Goal: Task Accomplishment & Management: Use online tool/utility

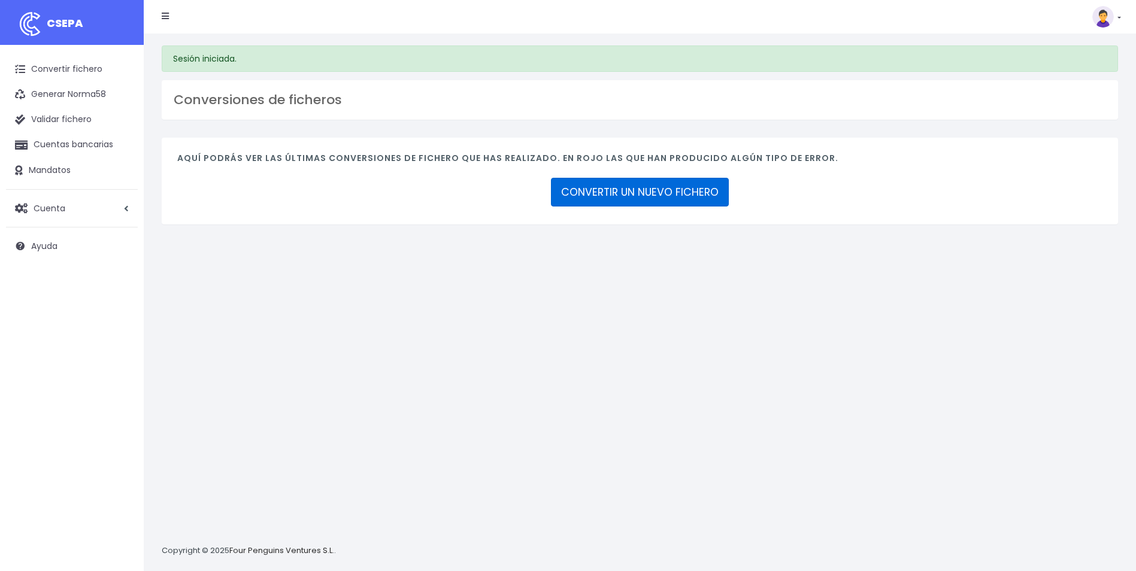
click at [653, 193] on link "CONVERTIR UN NUEVO FICHERO" at bounding box center [640, 192] width 178 height 29
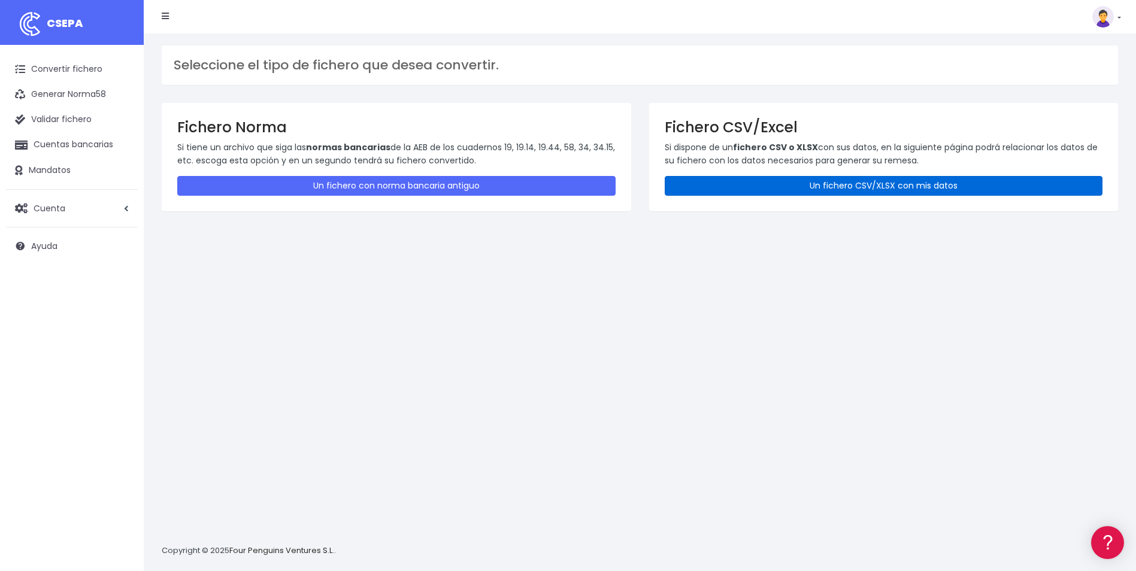
click at [802, 180] on link "Un fichero CSV/XLSX con mis datos" at bounding box center [884, 186] width 438 height 20
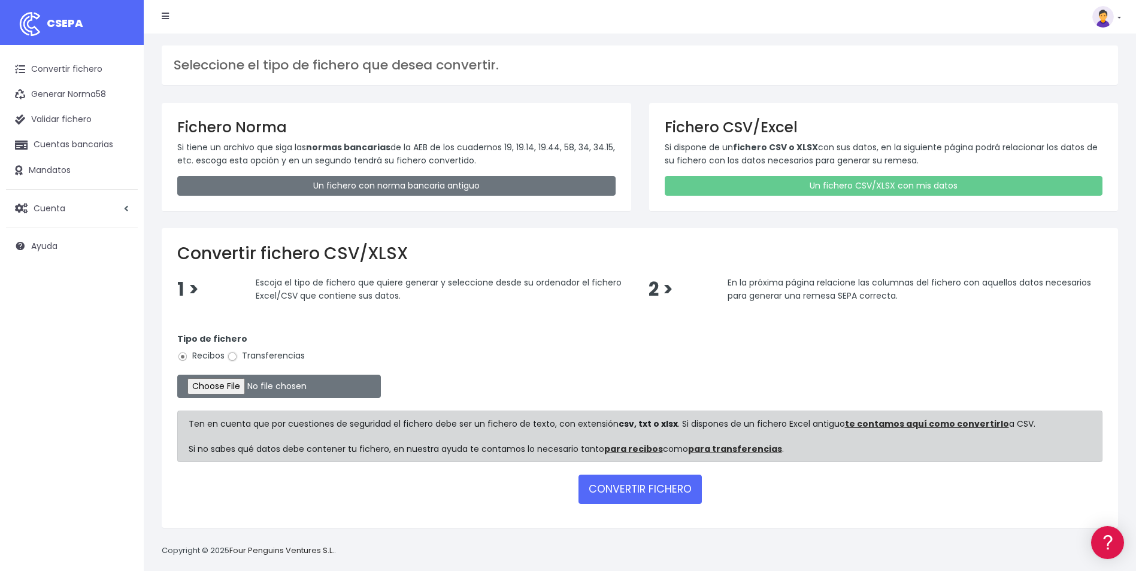
click at [230, 357] on input "Transferencias" at bounding box center [232, 357] width 11 height 11
radio input "true"
click at [227, 391] on input "file" at bounding box center [279, 386] width 204 height 23
type input "C:\fakepath\REMESA VIGO_092025 ok.csv"
click at [646, 498] on button "CONVERTIR FICHERO" at bounding box center [640, 489] width 123 height 29
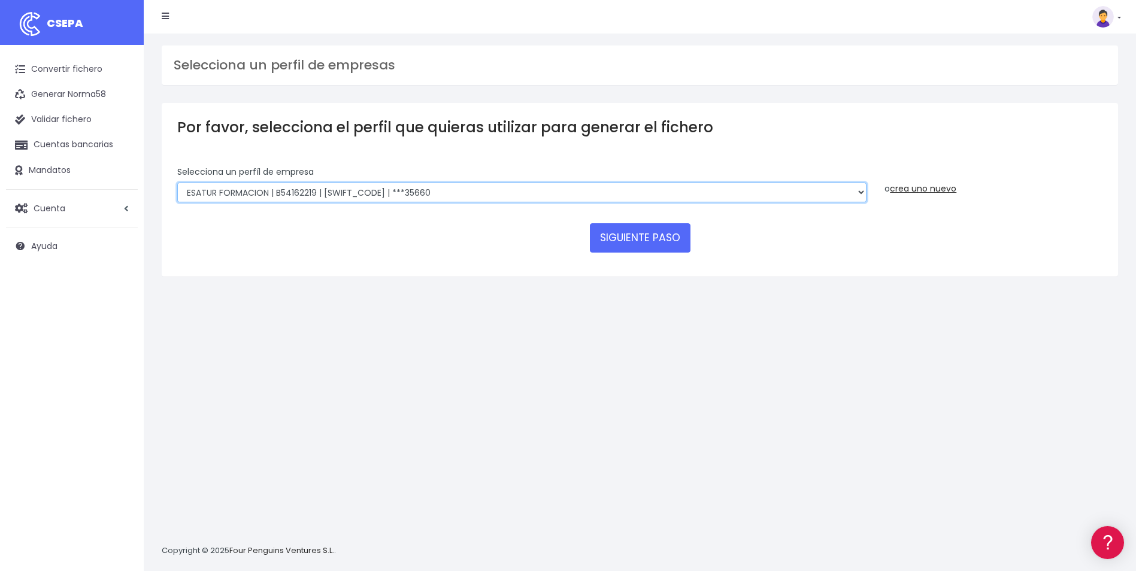
click at [831, 186] on select "INSTITUTO MEDITERRANEO DE ESTUDIOS DE PR | ES91001B53342739 | BSCHESMMXXX | ***…" at bounding box center [521, 193] width 689 height 20
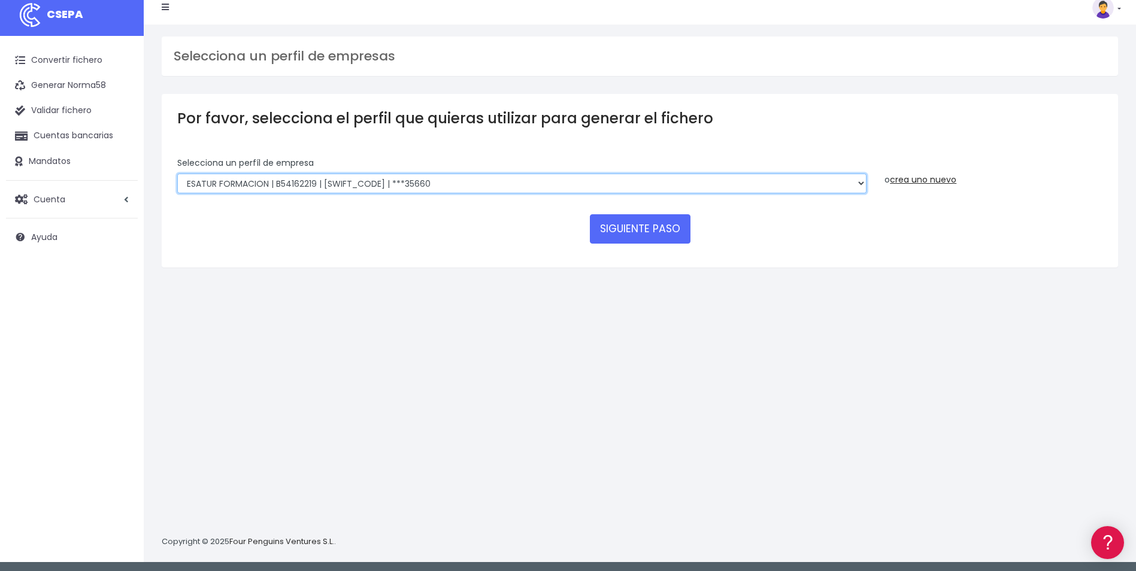
scroll to position [11, 0]
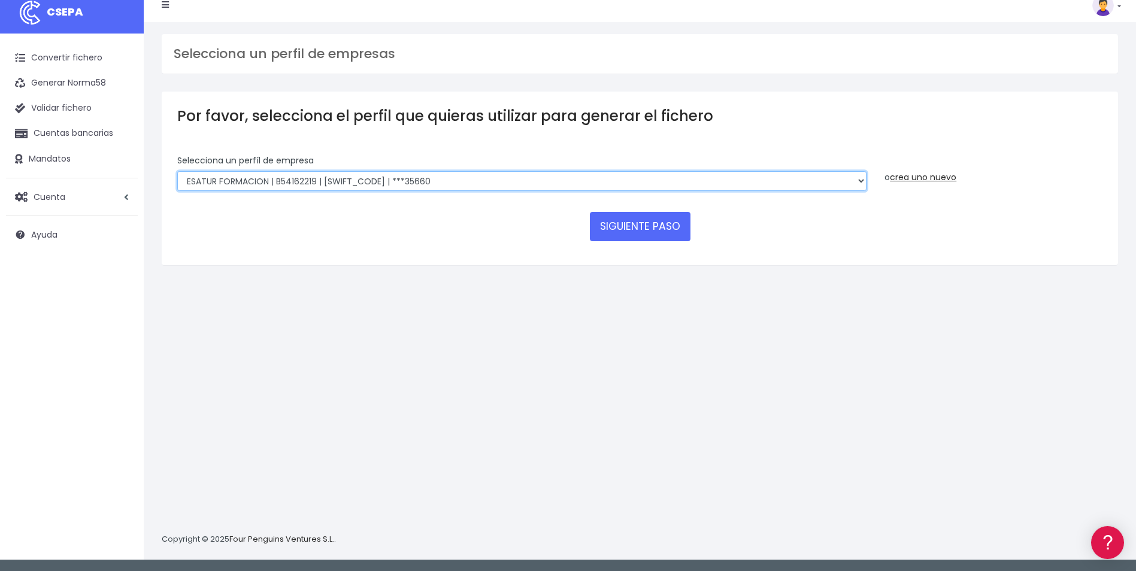
click at [851, 181] on select "INSTITUTO MEDITERRANEO DE ESTUDIOS DE PR | ES91001B53342739 | BSCHESMMXXX | ***…" at bounding box center [521, 181] width 689 height 20
select select "865"
click at [177, 171] on select "INSTITUTO MEDITERRANEO DE ESTUDIOS DE PR | ES91001B53342739 | BSCHESMMXXX | ***…" at bounding box center [521, 181] width 689 height 20
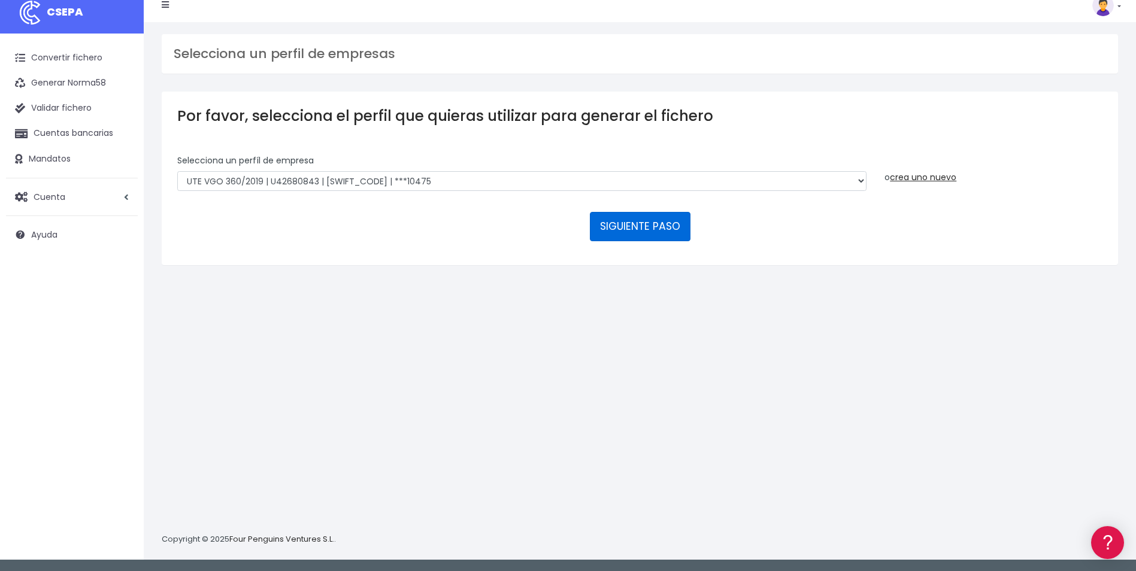
click at [668, 234] on button "SIGUIENTE PASO" at bounding box center [640, 226] width 101 height 29
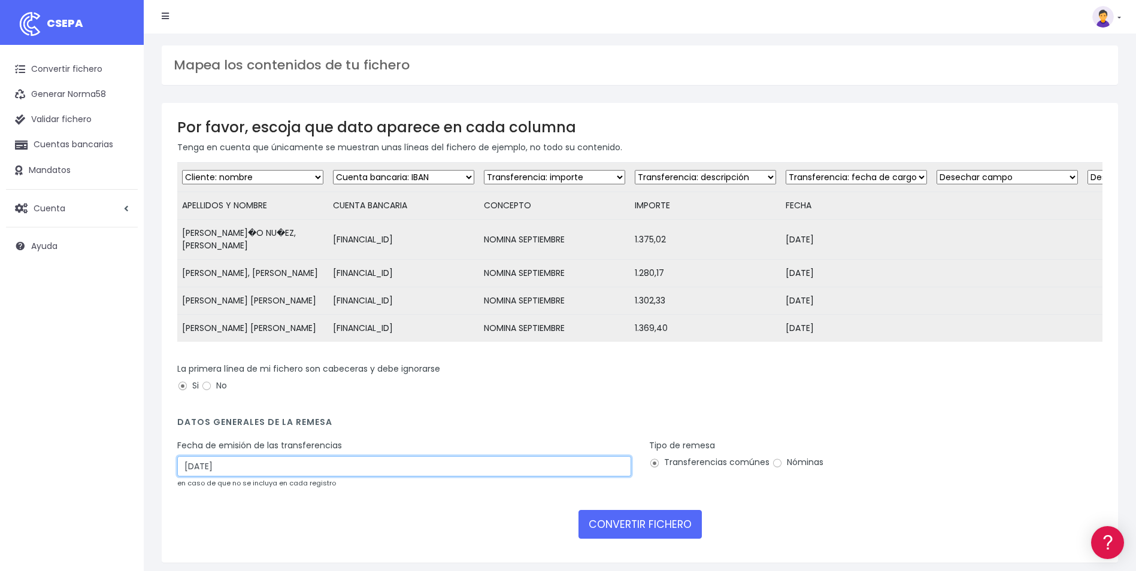
click at [359, 459] on input "28/09/2025" at bounding box center [404, 466] width 454 height 20
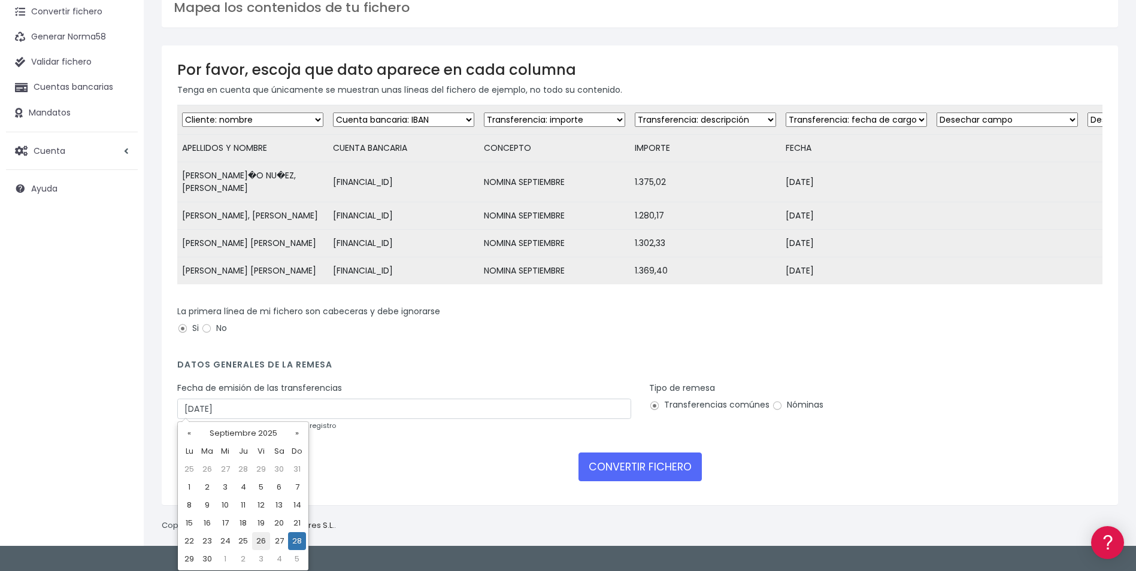
click at [261, 542] on td "26" at bounding box center [261, 541] width 18 height 18
type input "[DATE]"
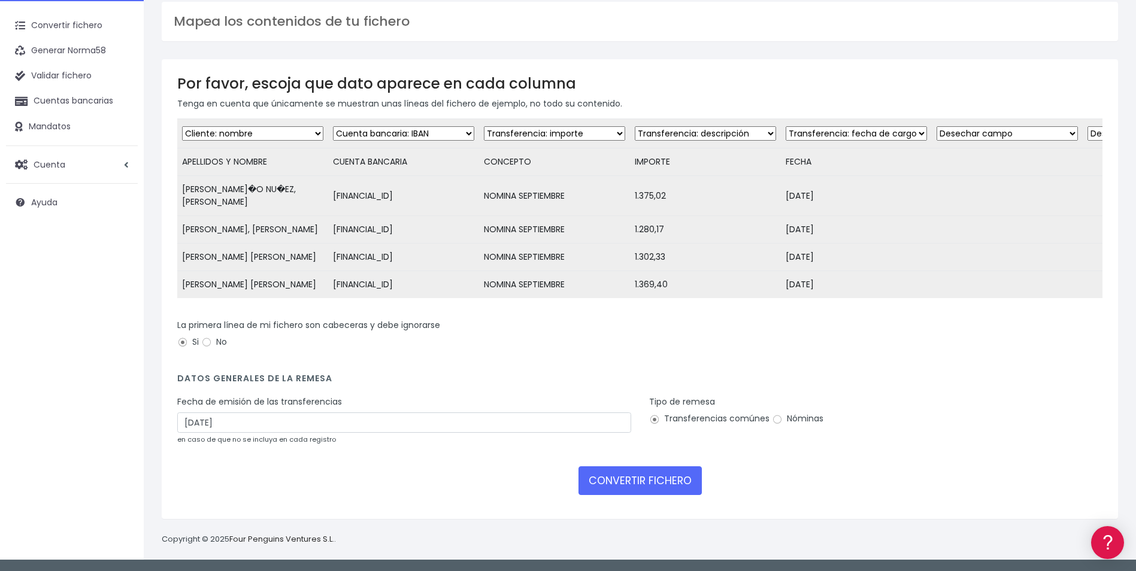
scroll to position [40, 0]
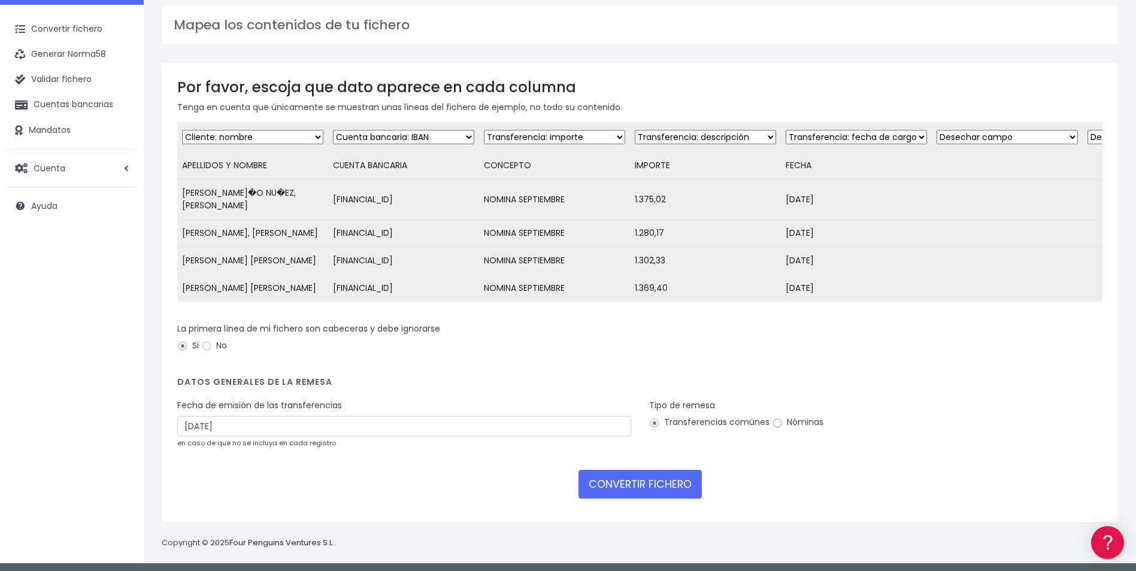
click at [774, 420] on input "Nóminas" at bounding box center [777, 423] width 11 height 11
radio input "true"
click at [647, 476] on button "CONVERTIR FICHERO" at bounding box center [640, 484] width 123 height 29
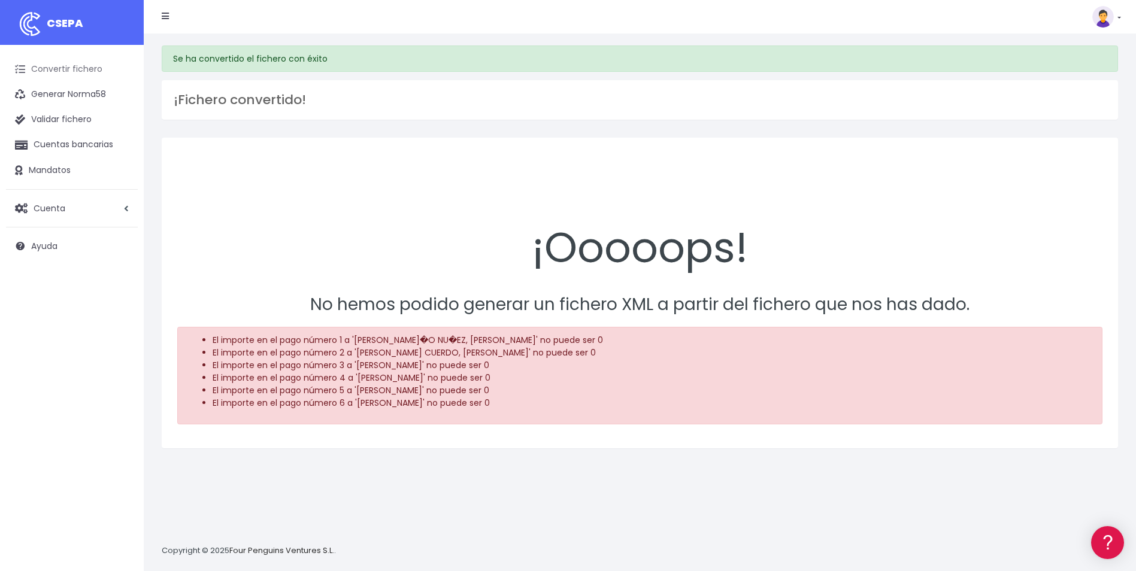
click at [71, 64] on link "Convertir fichero" at bounding box center [72, 69] width 132 height 25
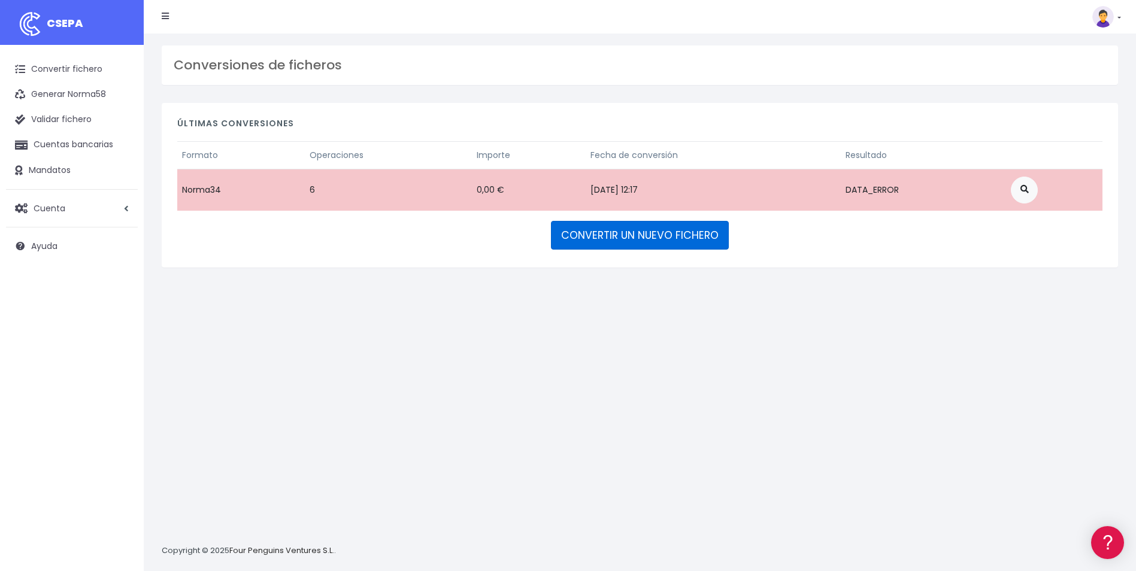
click at [562, 223] on link "CONVERTIR UN NUEVO FICHERO" at bounding box center [640, 235] width 178 height 29
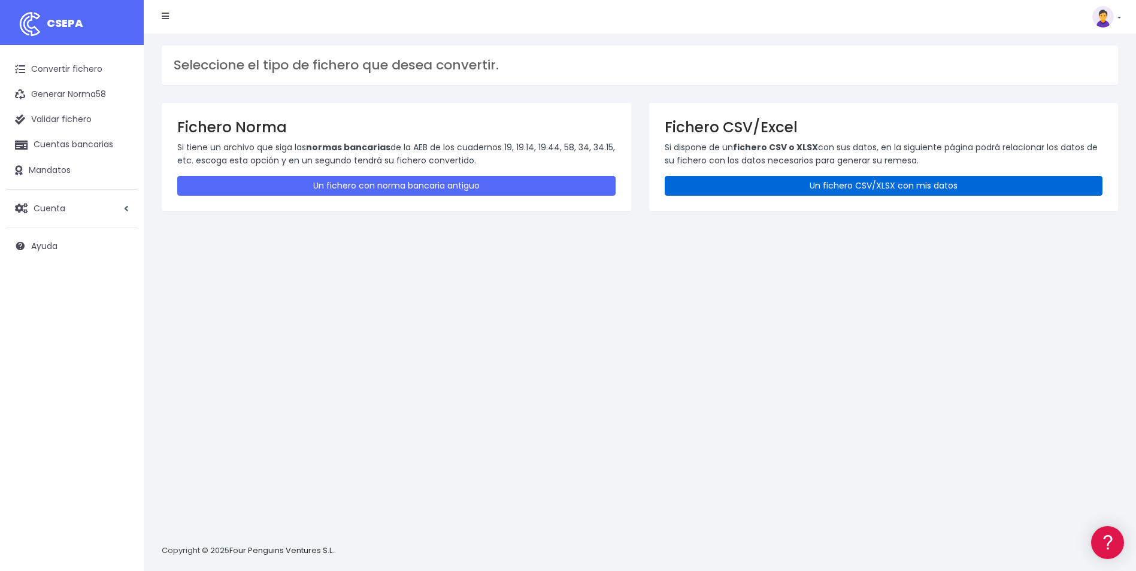
click at [798, 187] on link "Un fichero CSV/XLSX con mis datos" at bounding box center [884, 186] width 438 height 20
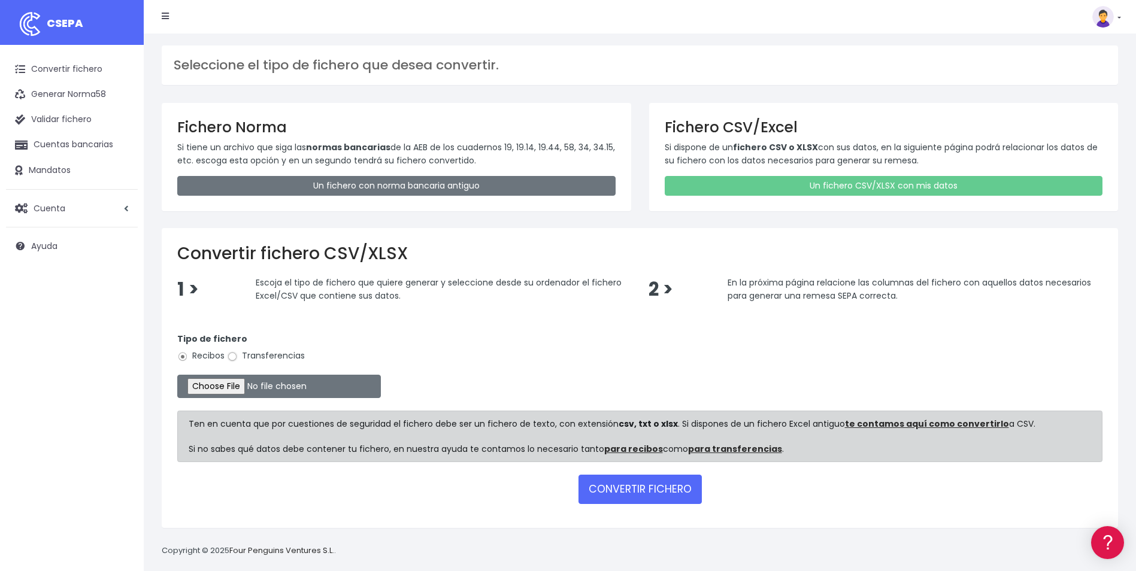
click at [232, 358] on input "Transferencias" at bounding box center [232, 357] width 11 height 11
radio input "true"
click at [230, 387] on input "file" at bounding box center [279, 386] width 204 height 23
type input "C:\fakepath\REMESA VIGO_092025 ok.csv"
click at [634, 497] on button "CONVERTIR FICHERO" at bounding box center [640, 489] width 123 height 29
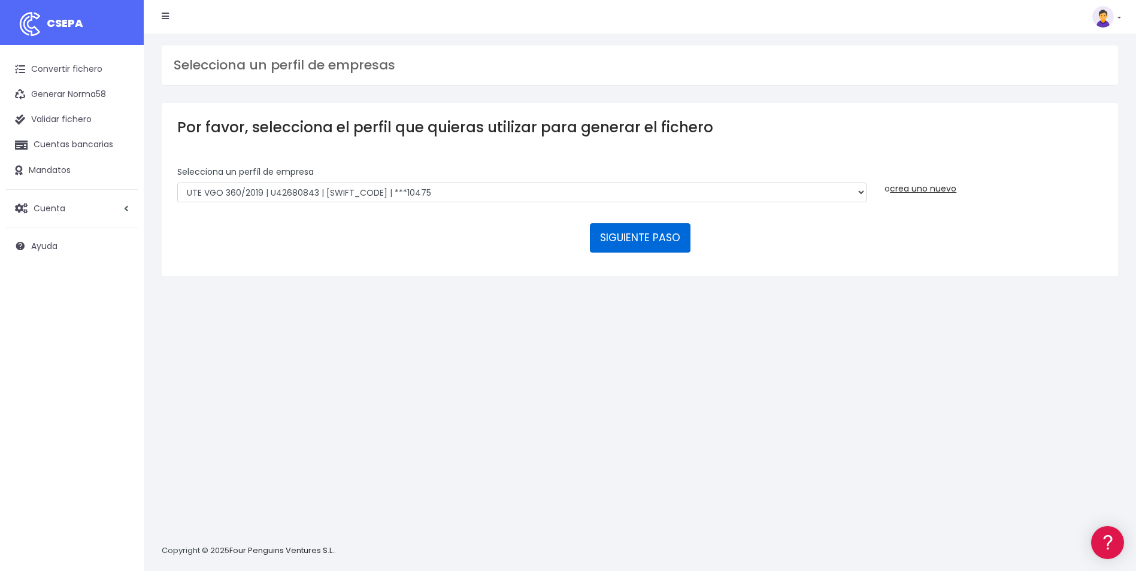
click at [631, 240] on button "SIGUIENTE PASO" at bounding box center [640, 237] width 101 height 29
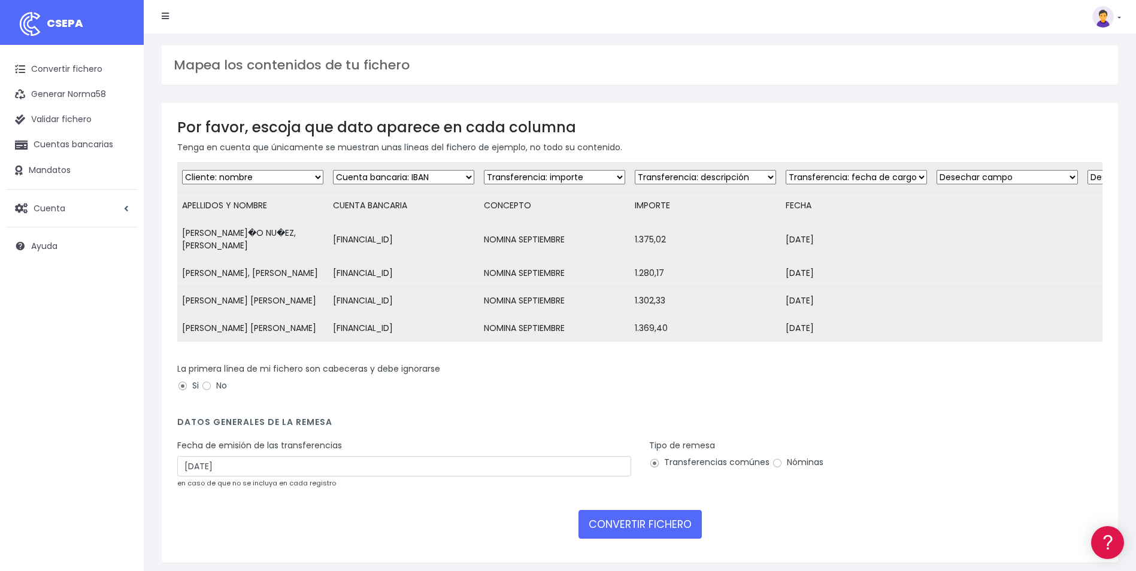
click at [610, 178] on select "Desechar campo Cliente: nombre Cliente: DNI Cliente: Email Cliente: referencia …" at bounding box center [554, 177] width 141 height 14
select select "description"
click at [484, 170] on select "Desechar campo Cliente: nombre Cliente: DNI Cliente: Email Cliente: referencia …" at bounding box center [554, 177] width 141 height 14
click at [763, 180] on select "Desechar campo Cliente: nombre Cliente: DNI Cliente: Email Cliente: referencia …" at bounding box center [705, 177] width 141 height 14
select select "amount"
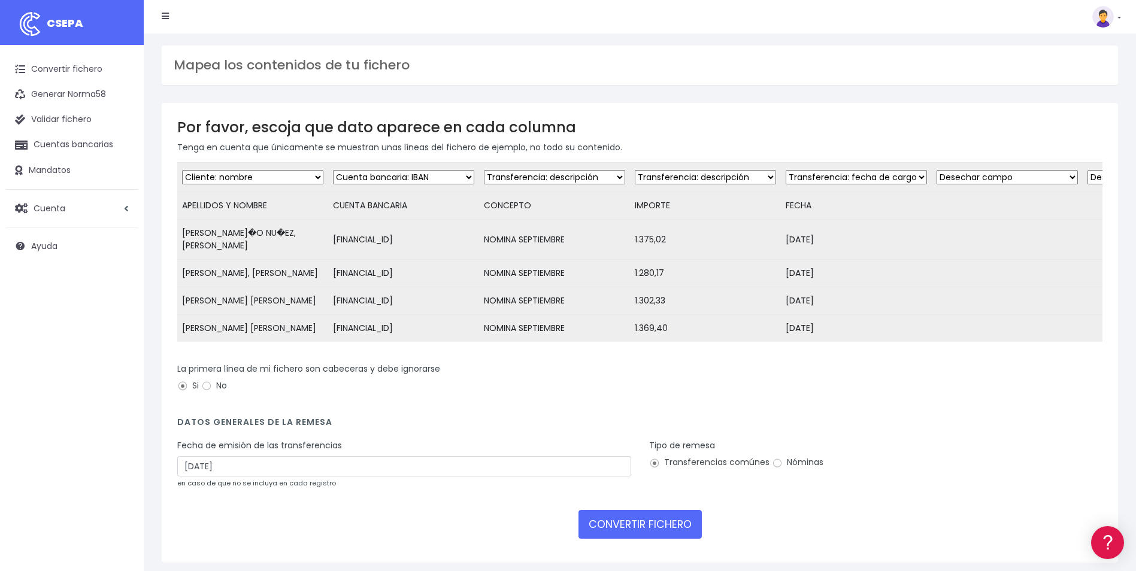
click at [635, 170] on select "Desechar campo Cliente: nombre Cliente: DNI Cliente: Email Cliente: referencia …" at bounding box center [705, 177] width 141 height 14
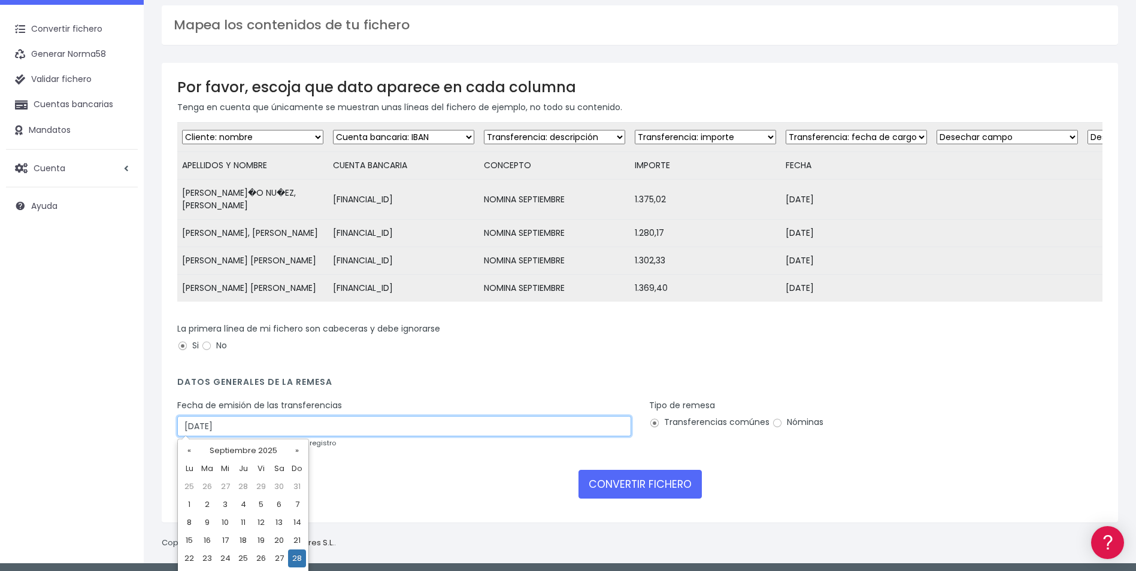
click at [261, 419] on input "[DATE]" at bounding box center [404, 426] width 454 height 20
click at [256, 555] on td "26" at bounding box center [261, 559] width 18 height 18
type input "[DATE]"
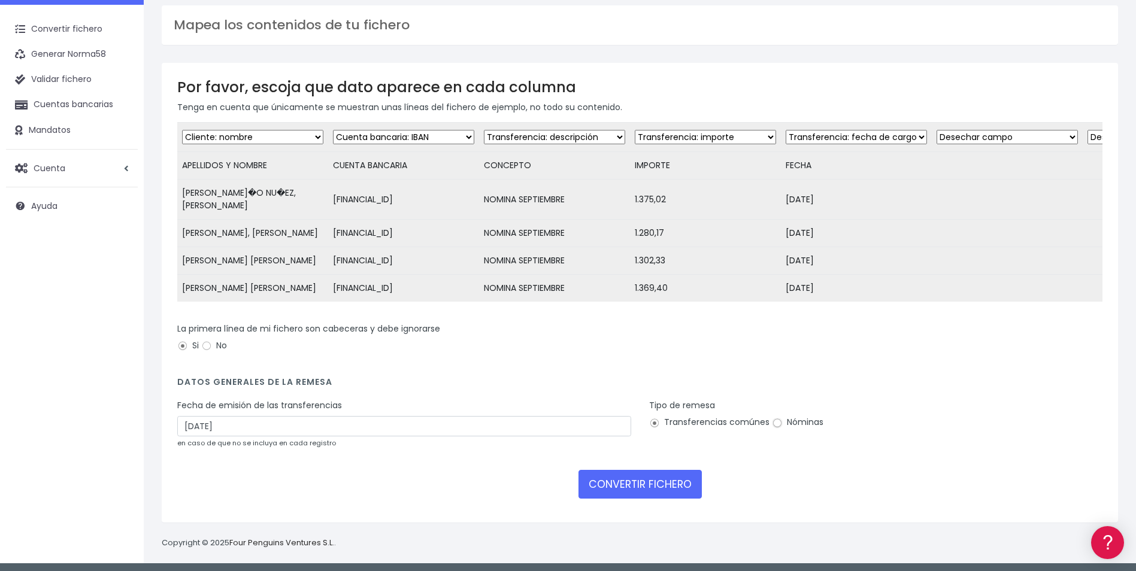
click at [773, 423] on input "Nóminas" at bounding box center [777, 423] width 11 height 11
radio input "true"
click at [656, 479] on button "CONVERTIR FICHERO" at bounding box center [640, 484] width 123 height 29
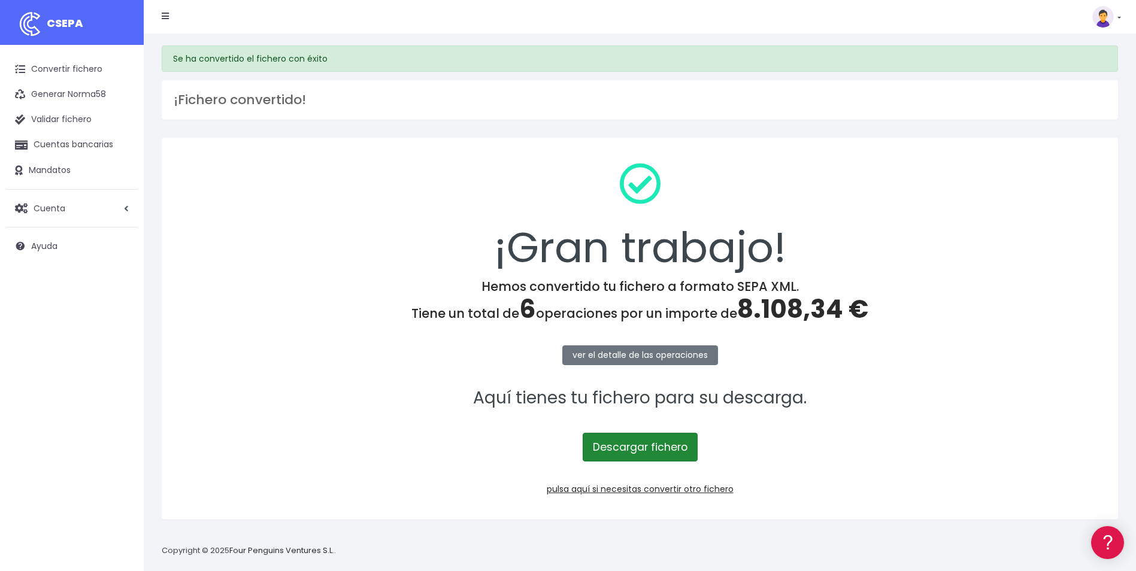
click at [676, 459] on link "Descargar fichero" at bounding box center [640, 447] width 115 height 29
click at [639, 492] on link "pulsa aquí si necesitas convertir otro fichero" at bounding box center [640, 489] width 187 height 12
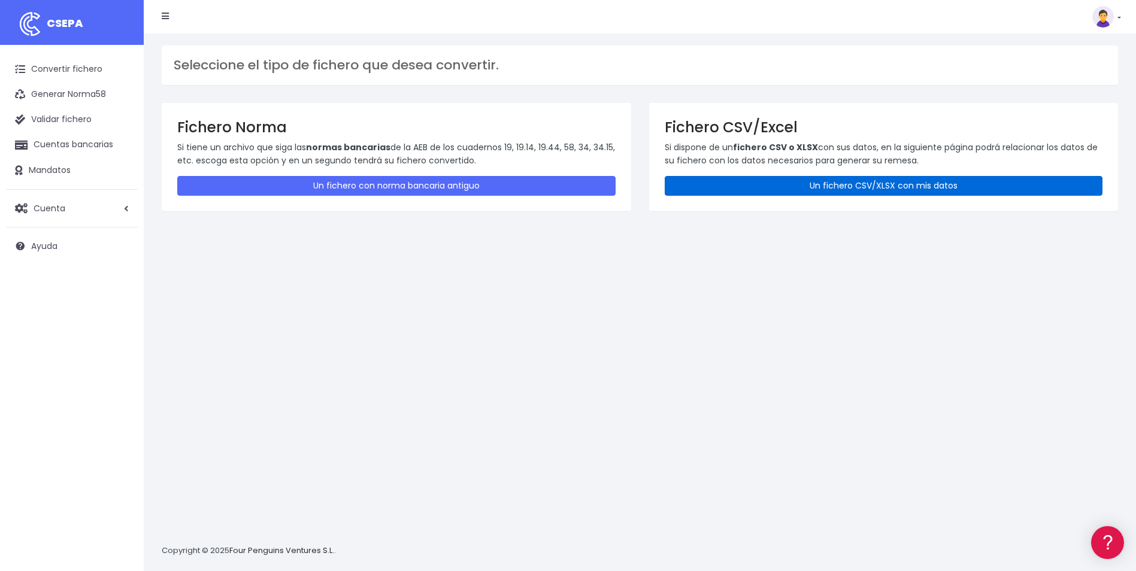
click at [877, 178] on link "Un fichero CSV/XLSX con mis datos" at bounding box center [884, 186] width 438 height 20
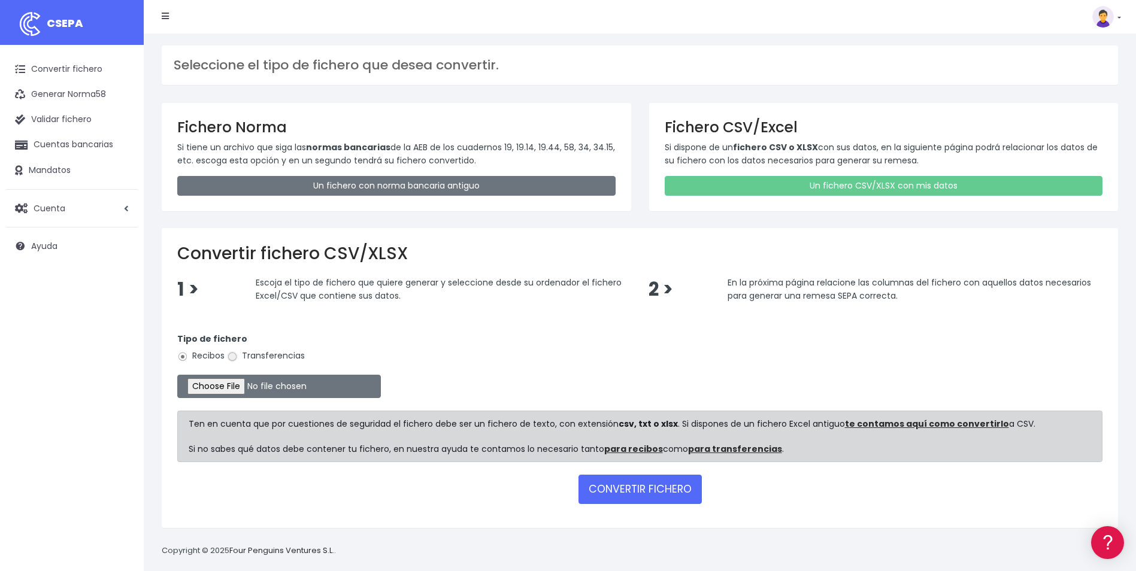
click at [232, 360] on input "Transferencias" at bounding box center [232, 357] width 11 height 11
radio input "true"
click at [228, 394] on input "file" at bounding box center [279, 386] width 204 height 23
type input "C:\fakepath\REMESA ASTURIAS_092025 OK.csv"
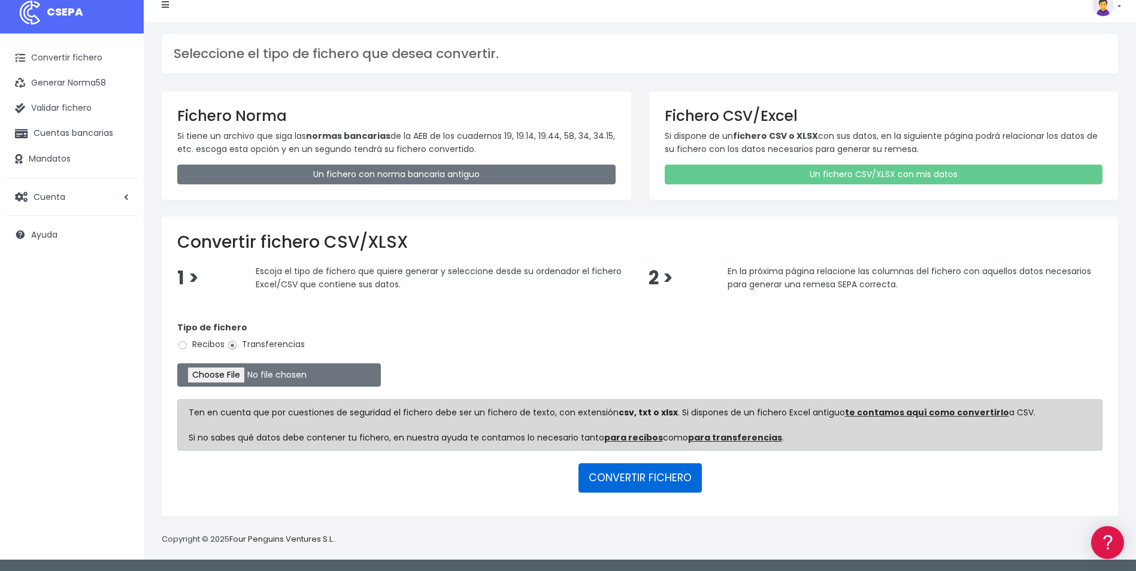
click at [614, 476] on button "CONVERTIR FICHERO" at bounding box center [640, 478] width 123 height 29
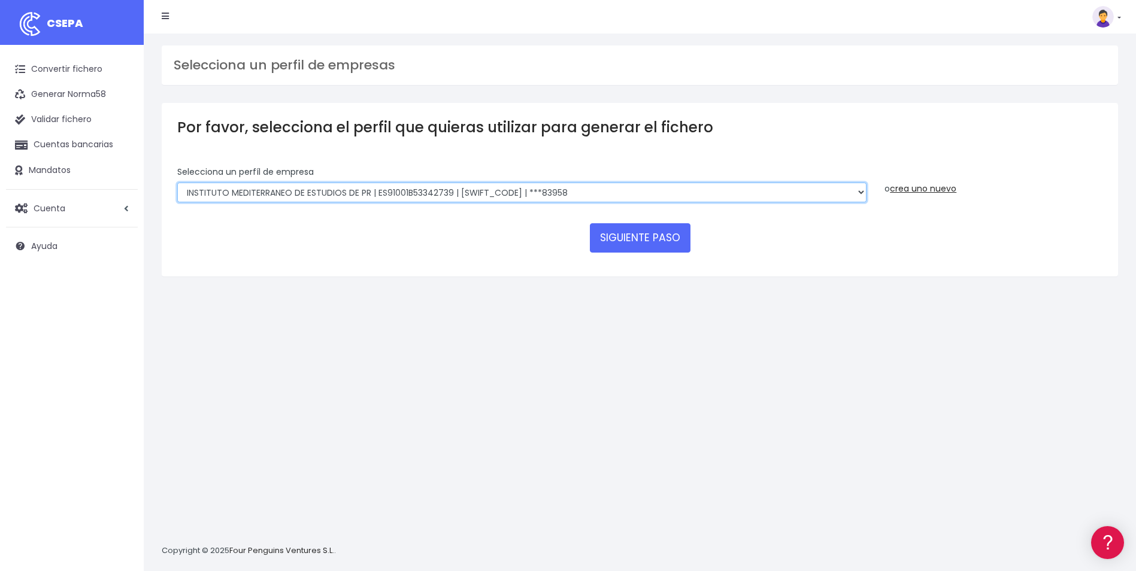
click at [866, 198] on select "INSTITUTO MEDITERRANEO DE ESTUDIOS DE PR | ES91001B53342739 | [SWIFT_CODE] | **…" at bounding box center [521, 193] width 689 height 20
select select "865"
click at [177, 183] on select "INSTITUTO MEDITERRANEO DE ESTUDIOS DE PR | ES91001B53342739 | [SWIFT_CODE] | **…" at bounding box center [521, 193] width 689 height 20
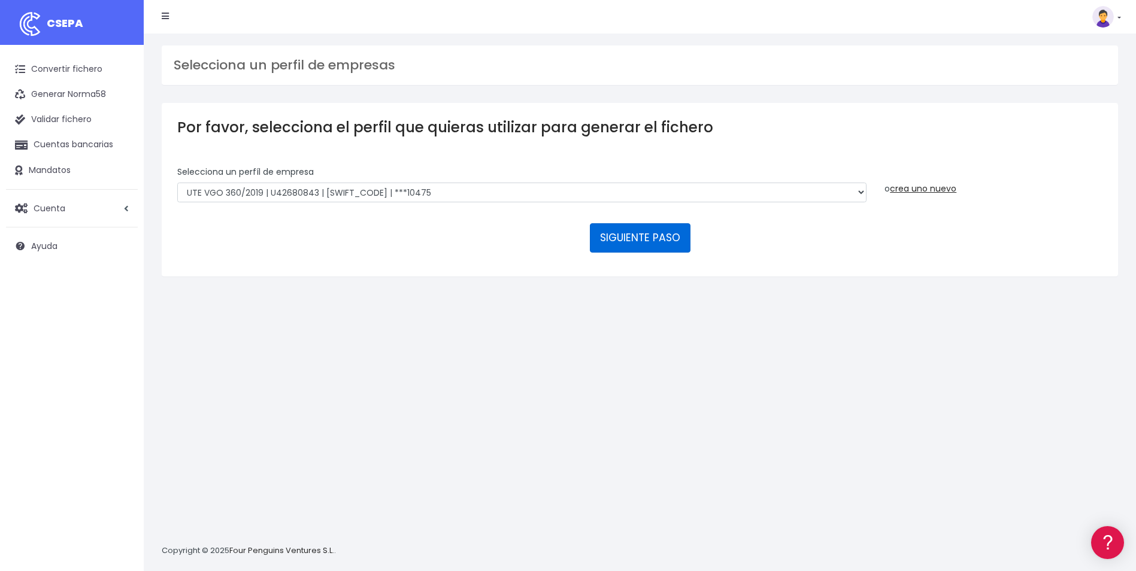
click at [665, 243] on button "SIGUIENTE PASO" at bounding box center [640, 237] width 101 height 29
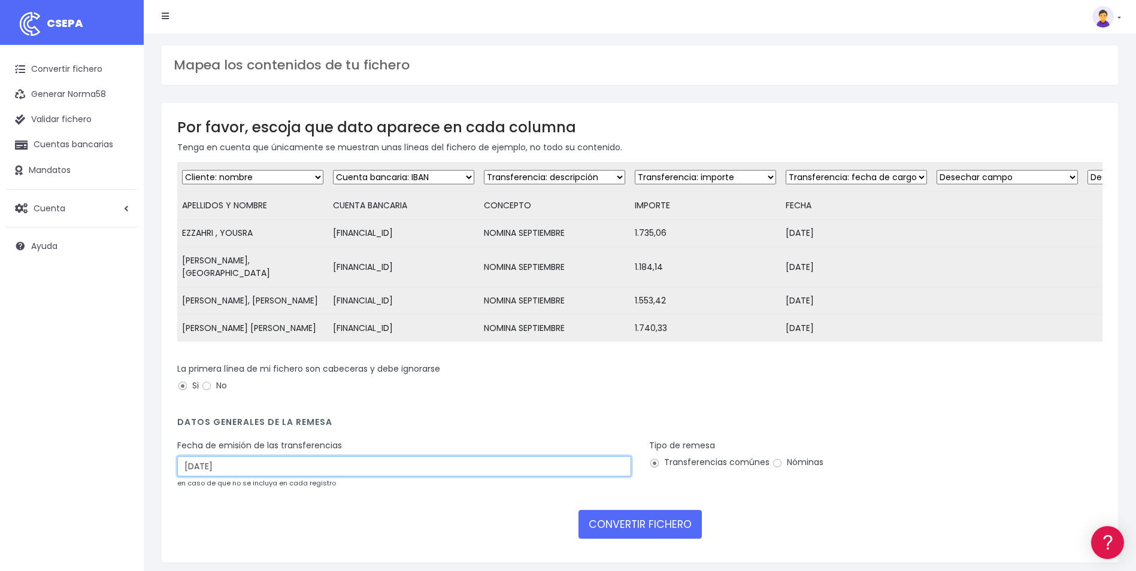
click at [225, 464] on input "28/09/2025" at bounding box center [404, 466] width 454 height 20
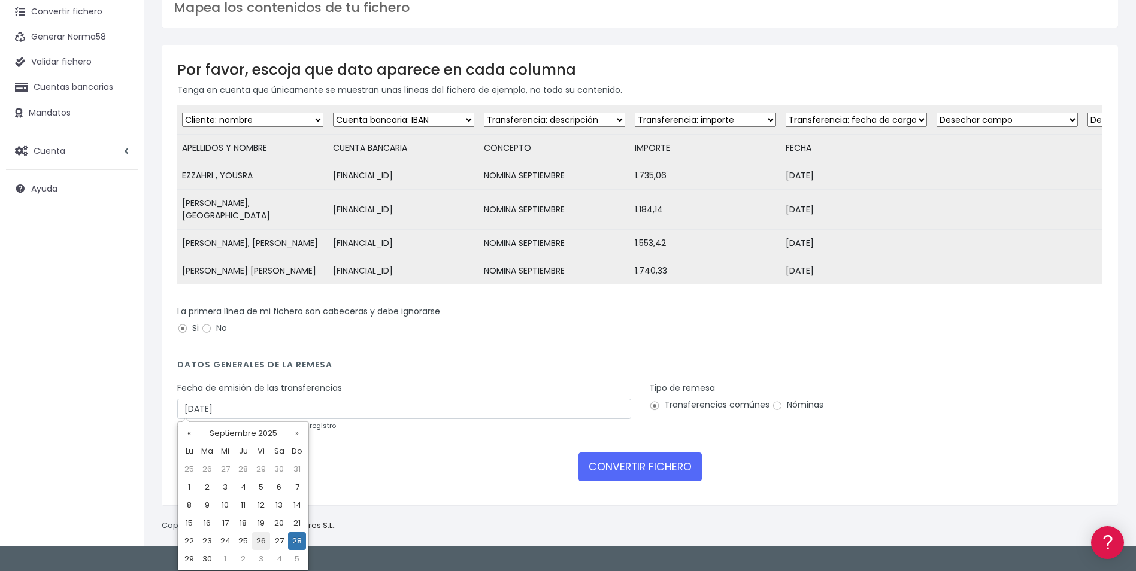
click at [264, 542] on td "26" at bounding box center [261, 541] width 18 height 18
type input "26/09/2025"
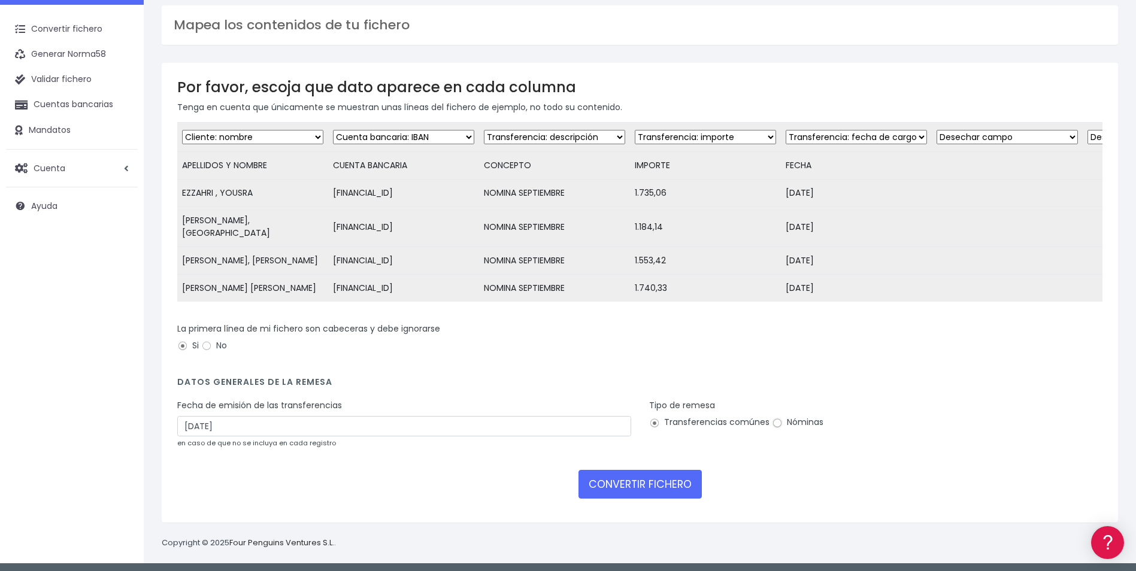
click at [775, 421] on input "Nóminas" at bounding box center [777, 423] width 11 height 11
radio input "true"
click at [650, 483] on button "CONVERTIR FICHERO" at bounding box center [640, 484] width 123 height 29
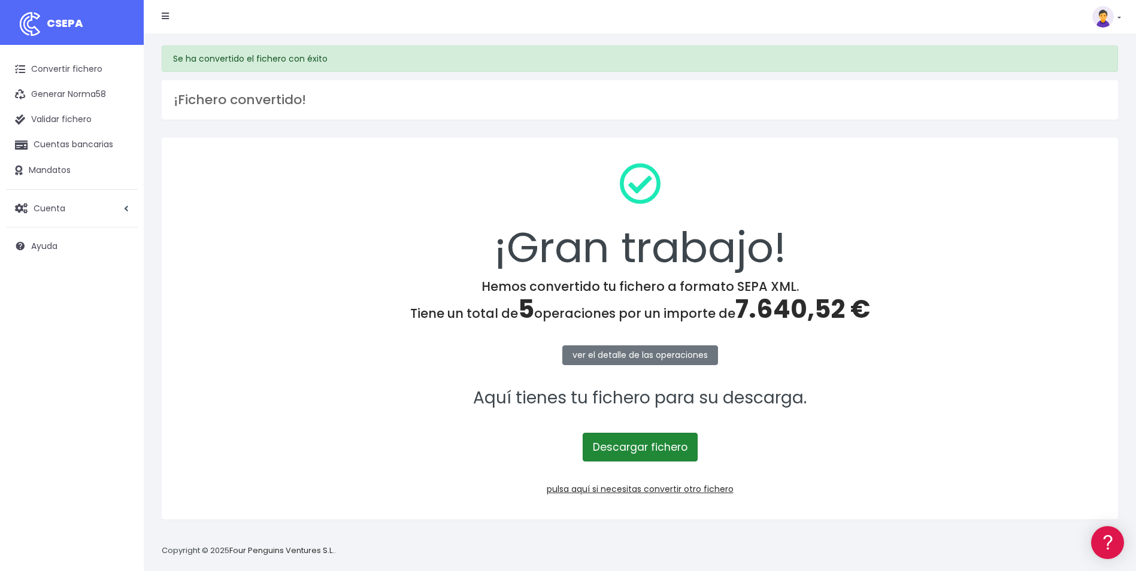
click at [670, 449] on link "Descargar fichero" at bounding box center [640, 447] width 115 height 29
click at [695, 489] on link "pulsa aquí si necesitas convertir otro fichero" at bounding box center [640, 489] width 187 height 12
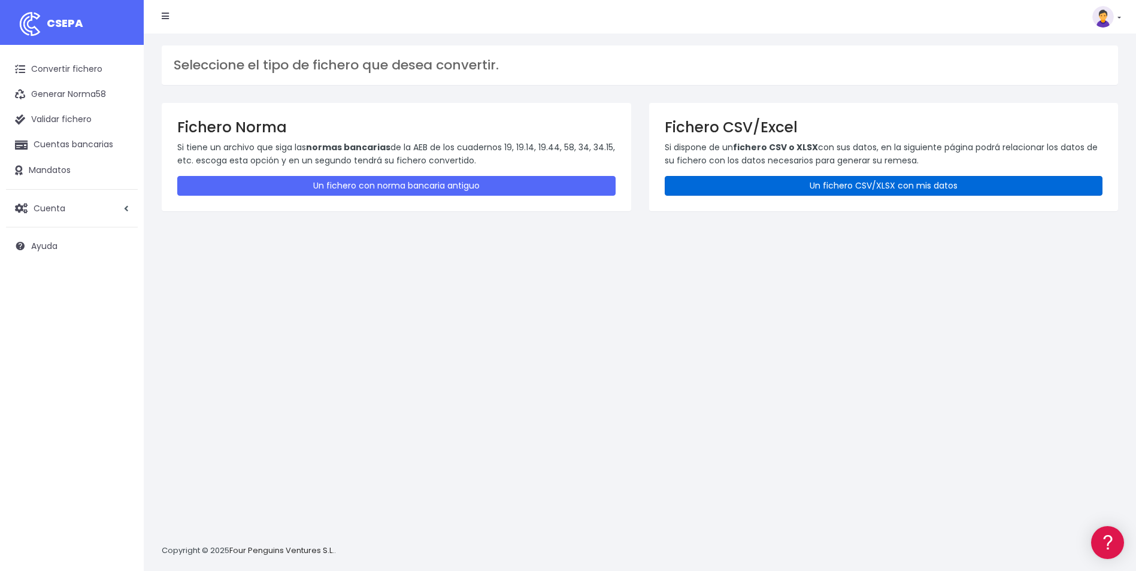
click at [846, 195] on link "Un fichero CSV/XLSX con mis datos" at bounding box center [884, 186] width 438 height 20
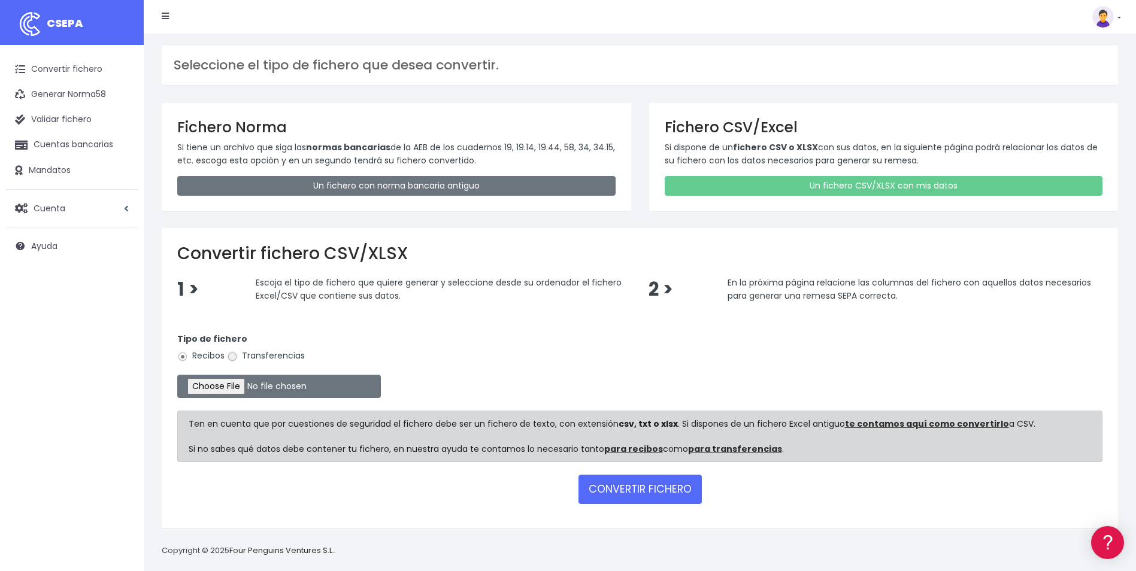
click at [235, 359] on input "Transferencias" at bounding box center [232, 357] width 11 height 11
radio input "true"
click at [224, 391] on input "file" at bounding box center [279, 386] width 204 height 23
type input "C:\fakepath\REMESA ACE_092025 ok.csv"
click at [630, 496] on button "CONVERTIR FICHERO" at bounding box center [640, 489] width 123 height 29
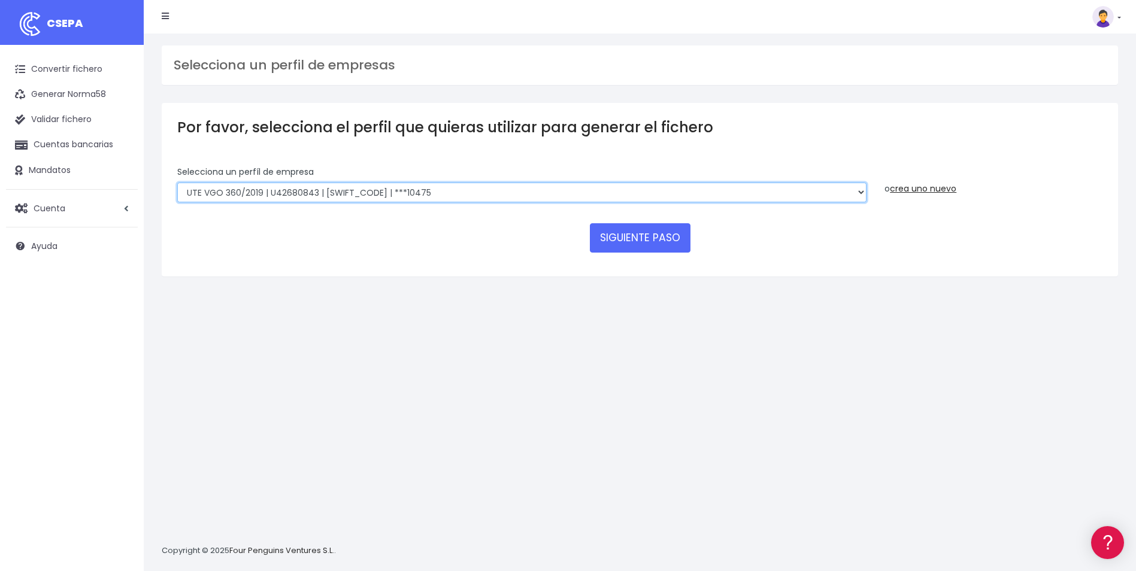
click at [641, 186] on select "INSTITUTO MEDITERRANEO DE ESTUDIOS DE PR | ES91001B53342739 | [SWIFT_CODE] | **…" at bounding box center [521, 193] width 689 height 20
select select "1887"
click at [177, 183] on select "INSTITUTO MEDITERRANEO DE ESTUDIOS DE PR | ES91001B53342739 | [SWIFT_CODE] | **…" at bounding box center [521, 193] width 689 height 20
click at [671, 235] on button "SIGUIENTE PASO" at bounding box center [640, 237] width 101 height 29
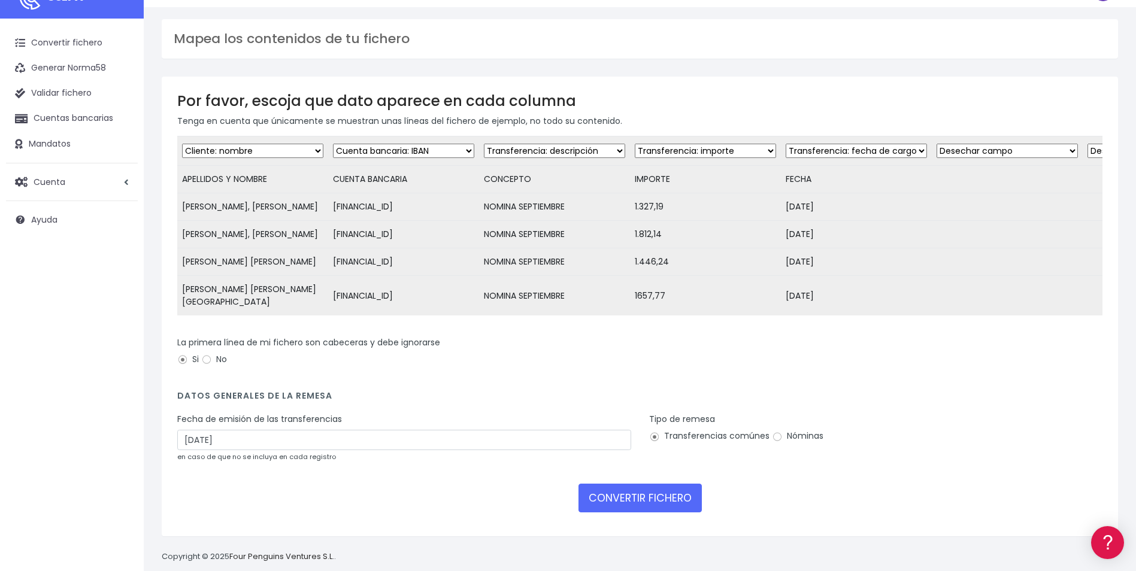
scroll to position [40, 0]
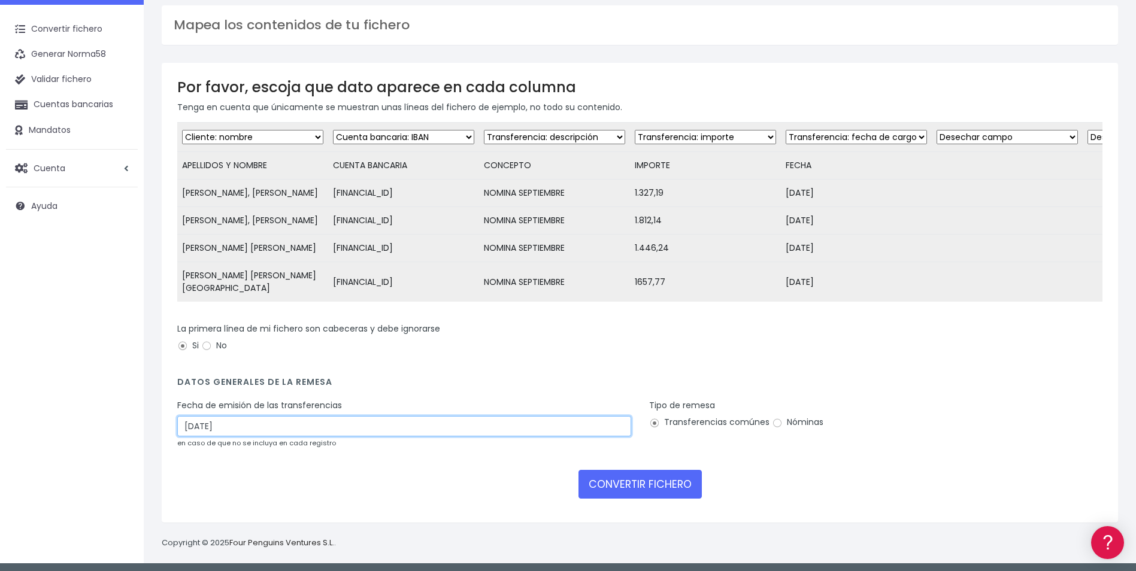
click at [263, 423] on input "[DATE]" at bounding box center [404, 426] width 454 height 20
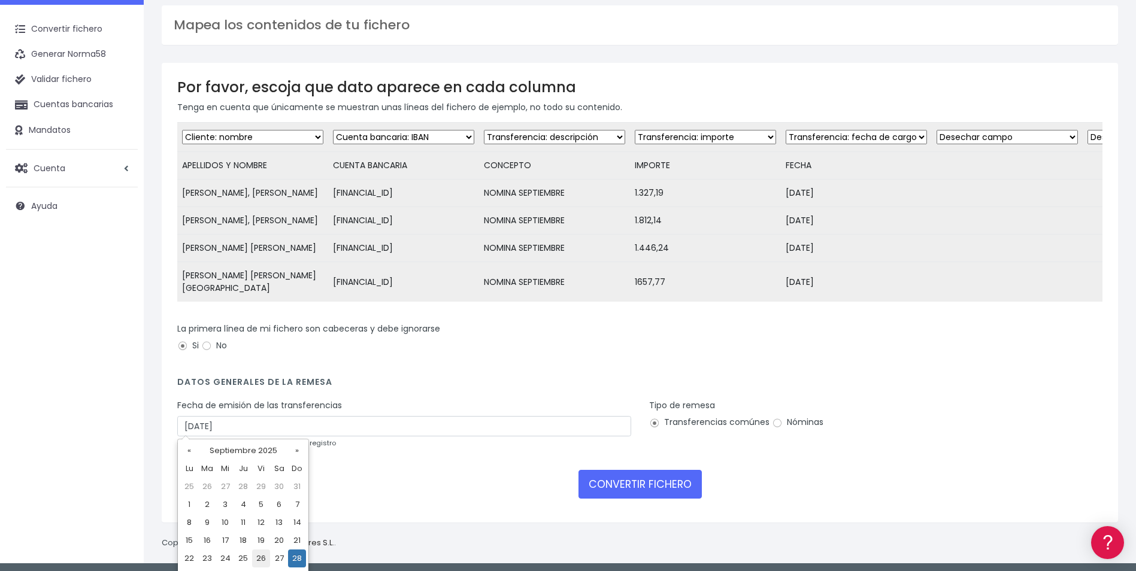
click at [256, 564] on td "26" at bounding box center [261, 559] width 18 height 18
type input "[DATE]"
click at [775, 418] on input "Nóminas" at bounding box center [777, 423] width 11 height 11
radio input "true"
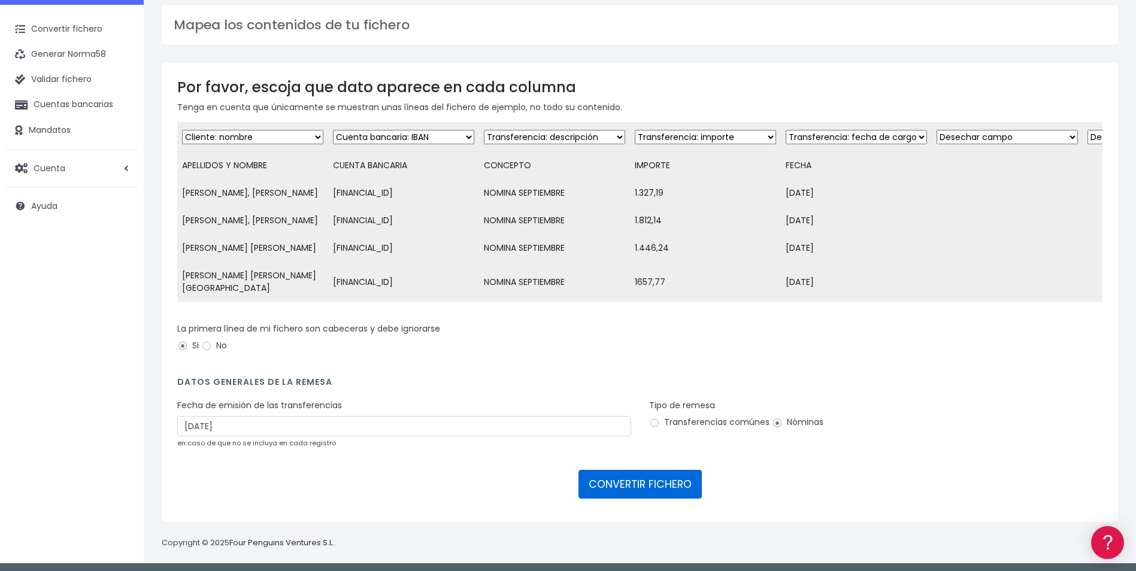
click at [641, 488] on button "CONVERTIR FICHERO" at bounding box center [640, 484] width 123 height 29
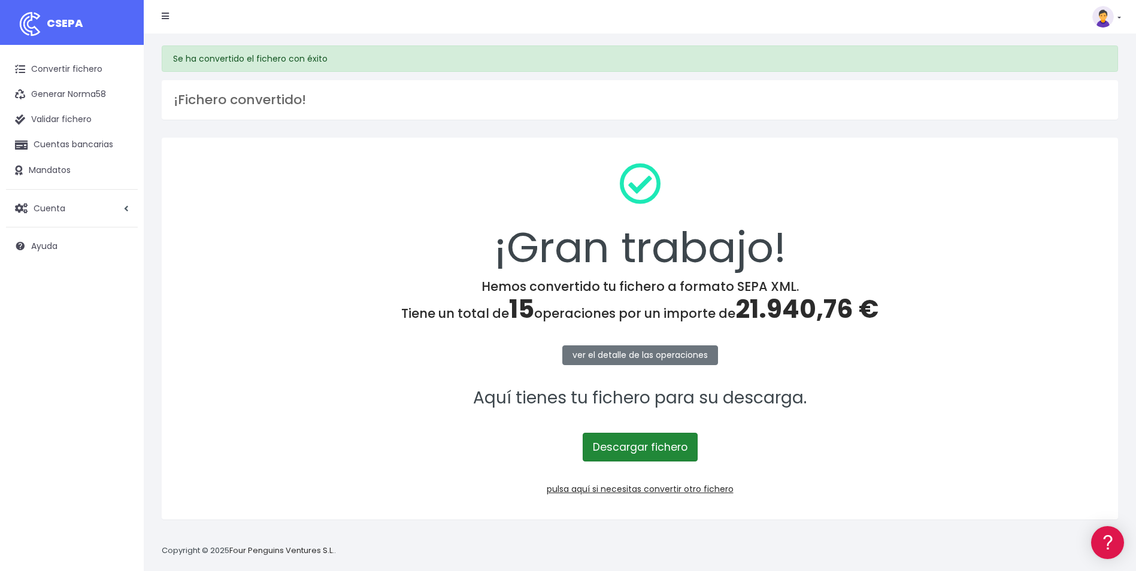
click at [673, 449] on link "Descargar fichero" at bounding box center [640, 447] width 115 height 29
click at [677, 486] on link "pulsa aquí si necesitas convertir otro fichero" at bounding box center [640, 489] width 187 height 12
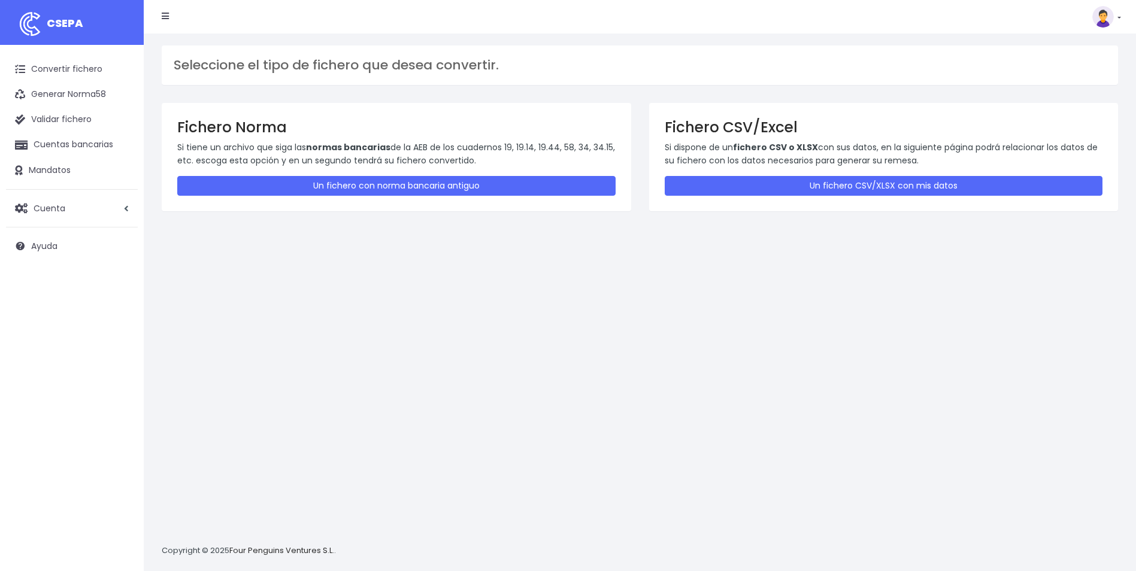
click at [898, 165] on p "Si dispone de un fichero CSV o XLSX con sus datos, en la siguiente página podrá…" at bounding box center [884, 154] width 438 height 27
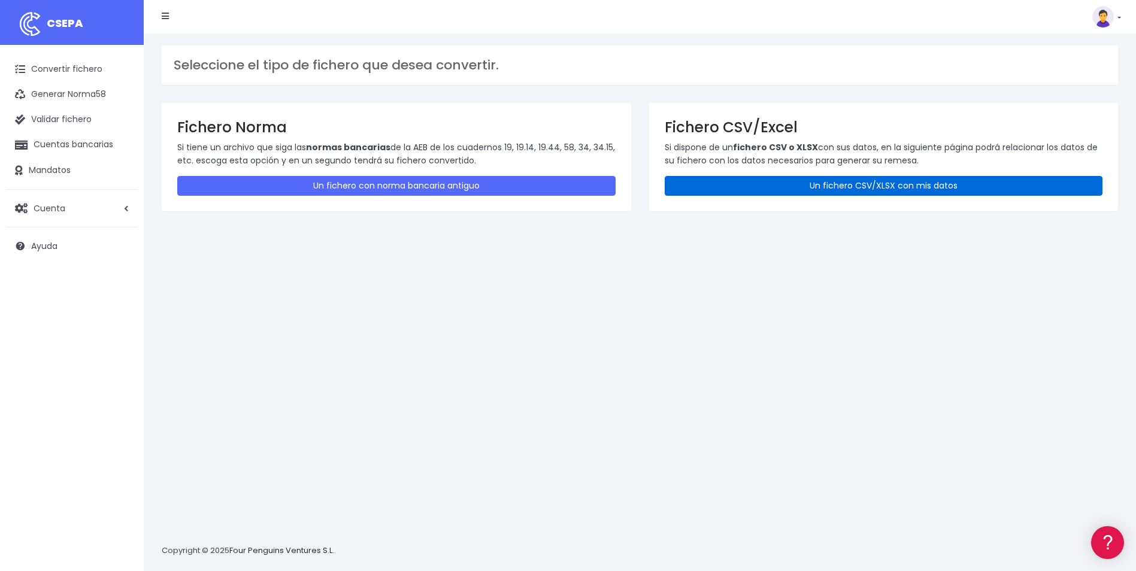
click at [900, 180] on link "Un fichero CSV/XLSX con mis datos" at bounding box center [884, 186] width 438 height 20
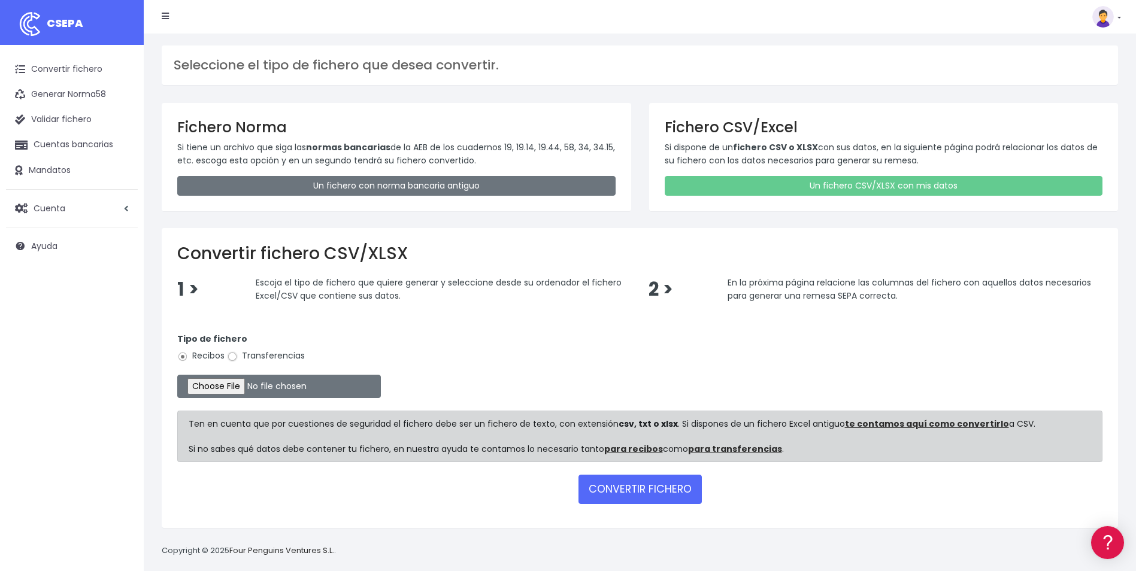
click at [237, 356] on input "Transferencias" at bounding box center [232, 357] width 11 height 11
radio input "true"
click at [223, 382] on input "file" at bounding box center [279, 386] width 204 height 23
type input "C:\fakepath\REMESA FUE_092025.ok.csv"
click at [661, 489] on button "CONVERTIR FICHERO" at bounding box center [640, 489] width 123 height 29
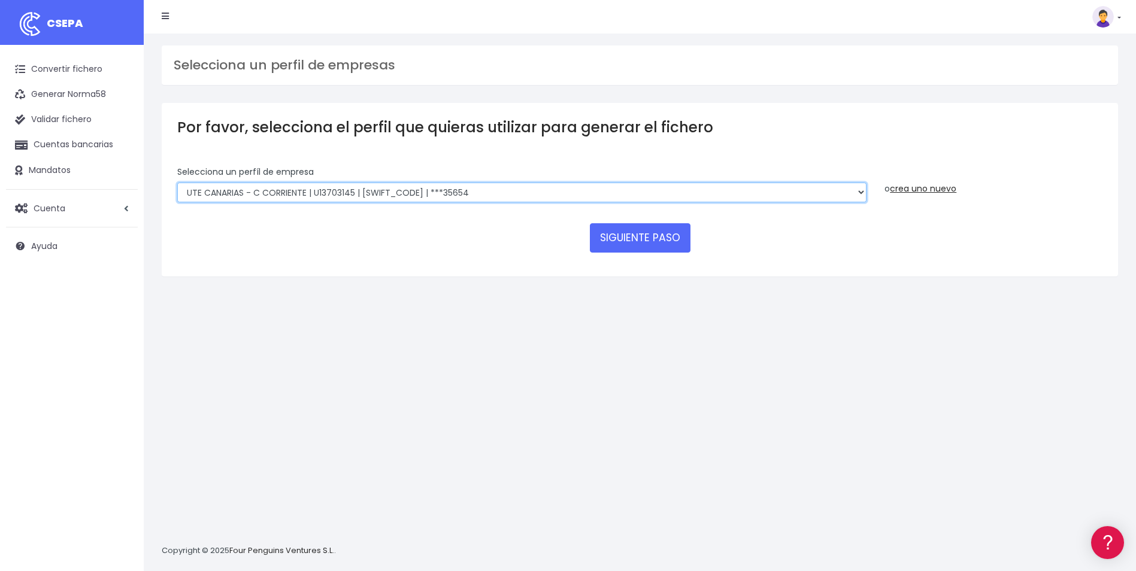
click at [816, 192] on select "INSTITUTO MEDITERRANEO DE ESTUDIOS DE PR | ES91001B53342739 | [SWIFT_CODE] | **…" at bounding box center [521, 193] width 689 height 20
click at [613, 247] on button "SIGUIENTE PASO" at bounding box center [640, 237] width 101 height 29
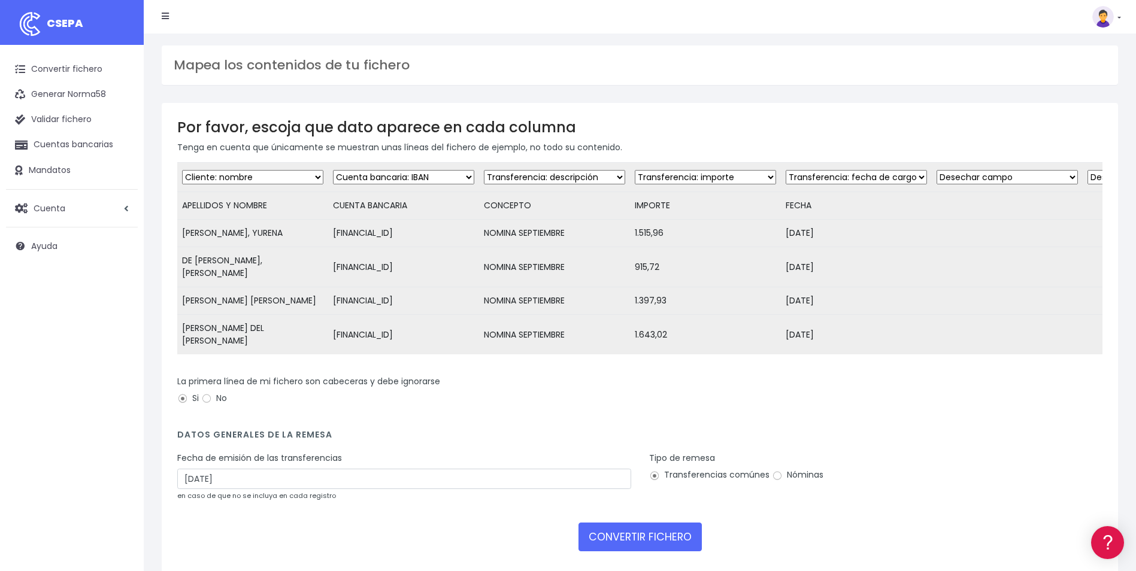
click at [295, 464] on div "Fecha de emisión de las transferencias 28/09/2025 en caso de que no se incluya …" at bounding box center [404, 477] width 454 height 50
click at [294, 482] on input "28/09/2025" at bounding box center [404, 479] width 454 height 20
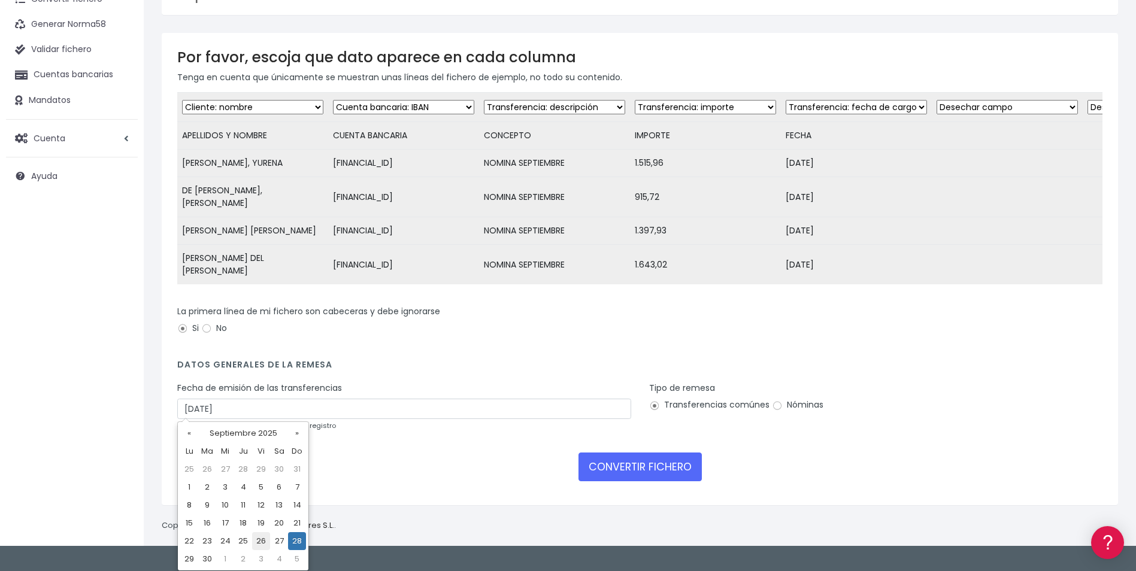
click at [260, 542] on td "26" at bounding box center [261, 541] width 18 height 18
type input "[DATE]"
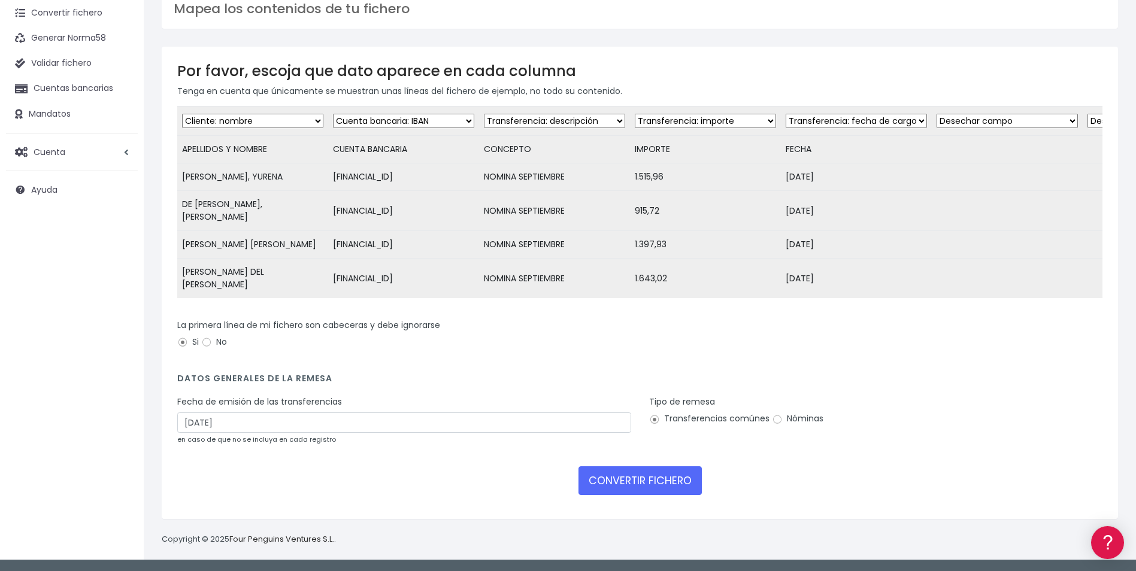
scroll to position [53, 0]
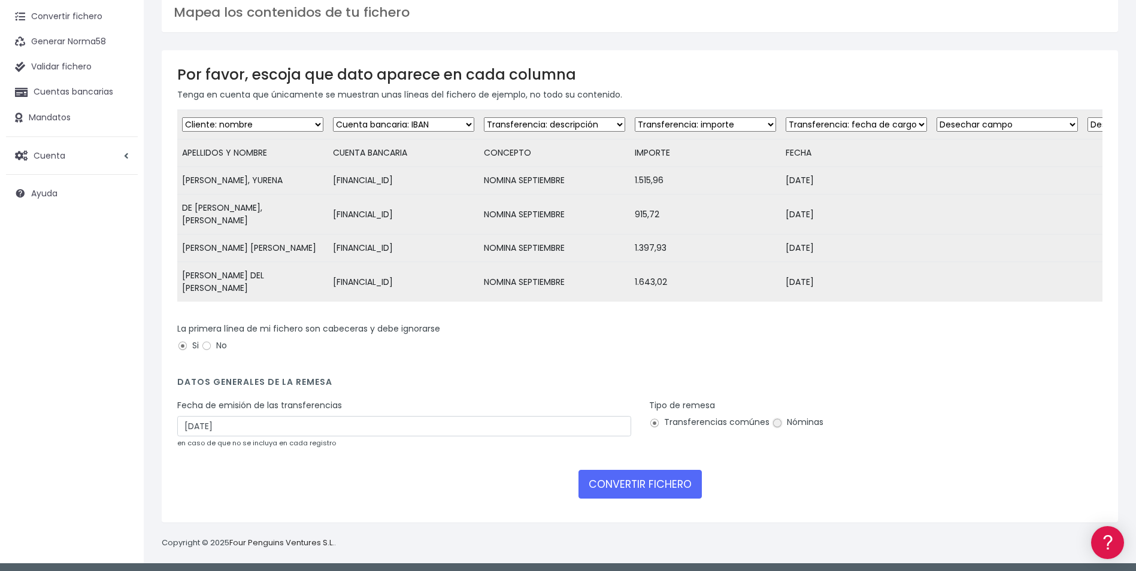
click at [774, 419] on input "Nóminas" at bounding box center [777, 423] width 11 height 11
radio input "true"
click at [685, 474] on button "CONVERTIR FICHERO" at bounding box center [640, 484] width 123 height 29
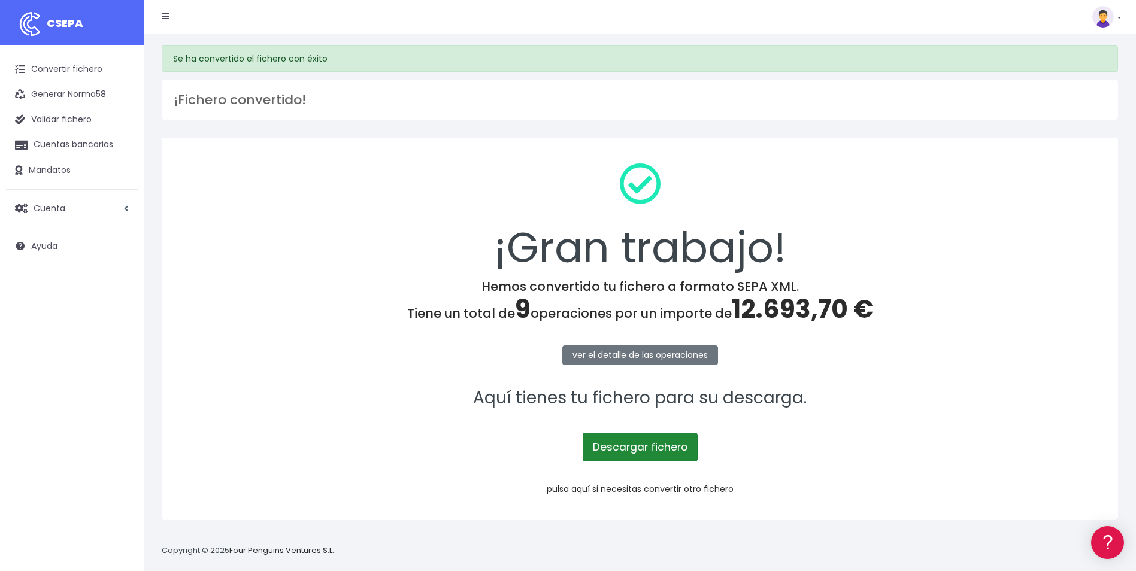
click at [658, 450] on link "Descargar fichero" at bounding box center [640, 447] width 115 height 29
click at [647, 458] on link "Descargar fichero" at bounding box center [640, 447] width 115 height 29
click at [679, 492] on link "pulsa aquí si necesitas convertir otro fichero" at bounding box center [640, 489] width 187 height 12
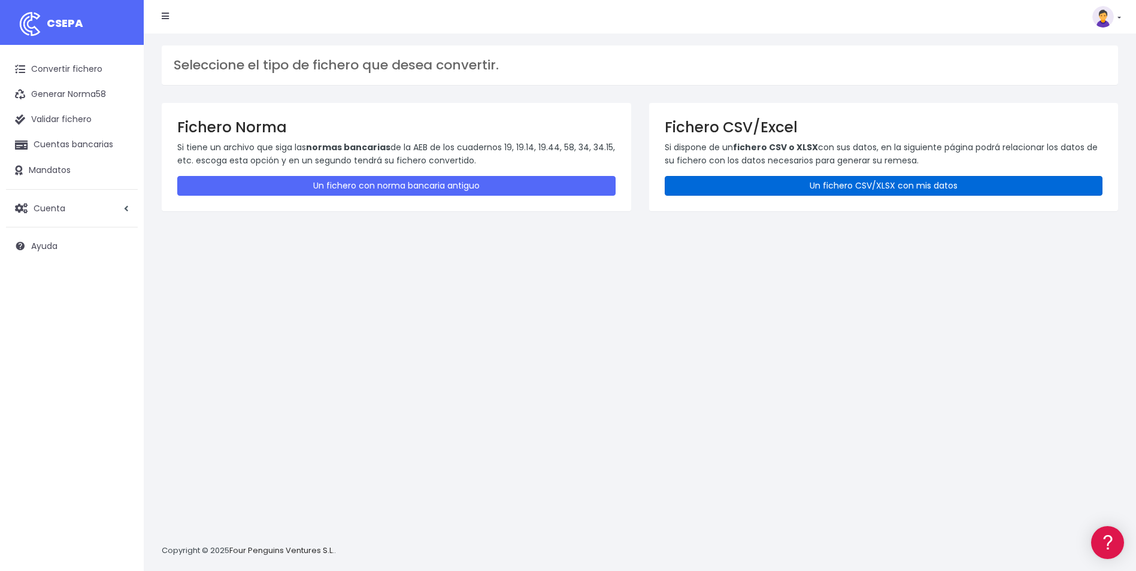
click at [788, 190] on link "Un fichero CSV/XLSX con mis datos" at bounding box center [884, 186] width 438 height 20
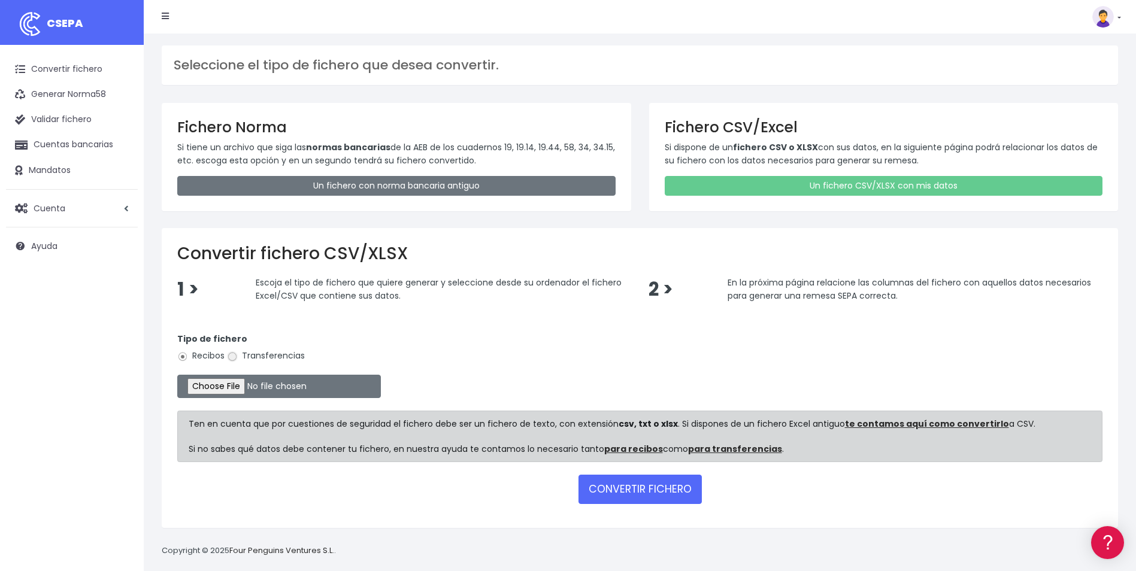
click at [234, 359] on input "Transferencias" at bounding box center [232, 357] width 11 height 11
radio input "true"
click at [221, 391] on input "file" at bounding box center [279, 386] width 204 height 23
type input "C:\fakepath\REMESA LPA_092025_ok.csv"
click at [660, 486] on button "CONVERTIR FICHERO" at bounding box center [640, 489] width 123 height 29
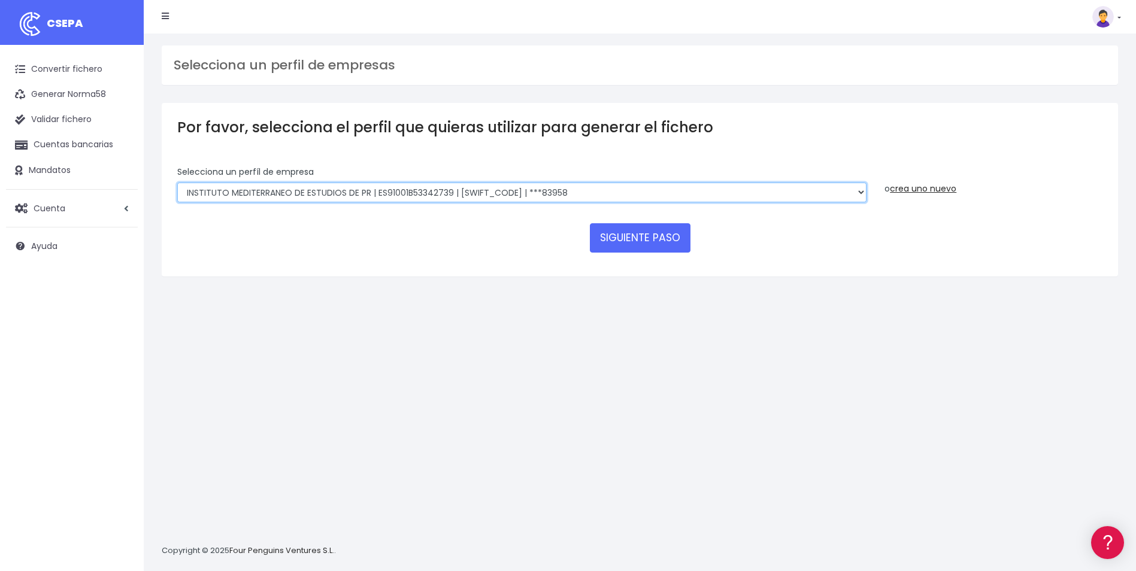
click at [828, 185] on select "INSTITUTO MEDITERRANEO DE ESTUDIOS DE PR | ES91001B53342739 | [SWIFT_CODE] | **…" at bounding box center [521, 193] width 689 height 20
select select "1887"
click at [177, 183] on select "INSTITUTO MEDITERRANEO DE ESTUDIOS DE PR | ES91001B53342739 | [SWIFT_CODE] | **…" at bounding box center [521, 193] width 689 height 20
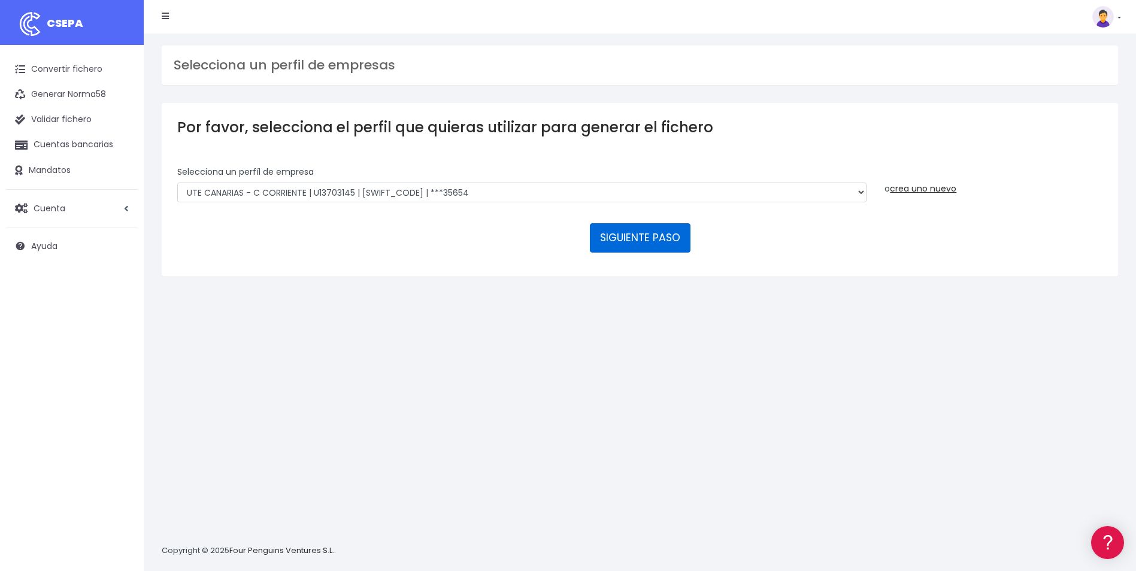
click at [632, 244] on button "SIGUIENTE PASO" at bounding box center [640, 237] width 101 height 29
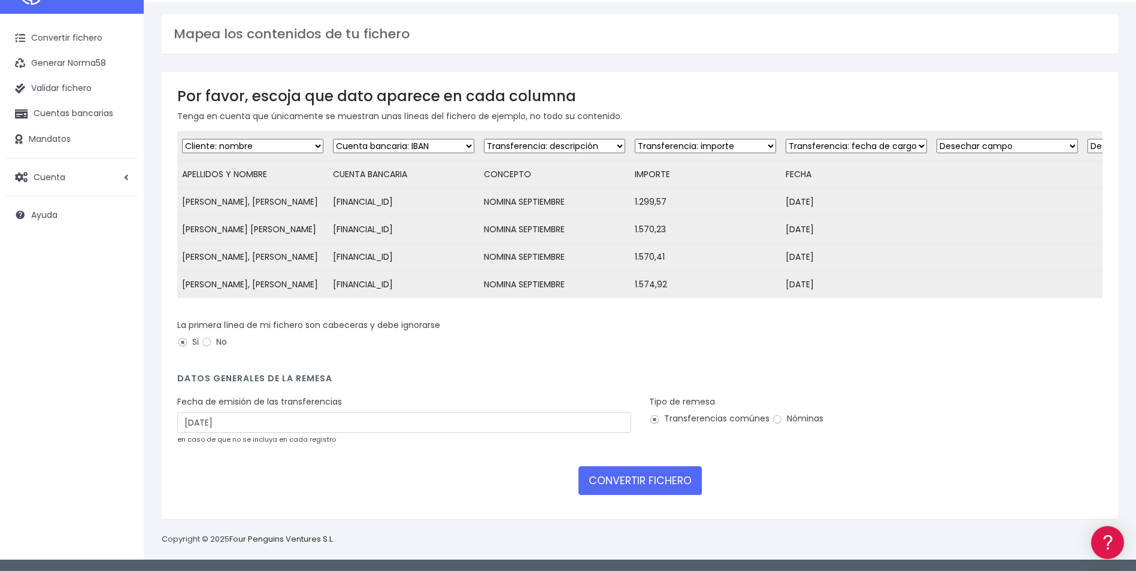
scroll to position [65, 0]
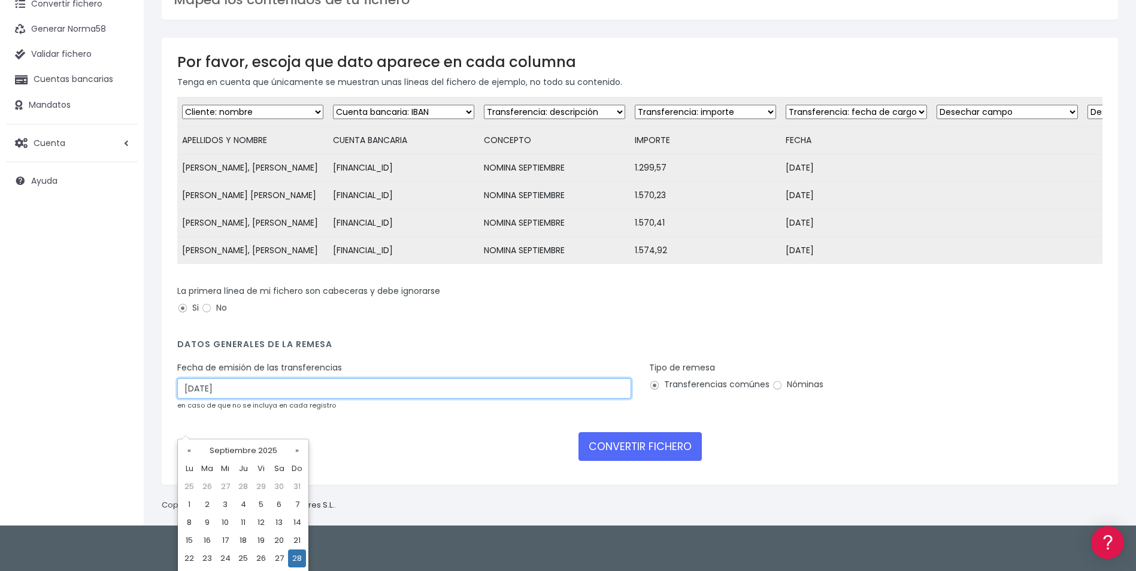
click at [285, 399] on input "28/09/2025" at bounding box center [404, 389] width 454 height 20
click at [258, 559] on td "26" at bounding box center [261, 559] width 18 height 18
type input "26/09/2025"
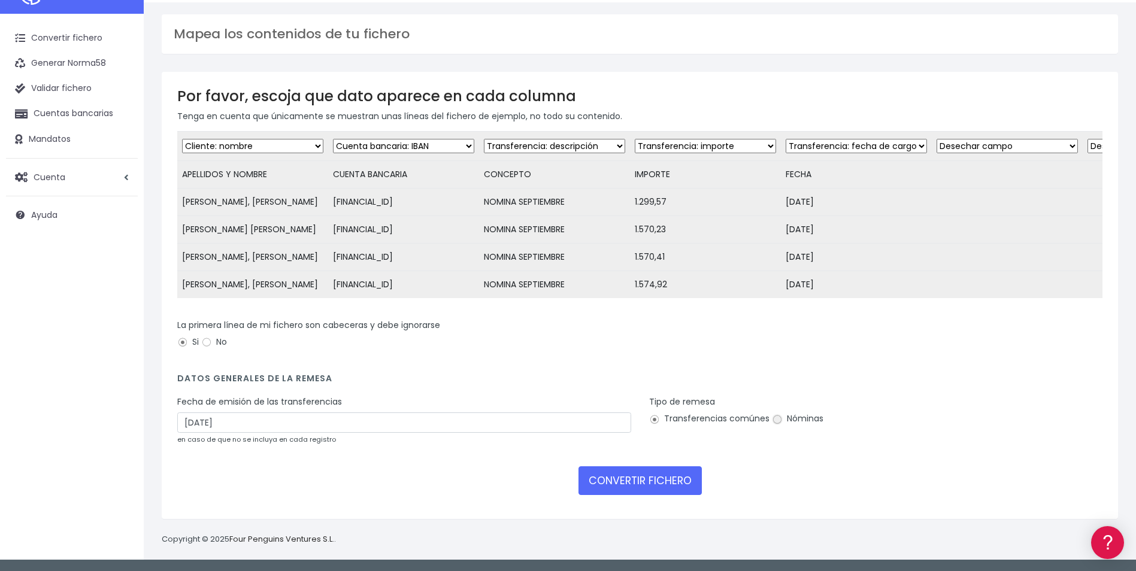
click at [772, 419] on input "Nóminas" at bounding box center [777, 419] width 11 height 11
radio input "true"
click at [673, 476] on button "CONVERTIR FICHERO" at bounding box center [640, 481] width 123 height 29
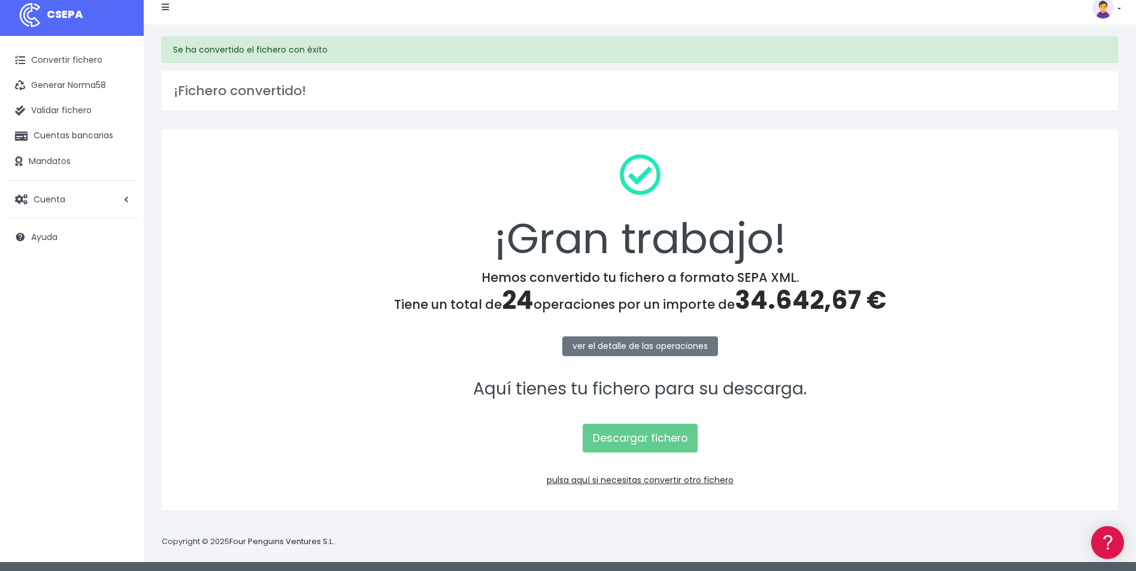
scroll to position [11, 0]
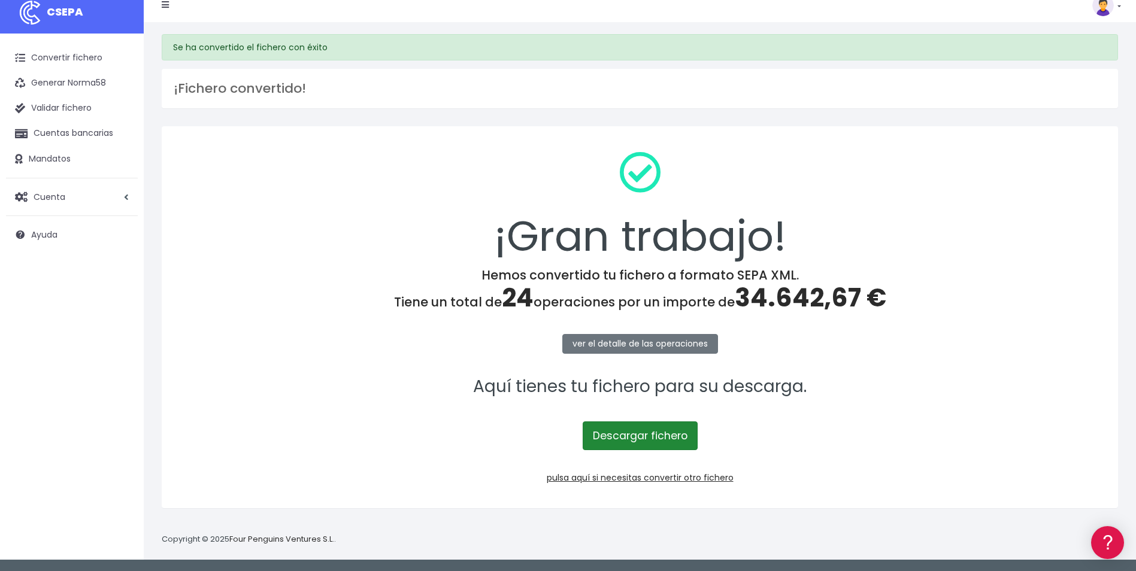
click at [677, 440] on link "Descargar fichero" at bounding box center [640, 436] width 115 height 29
click at [676, 479] on link "pulsa aquí si necesitas convertir otro fichero" at bounding box center [640, 478] width 187 height 12
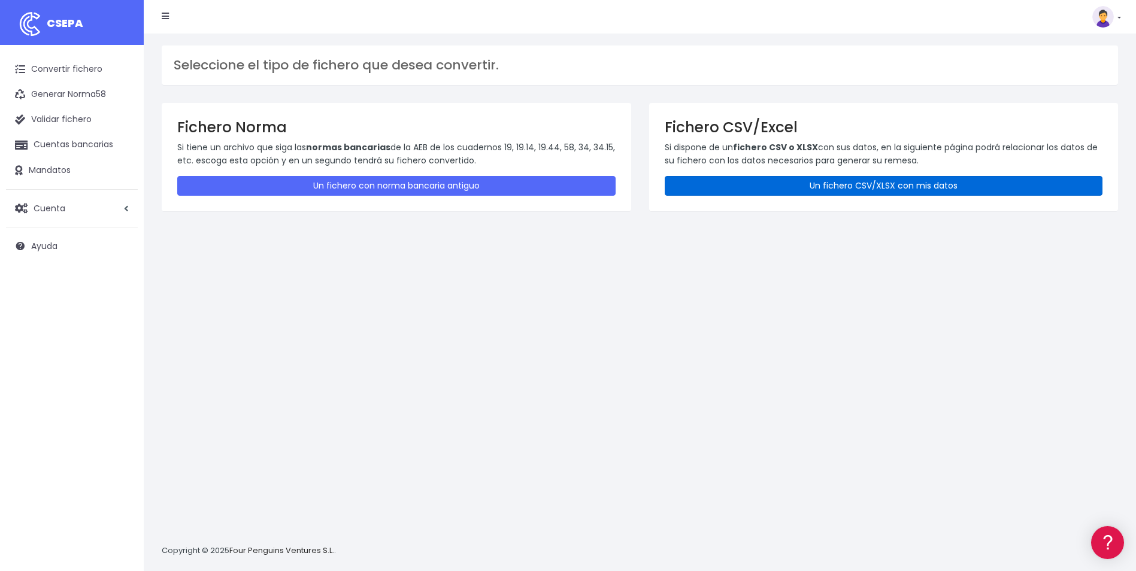
click at [943, 186] on link "Un fichero CSV/XLSX con mis datos" at bounding box center [884, 186] width 438 height 20
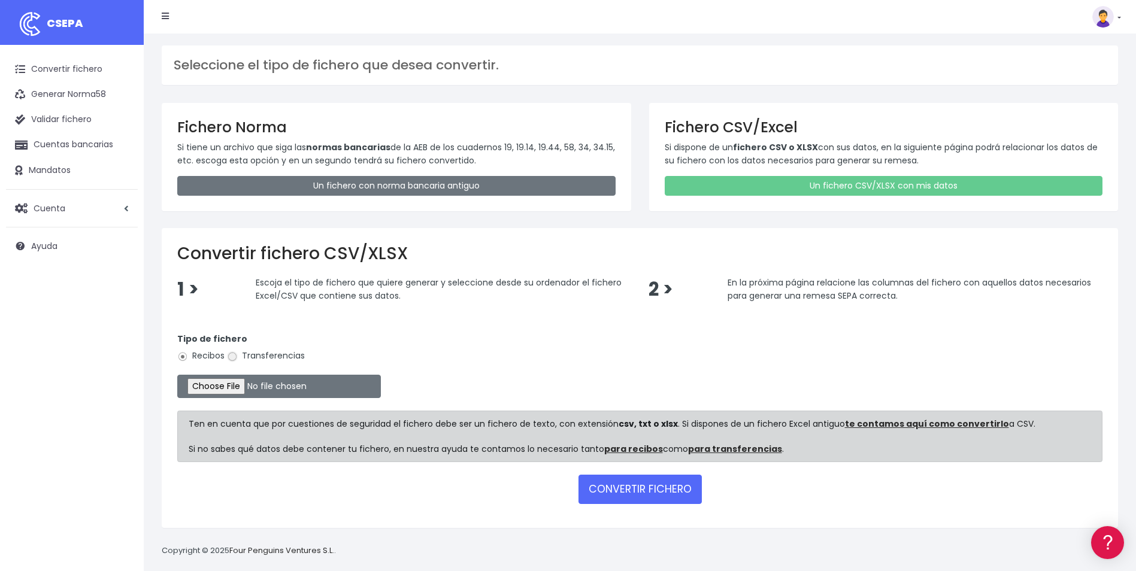
drag, startPoint x: 235, startPoint y: 357, endPoint x: 199, endPoint y: 413, distance: 66.6
click at [235, 357] on input "Transferencias" at bounding box center [232, 357] width 11 height 11
radio input "true"
click at [224, 390] on input "file" at bounding box center [279, 386] width 204 height 23
type input "C:\fakepath\REMESA TFN_092025.ok.csv"
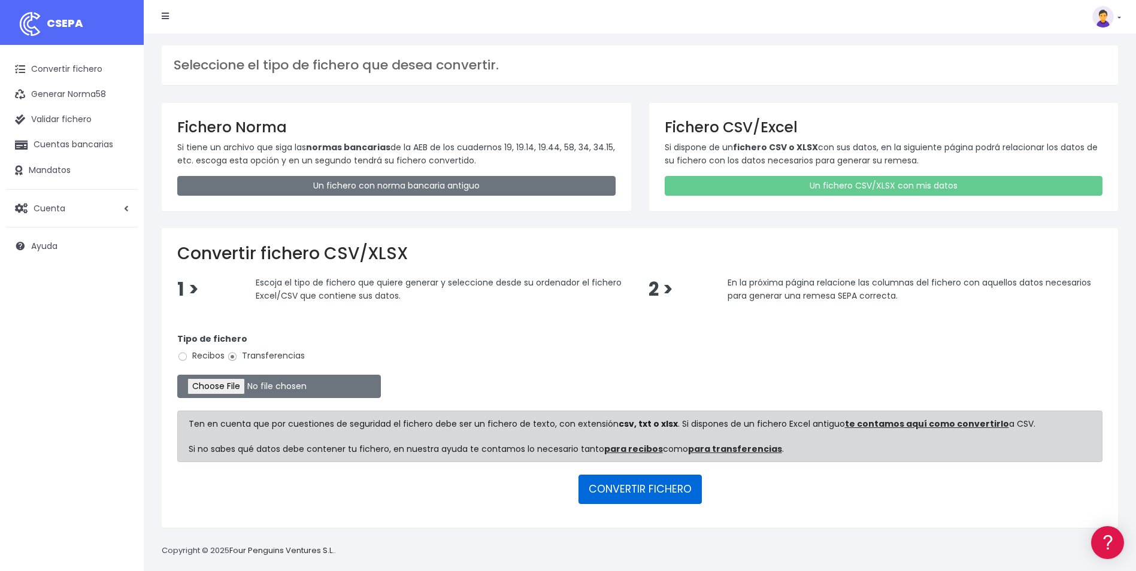
click at [626, 488] on button "CONVERTIR FICHERO" at bounding box center [640, 489] width 123 height 29
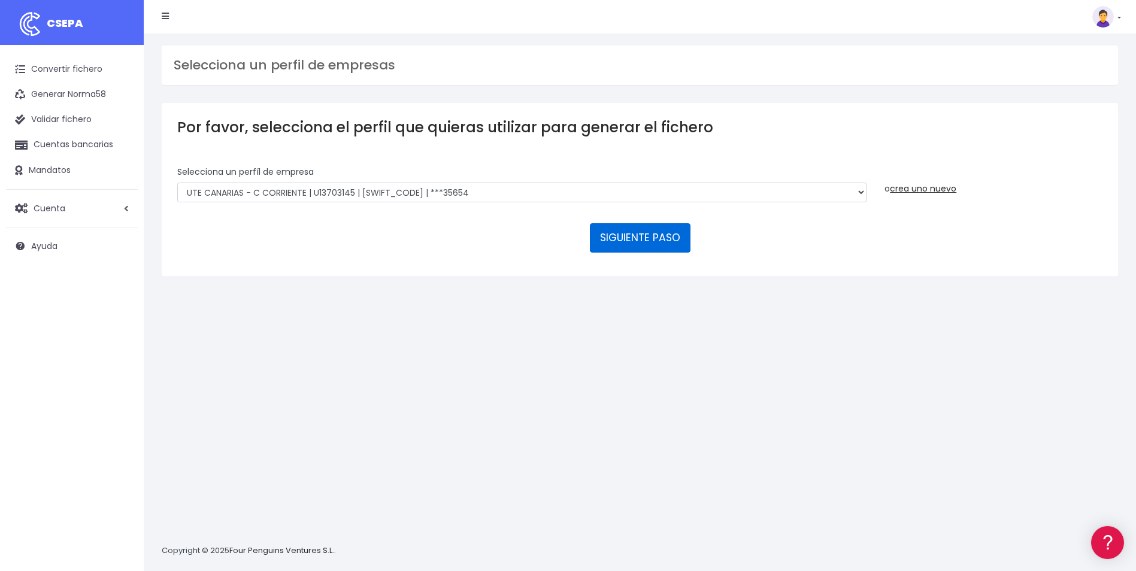
click at [650, 246] on button "SIGUIENTE PASO" at bounding box center [640, 237] width 101 height 29
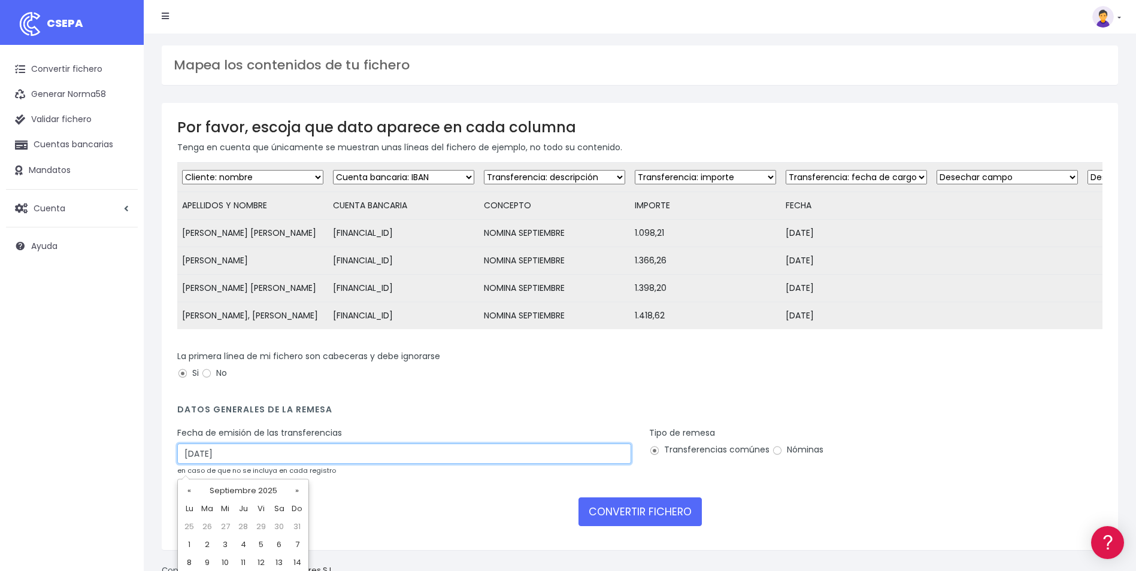
click at [251, 464] on input "28/09/2025" at bounding box center [404, 454] width 454 height 20
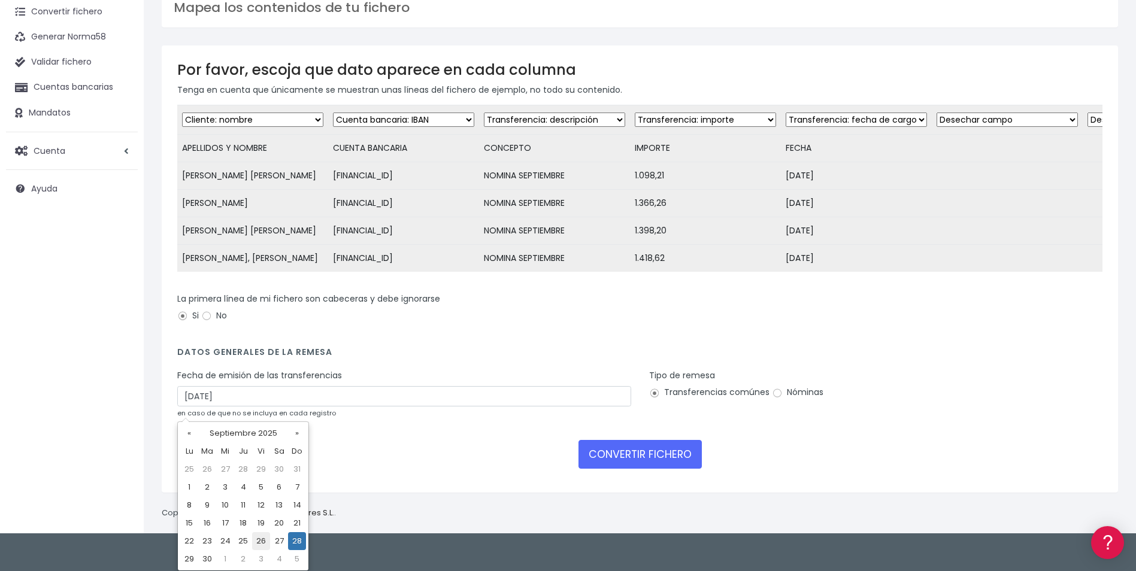
click at [260, 539] on td "26" at bounding box center [261, 541] width 18 height 18
type input "26/09/2025"
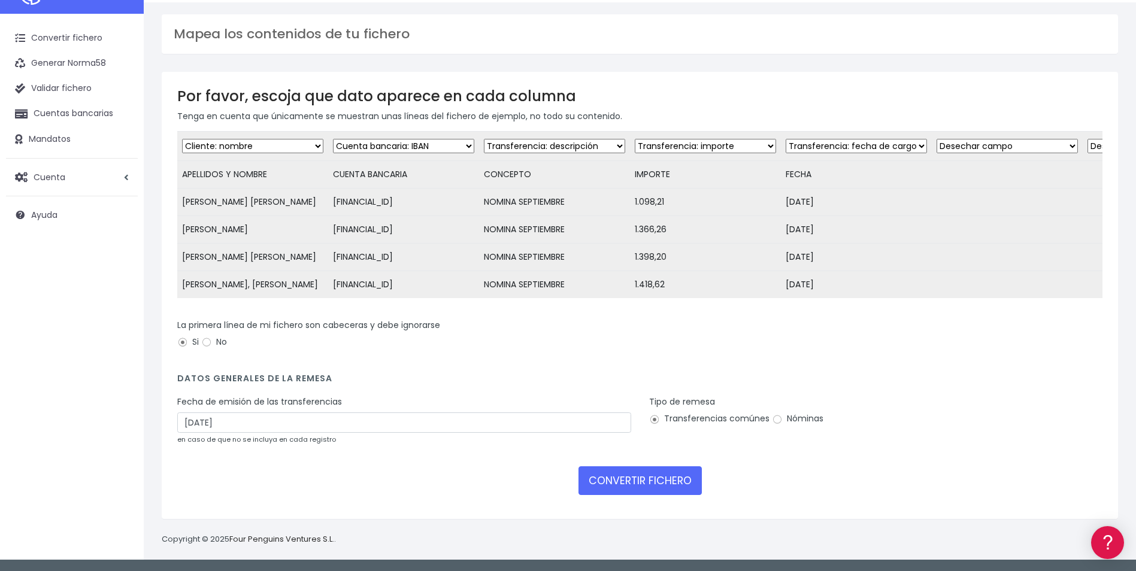
scroll to position [40, 0]
click at [774, 420] on input "Nóminas" at bounding box center [777, 419] width 11 height 11
radio input "true"
click at [664, 467] on button "CONVERTIR FICHERO" at bounding box center [640, 481] width 123 height 29
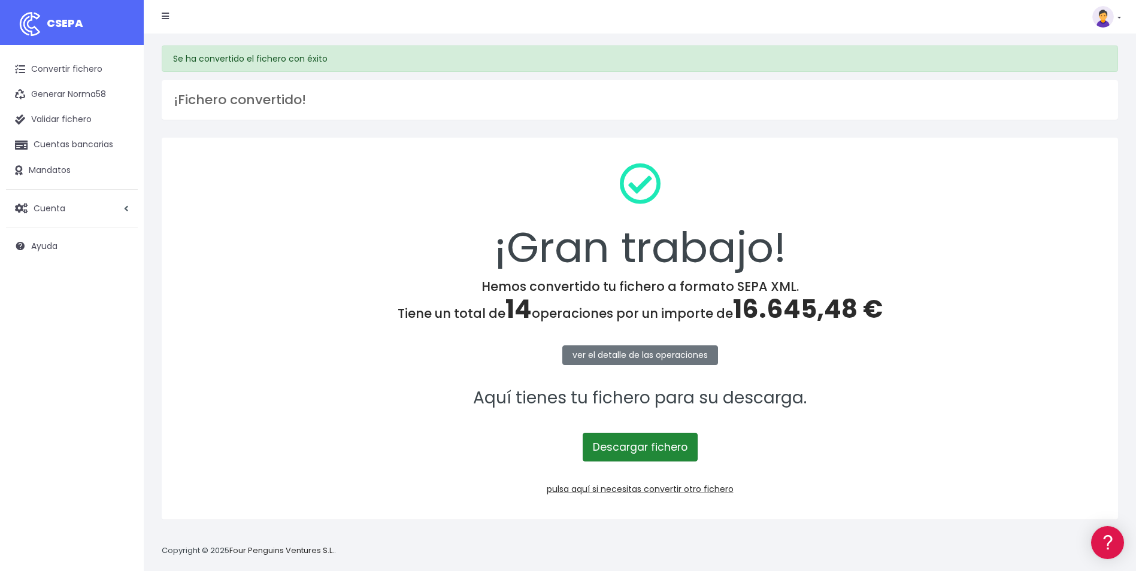
click at [659, 441] on link "Descargar fichero" at bounding box center [640, 447] width 115 height 29
click at [662, 488] on link "pulsa aquí si necesitas convertir otro fichero" at bounding box center [640, 489] width 187 height 12
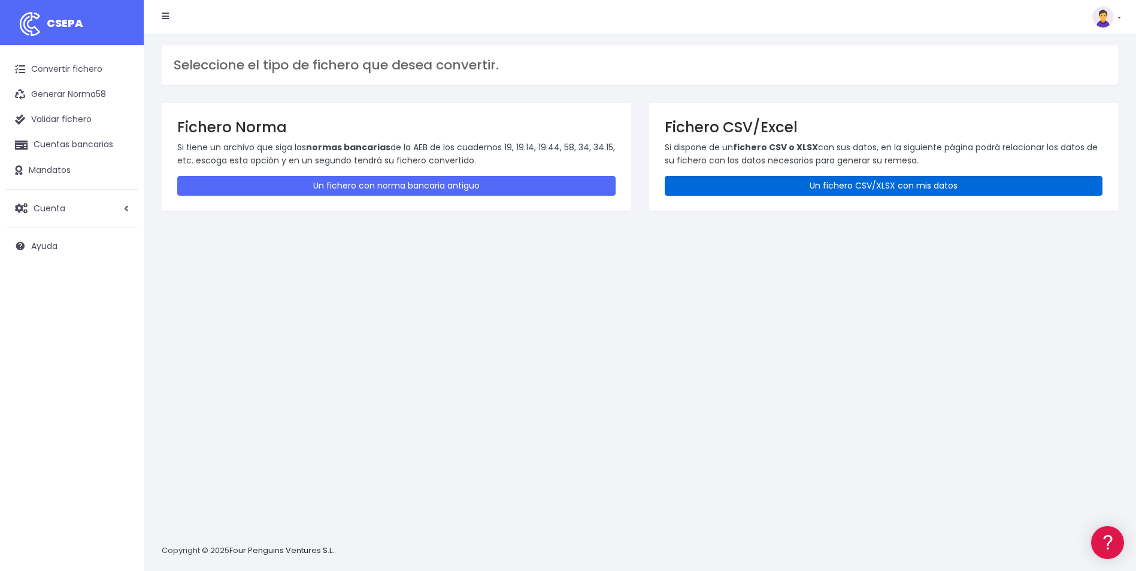
click at [812, 178] on link "Un fichero CSV/XLSX con mis datos" at bounding box center [884, 186] width 438 height 20
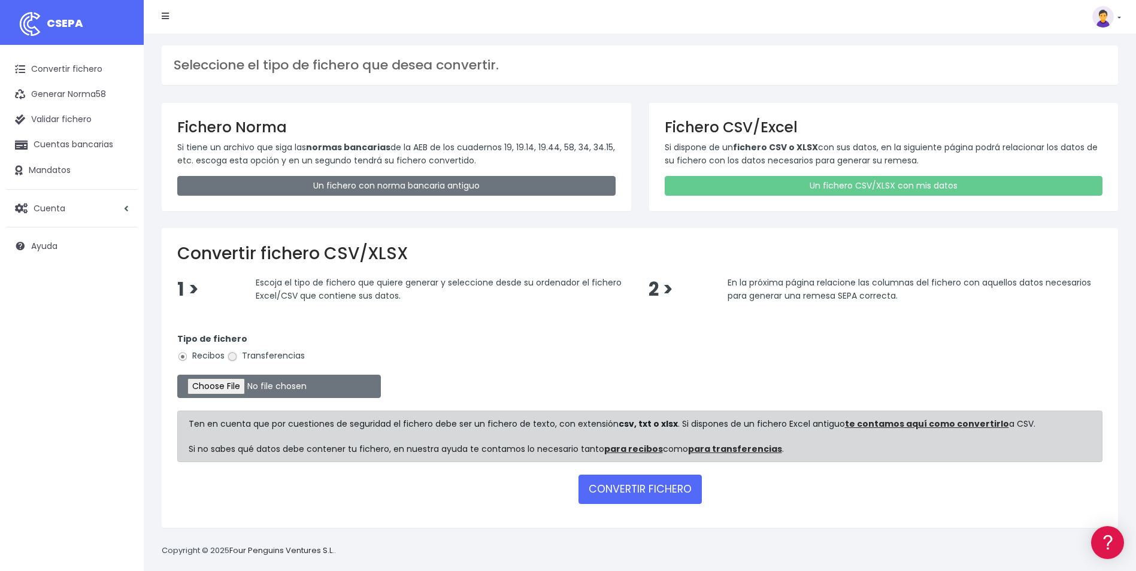
click at [234, 358] on input "Transferencias" at bounding box center [232, 357] width 11 height 11
radio input "true"
click at [229, 393] on input "file" at bounding box center [279, 386] width 204 height 23
type input "C:\fakepath\REMESA TFS_092025.ok.csv"
click at [646, 478] on button "CONVERTIR FICHERO" at bounding box center [640, 489] width 123 height 29
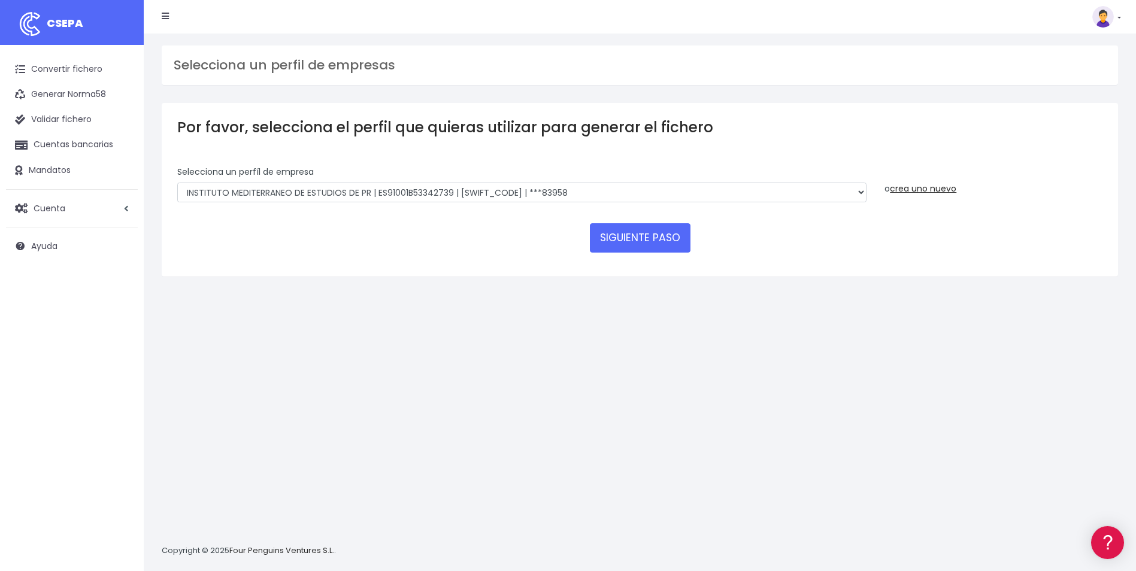
click at [822, 180] on div "Selecciona un perfíl de empresa INSTITUTO MEDITERRANEO DE ESTUDIOS DE PR | ES91…" at bounding box center [521, 184] width 689 height 37
click at [826, 193] on select "INSTITUTO MEDITERRANEO DE ESTUDIOS DE PR | ES91001B53342739 | BSCHESMMXXX | ***…" at bounding box center [521, 193] width 689 height 20
select select "1887"
click at [177, 183] on select "INSTITUTO MEDITERRANEO DE ESTUDIOS DE PR | ES91001B53342739 | BSCHESMMXXX | ***…" at bounding box center [521, 193] width 689 height 20
click at [664, 237] on button "SIGUIENTE PASO" at bounding box center [640, 237] width 101 height 29
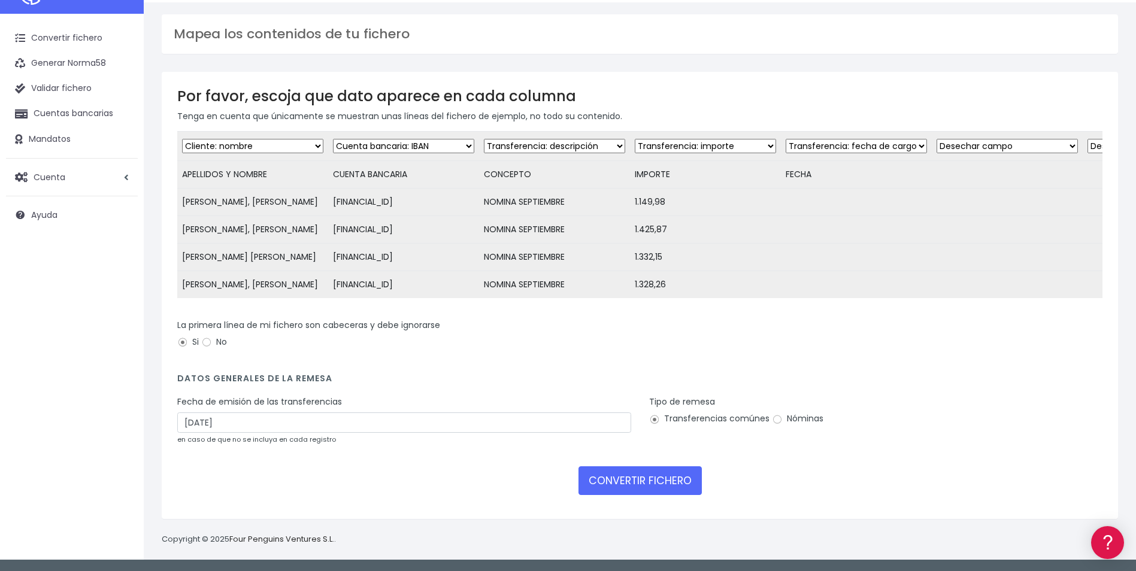
scroll to position [53, 0]
drag, startPoint x: 910, startPoint y: 232, endPoint x: 697, endPoint y: 203, distance: 215.1
click at [910, 244] on td at bounding box center [856, 258] width 151 height 28
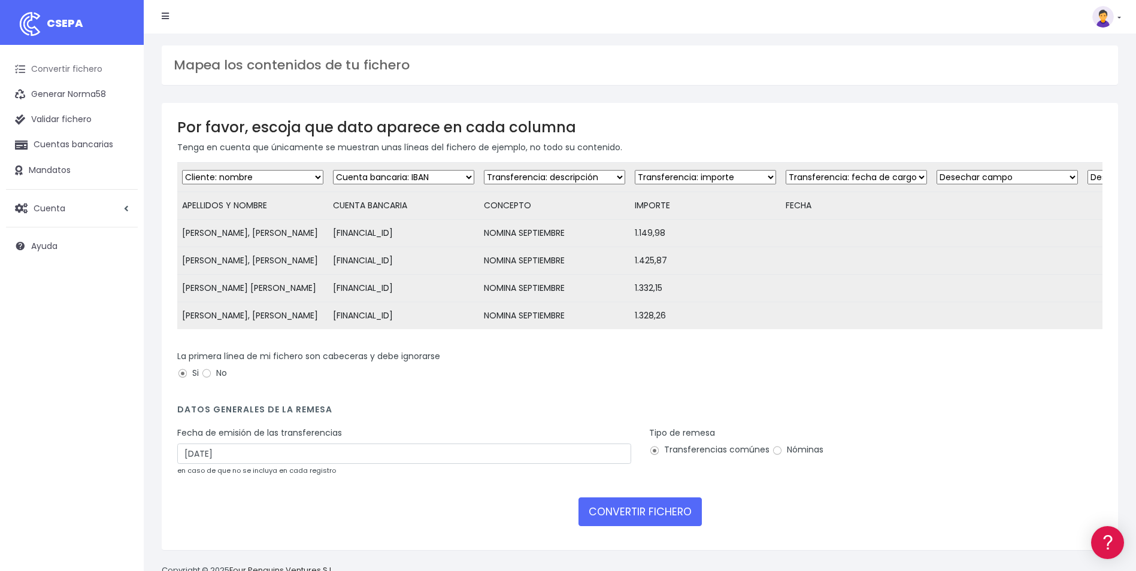
click at [79, 69] on link "Convertir fichero" at bounding box center [72, 69] width 132 height 25
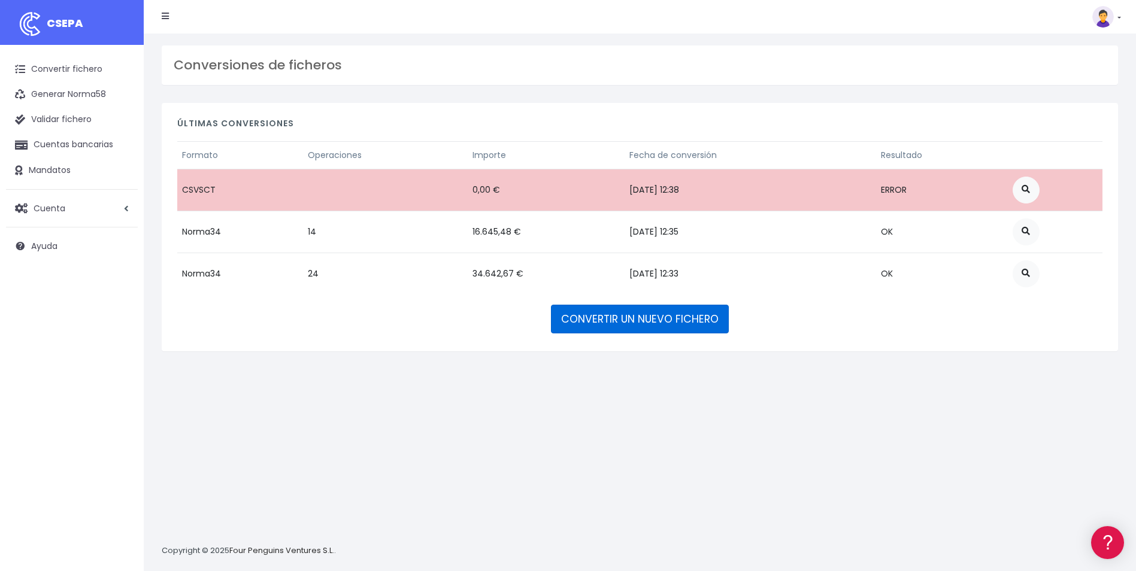
click at [640, 314] on link "CONVERTIR UN NUEVO FICHERO" at bounding box center [640, 319] width 178 height 29
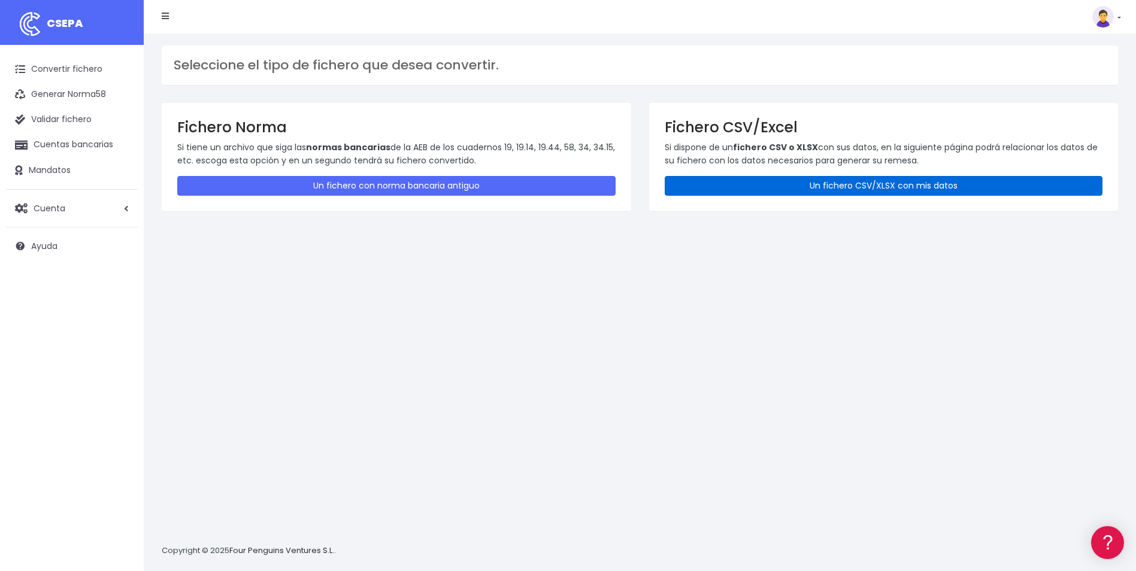
click at [792, 181] on link "Un fichero CSV/XLSX con mis datos" at bounding box center [884, 186] width 438 height 20
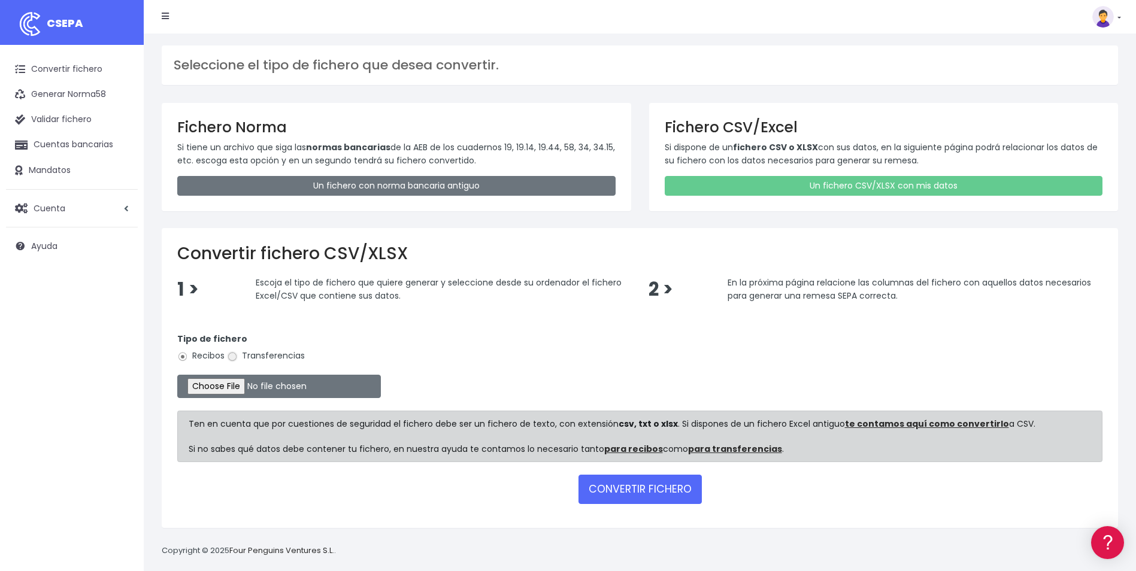
click at [234, 356] on input "Transferencias" at bounding box center [232, 357] width 11 height 11
radio input "true"
click at [236, 386] on input "file" at bounding box center [279, 386] width 204 height 23
type input "C:\fakepath\REMESA TFS_092025.ok.csv"
click at [668, 488] on button "CONVERTIR FICHERO" at bounding box center [640, 489] width 123 height 29
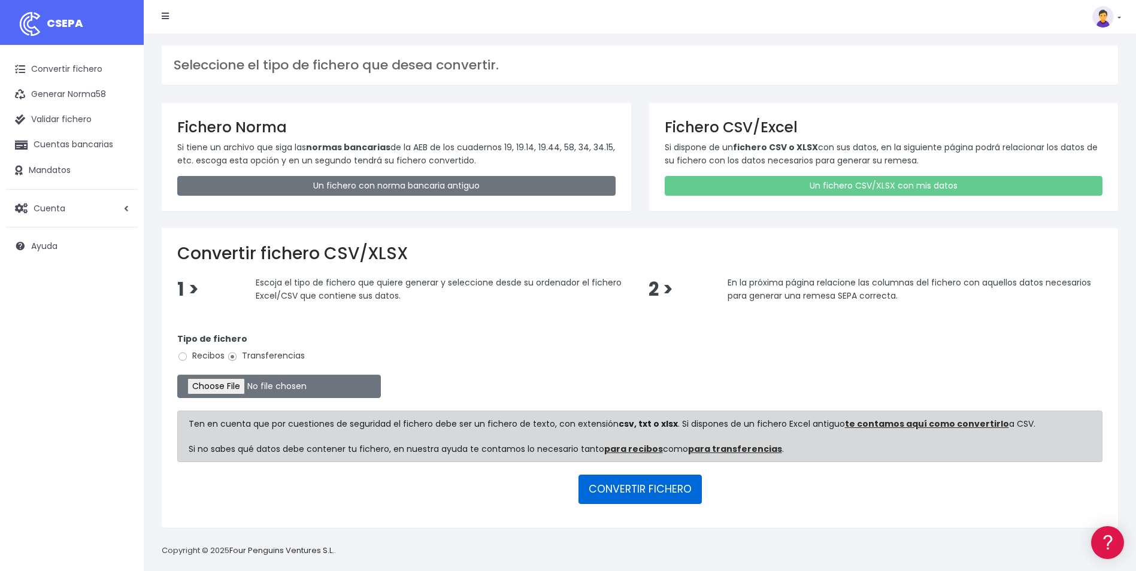
click at [613, 483] on button "CONVERTIR FICHERO" at bounding box center [640, 489] width 123 height 29
click at [609, 493] on button "CONVERTIR FICHERO" at bounding box center [640, 489] width 123 height 29
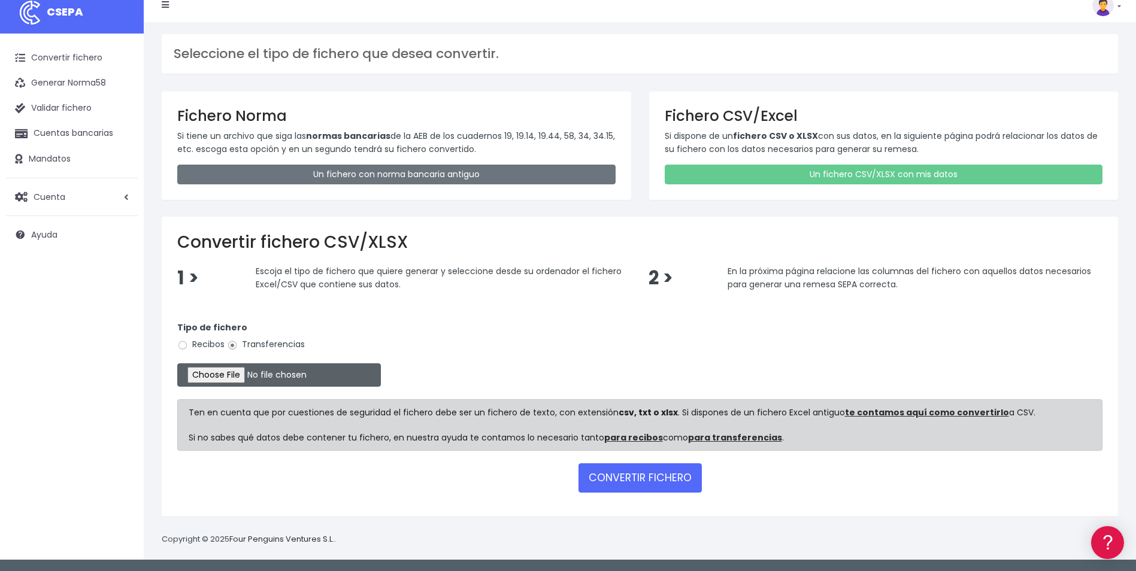
click at [232, 381] on input "file" at bounding box center [279, 375] width 204 height 23
click at [881, 384] on div at bounding box center [639, 375] width 925 height 23
click at [582, 228] on div "Convertir fichero CSV/XLSX 1 > Escoja el tipo de fichero que quiere generar y s…" at bounding box center [640, 367] width 956 height 300
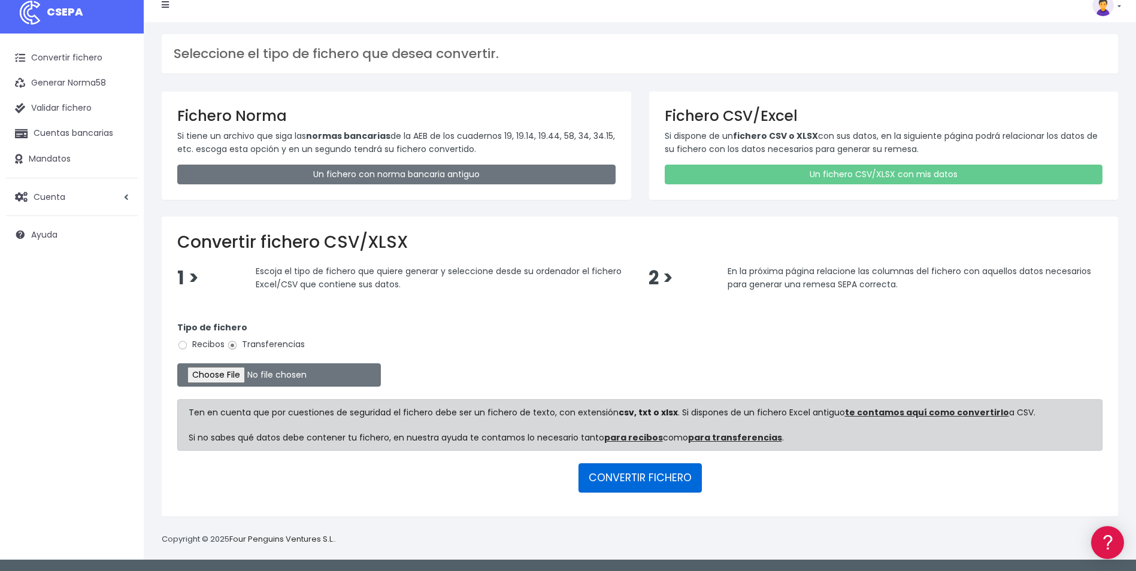
click at [640, 466] on button "CONVERTIR FICHERO" at bounding box center [640, 478] width 123 height 29
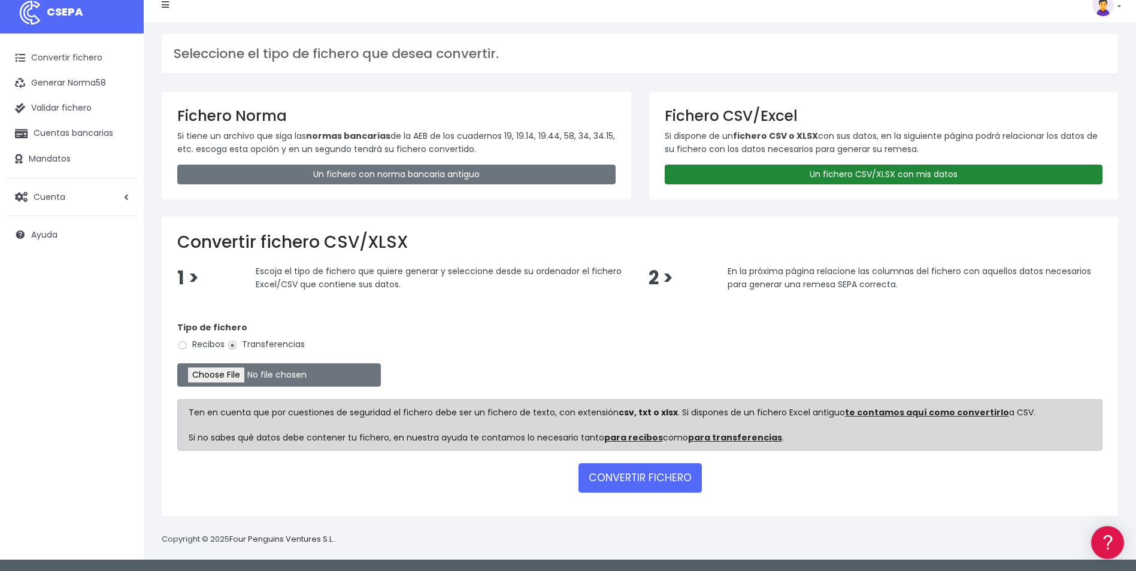
click at [799, 172] on link "Un fichero CSV/XLSX con mis datos" at bounding box center [884, 175] width 438 height 20
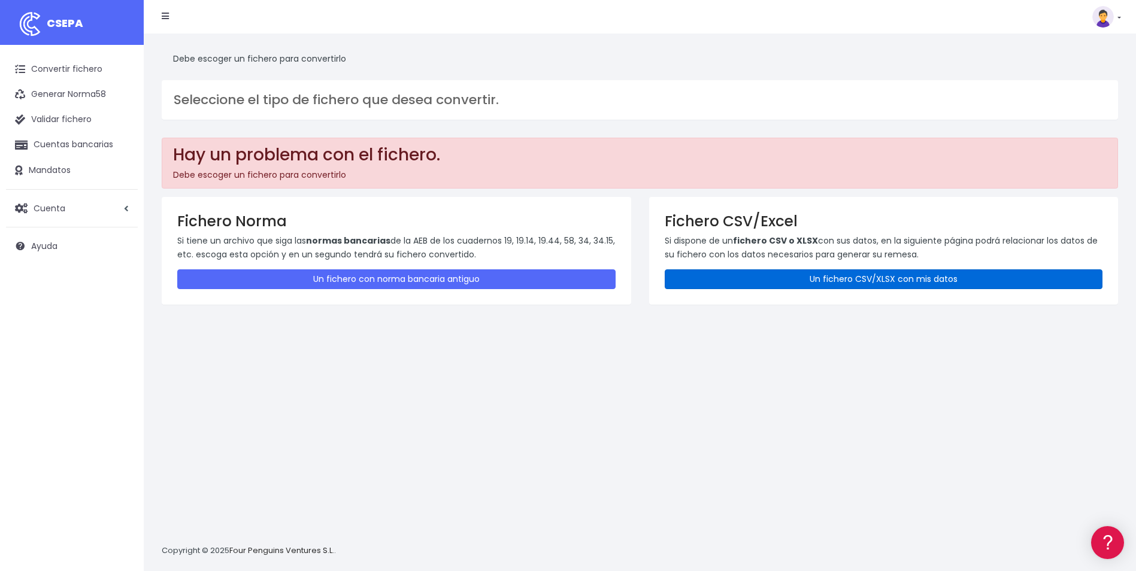
click at [788, 277] on link "Un fichero CSV/XLSX con mis datos" at bounding box center [884, 280] width 438 height 20
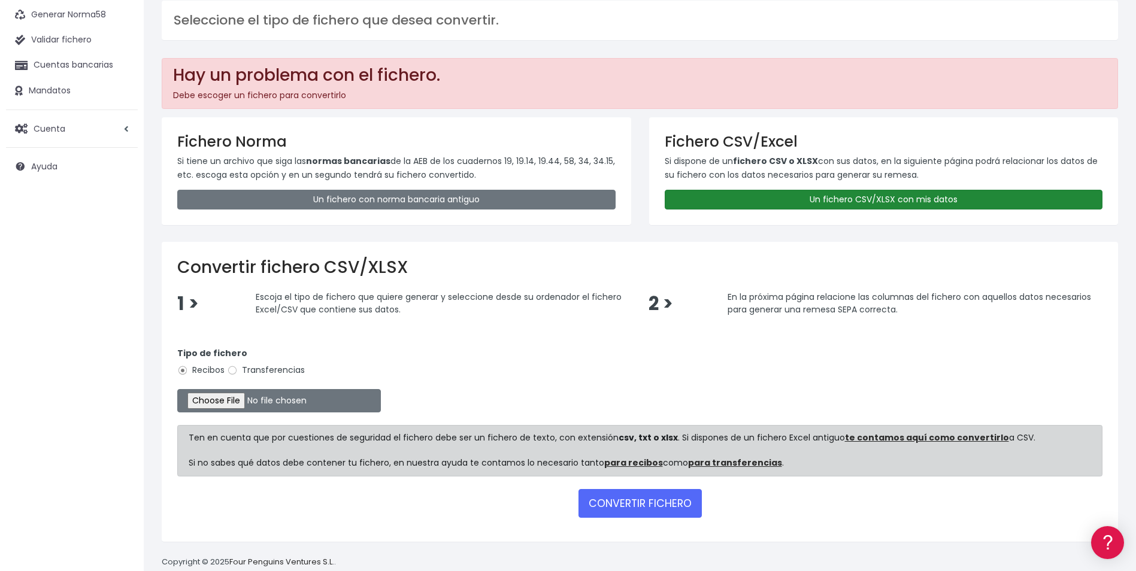
scroll to position [102, 0]
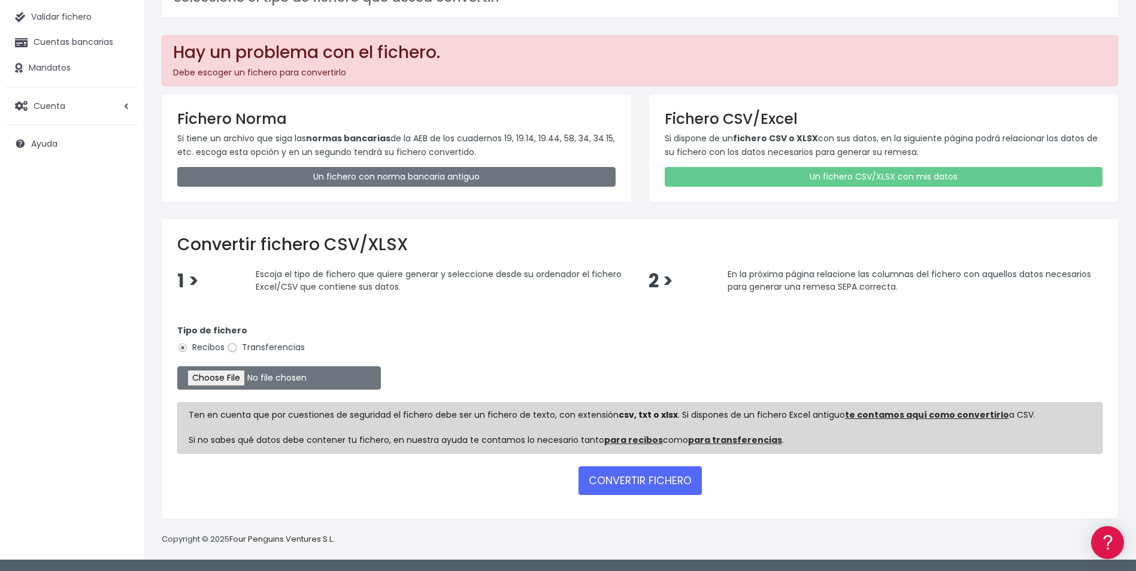
click at [231, 349] on input "Transferencias" at bounding box center [232, 348] width 11 height 11
radio input "true"
click at [216, 379] on input "file" at bounding box center [279, 378] width 204 height 23
type input "C:\fakepath\REMESA TFS_092025.ok.csv"
click at [659, 471] on button "CONVERTIR FICHERO" at bounding box center [640, 481] width 123 height 29
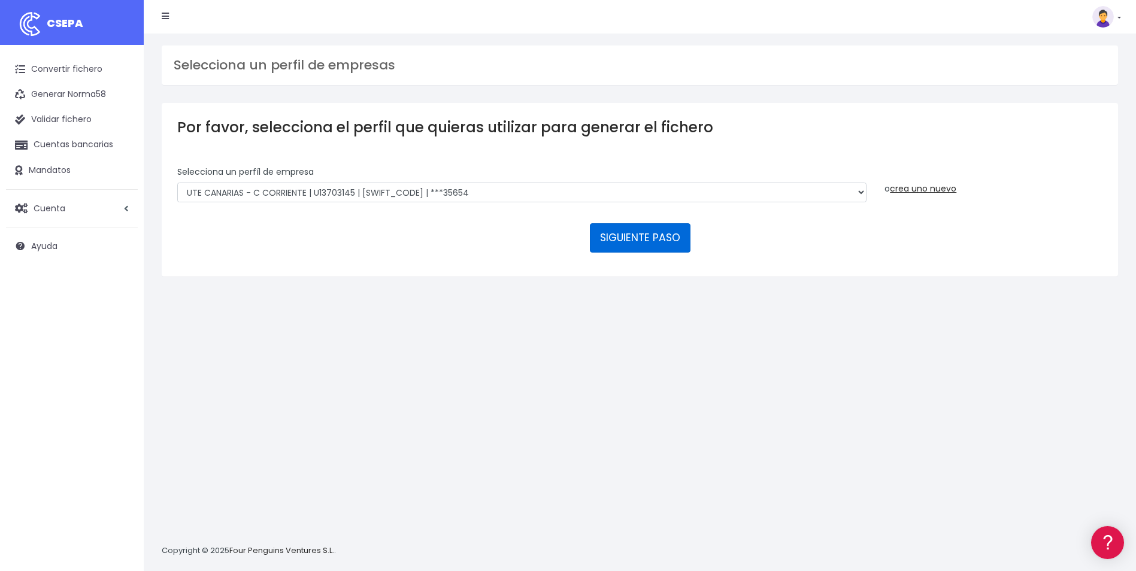
click at [667, 240] on button "SIGUIENTE PASO" at bounding box center [640, 237] width 101 height 29
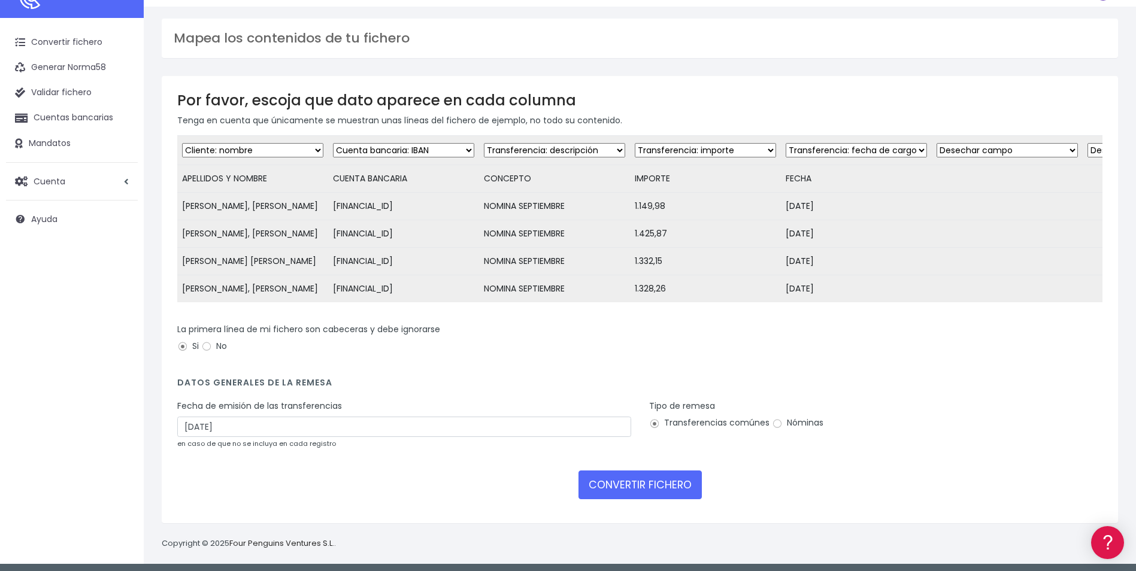
scroll to position [53, 0]
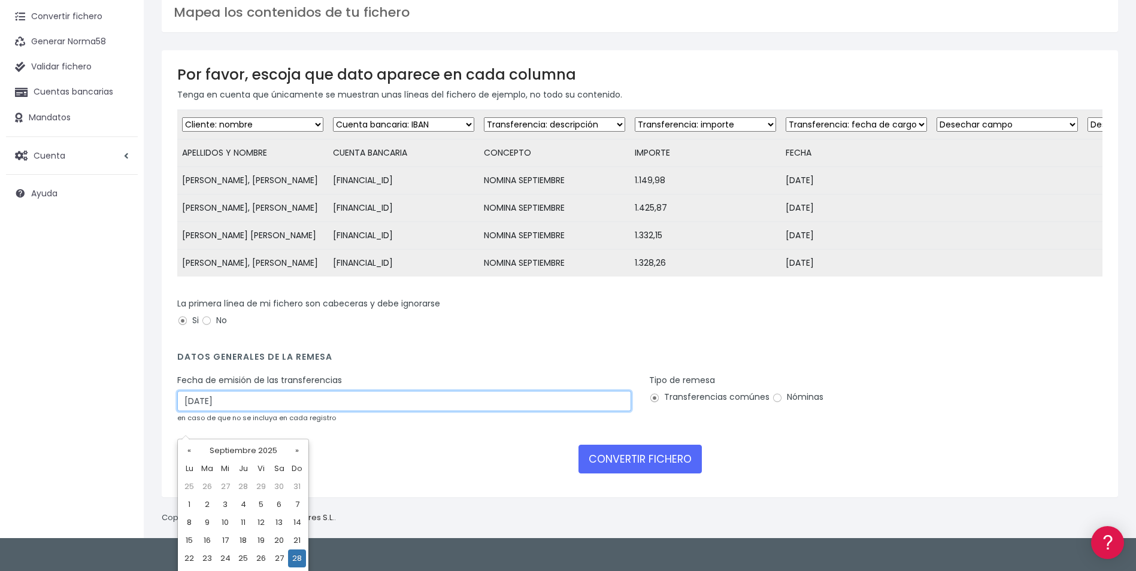
click at [301, 411] on input "[DATE]" at bounding box center [404, 401] width 454 height 20
click at [256, 559] on td "26" at bounding box center [261, 559] width 18 height 18
type input "[DATE]"
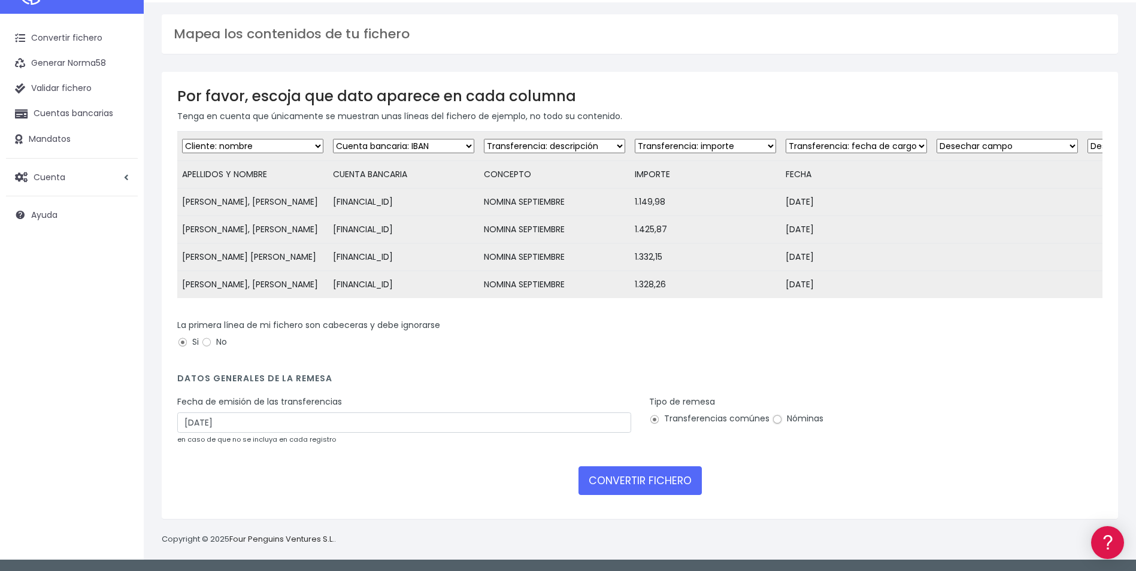
click at [779, 424] on input "Nóminas" at bounding box center [777, 419] width 11 height 11
radio input "true"
click at [684, 479] on button "CONVERTIR FICHERO" at bounding box center [640, 481] width 123 height 29
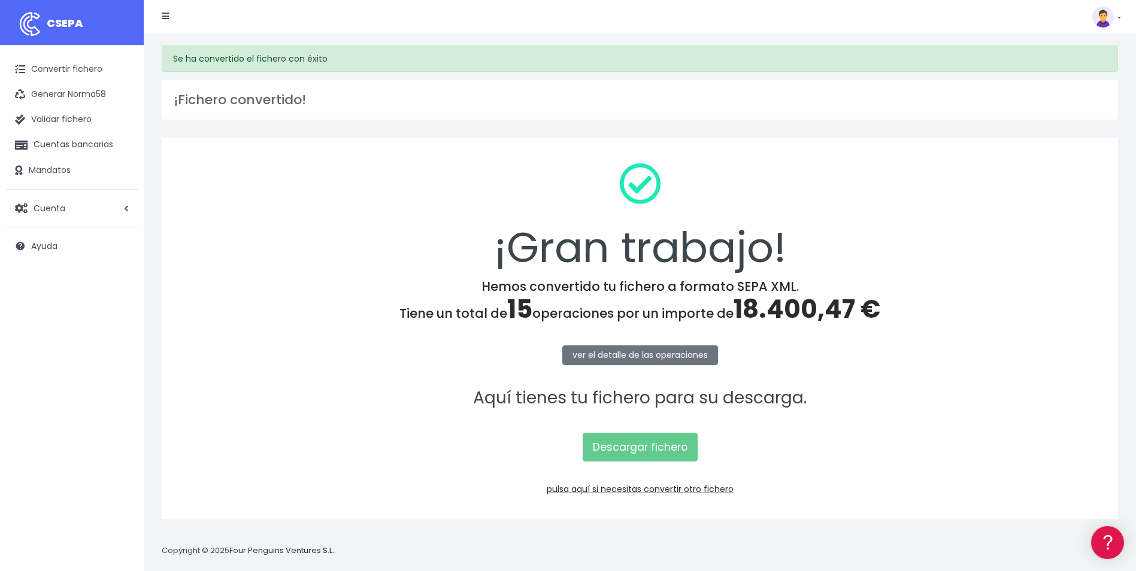
scroll to position [11, 0]
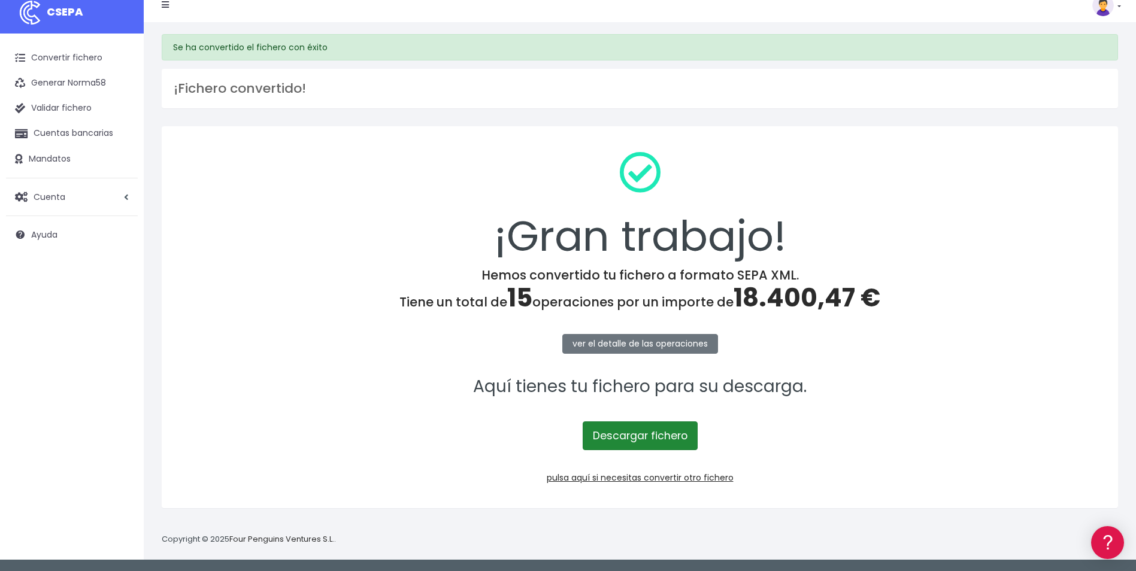
click at [652, 427] on link "Descargar fichero" at bounding box center [640, 436] width 115 height 29
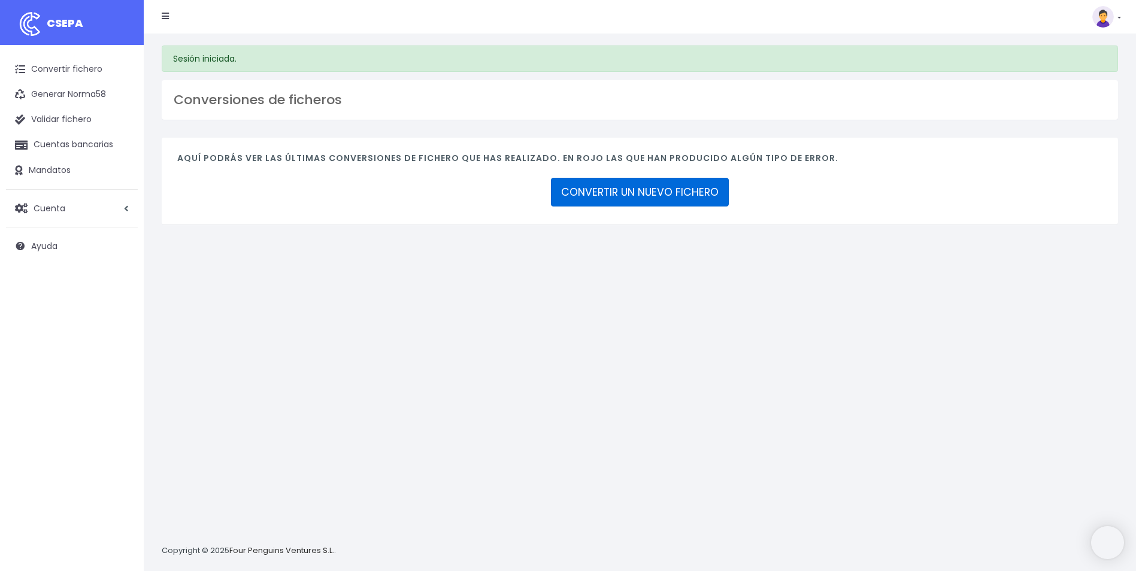
click at [568, 187] on link "CONVERTIR UN NUEVO FICHERO" at bounding box center [640, 192] width 178 height 29
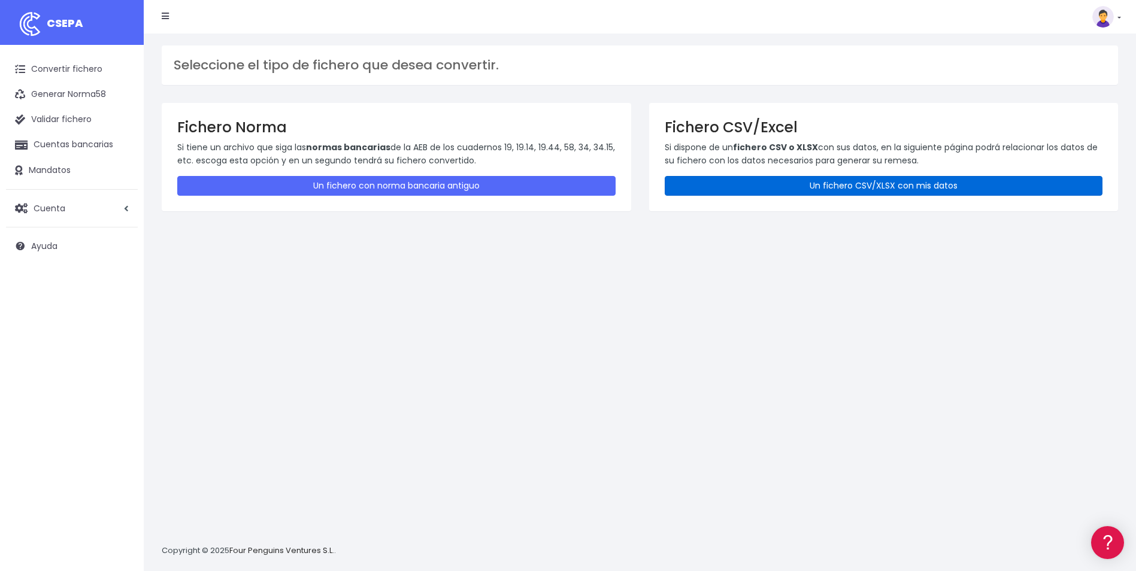
click at [726, 187] on link "Un fichero CSV/XLSX con mis datos" at bounding box center [884, 186] width 438 height 20
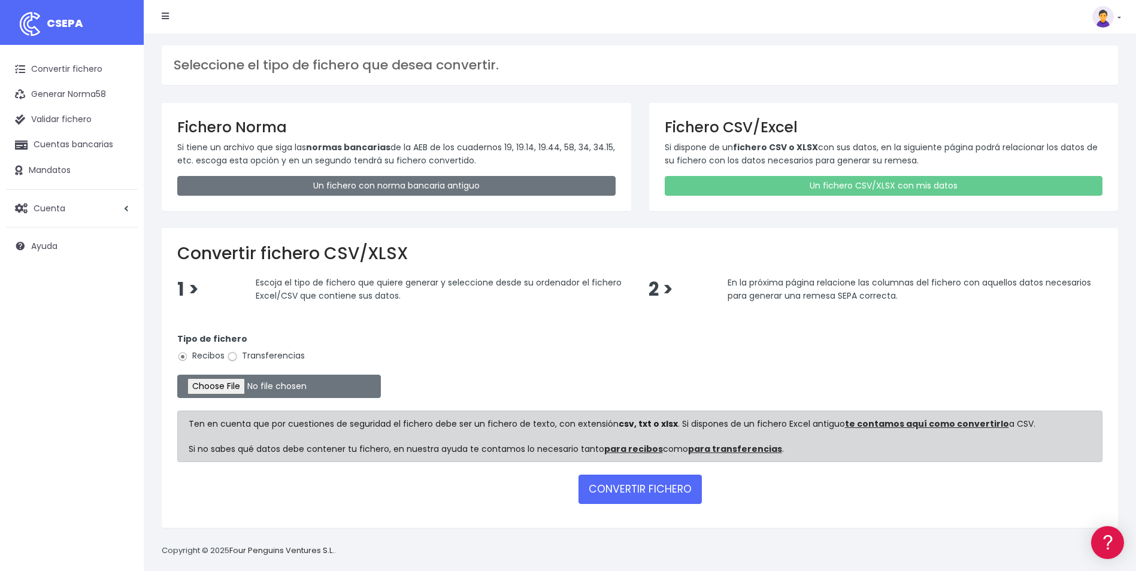
click at [236, 354] on input "Transferencias" at bounding box center [232, 357] width 11 height 11
radio input "true"
click at [229, 384] on input "file" at bounding box center [279, 386] width 204 height 23
type input "C:\fakepath\Copia de REMESA_VALENCIA_092025.csv"
click at [656, 493] on button "CONVERTIR FICHERO" at bounding box center [640, 489] width 123 height 29
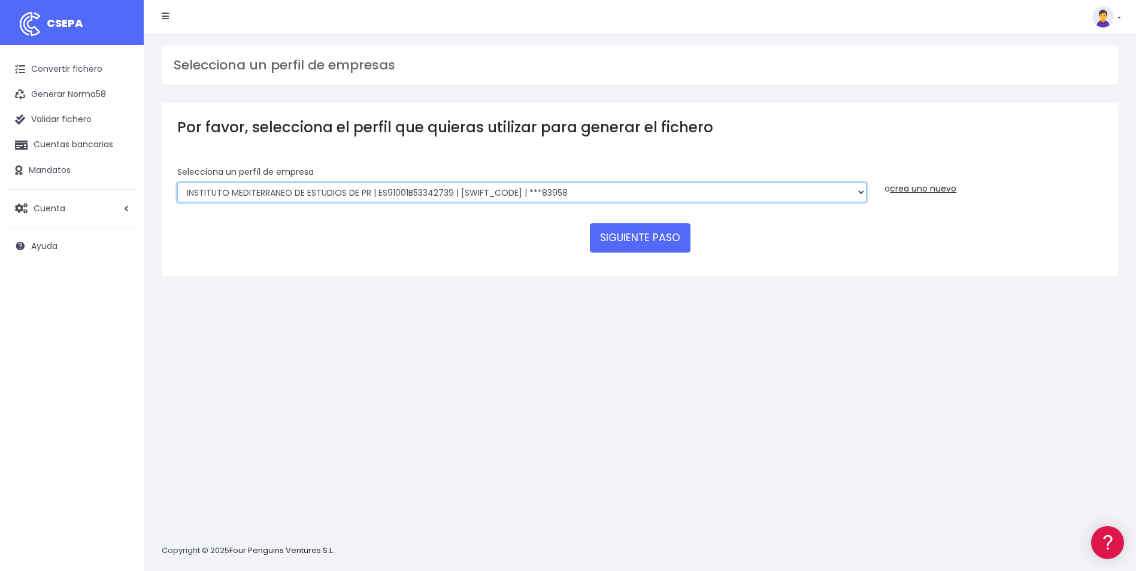
click at [747, 196] on select "INSTITUTO MEDITERRANEO DE ESTUDIOS DE PR | ES91001B53342739 | BSCHESMMXXX | ***…" at bounding box center [521, 193] width 689 height 20
select select "2478"
click at [177, 183] on select "INSTITUTO MEDITERRANEO DE ESTUDIOS DE PR | ES91001B53342739 | BSCHESMMXXX | ***…" at bounding box center [521, 193] width 689 height 20
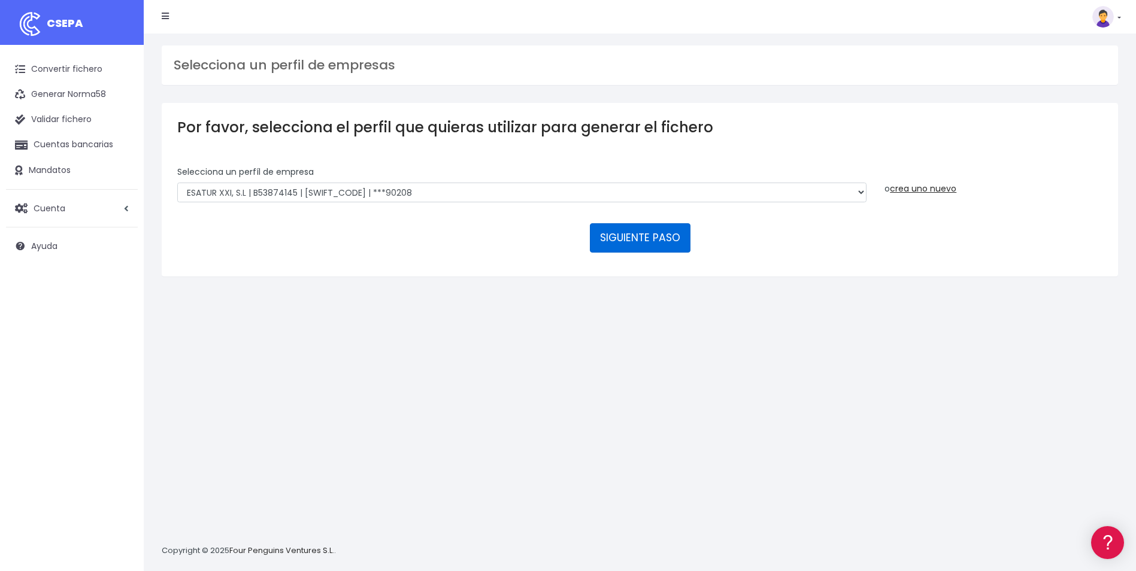
click at [653, 232] on button "SIGUIENTE PASO" at bounding box center [640, 237] width 101 height 29
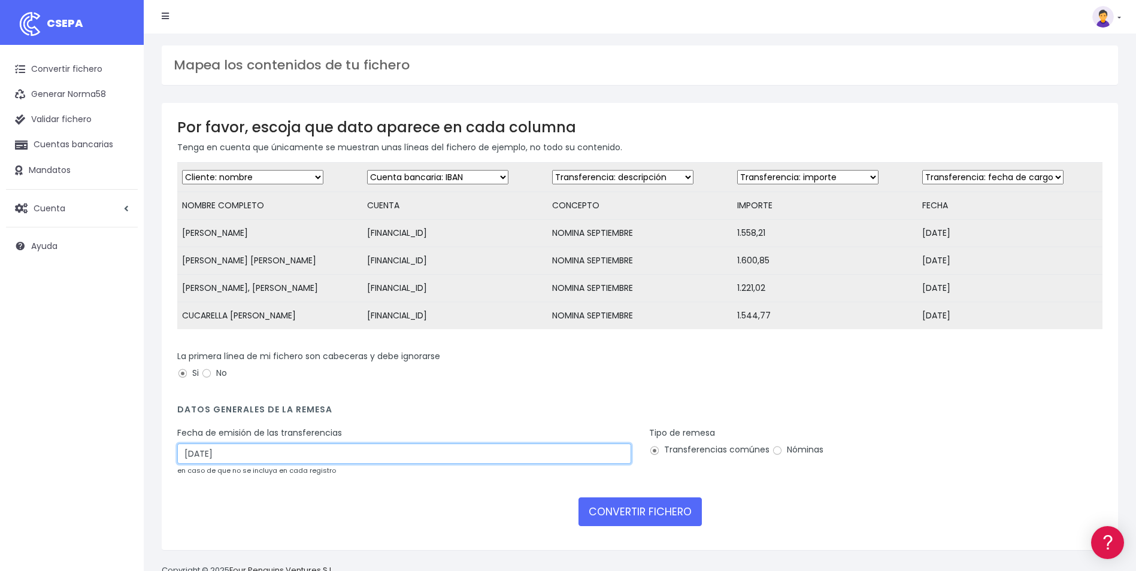
click at [315, 463] on input "[DATE]" at bounding box center [404, 454] width 454 height 20
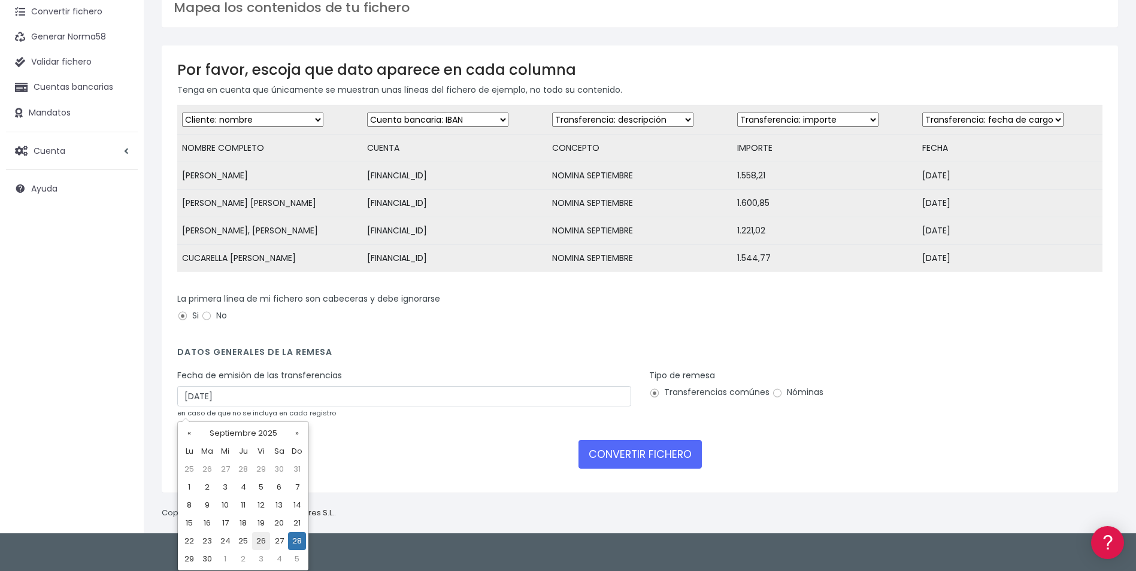
click at [255, 543] on td "26" at bounding box center [261, 541] width 18 height 18
type input "[DATE]"
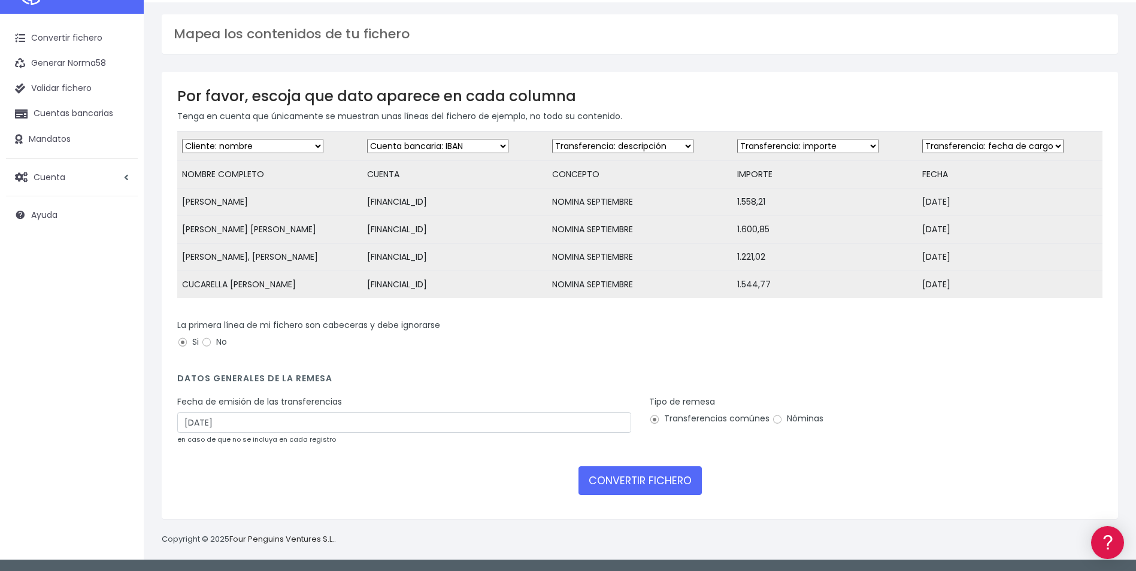
scroll to position [40, 0]
click at [775, 423] on input "Nóminas" at bounding box center [777, 419] width 11 height 11
radio input "true"
click at [690, 464] on form "Desechar campo Cliente: nombre Cliente: DNI Cliente: Email Cliente: referencia …" at bounding box center [639, 317] width 925 height 373
click at [672, 482] on button "CONVERTIR FICHERO" at bounding box center [640, 481] width 123 height 29
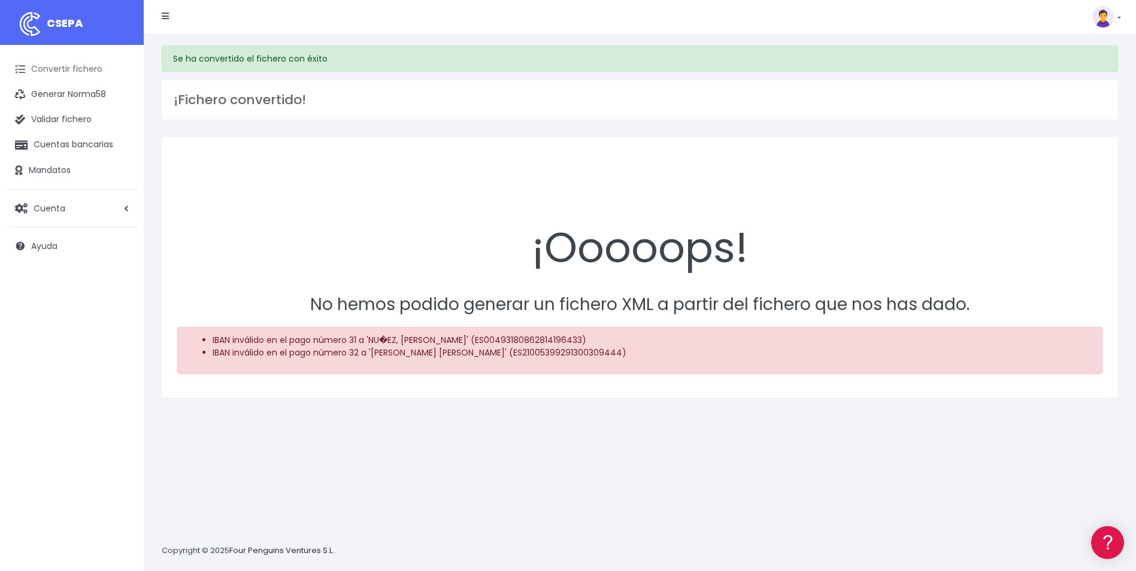
click at [60, 73] on link "Convertir fichero" at bounding box center [72, 69] width 132 height 25
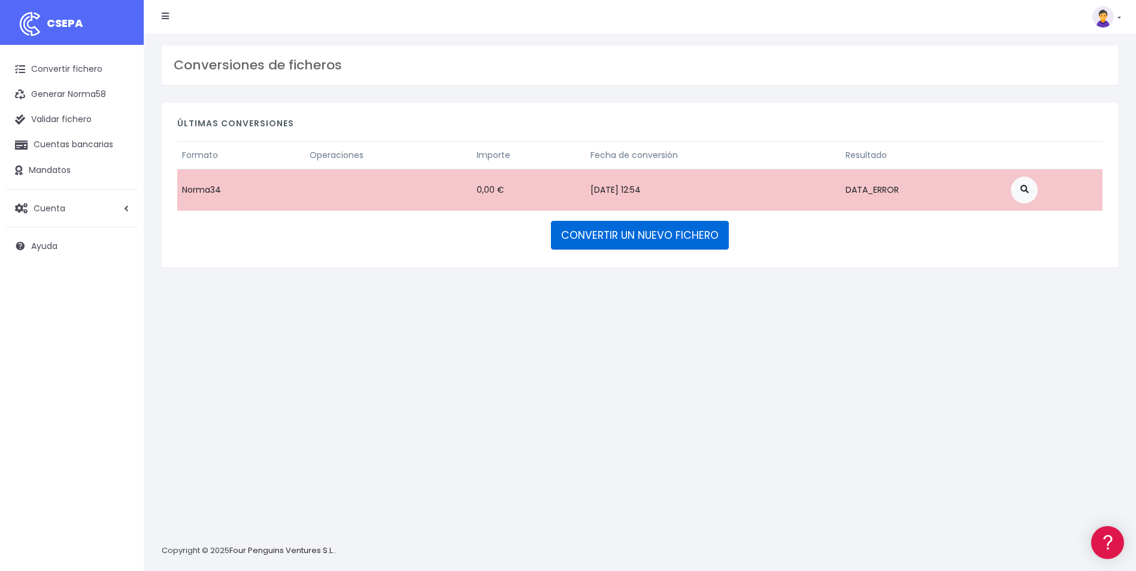
click at [670, 243] on link "CONVERTIR UN NUEVO FICHERO" at bounding box center [640, 235] width 178 height 29
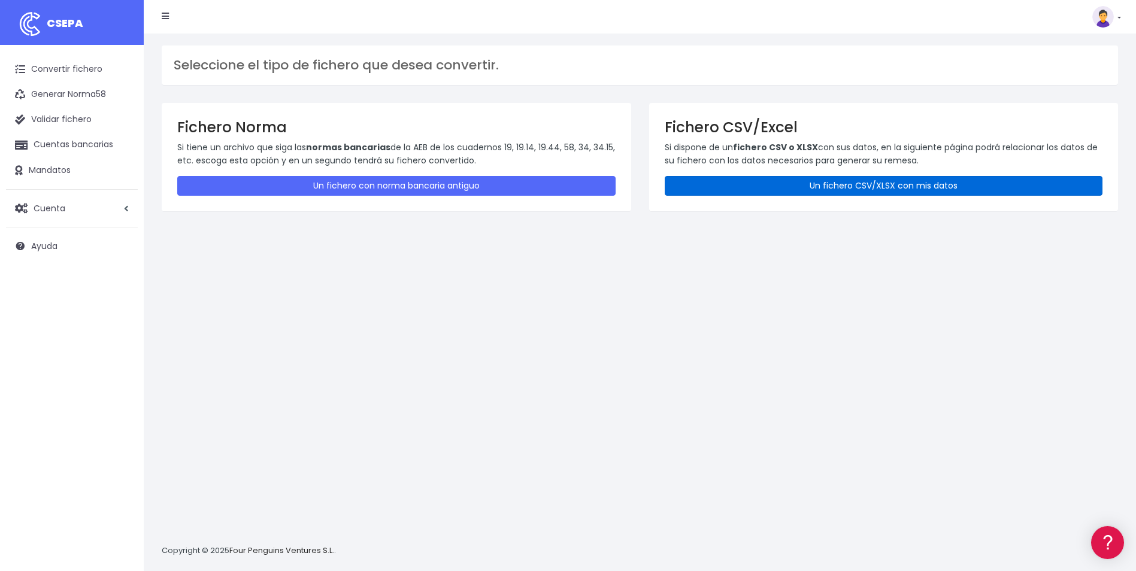
click at [925, 186] on link "Un fichero CSV/XLSX con mis datos" at bounding box center [884, 186] width 438 height 20
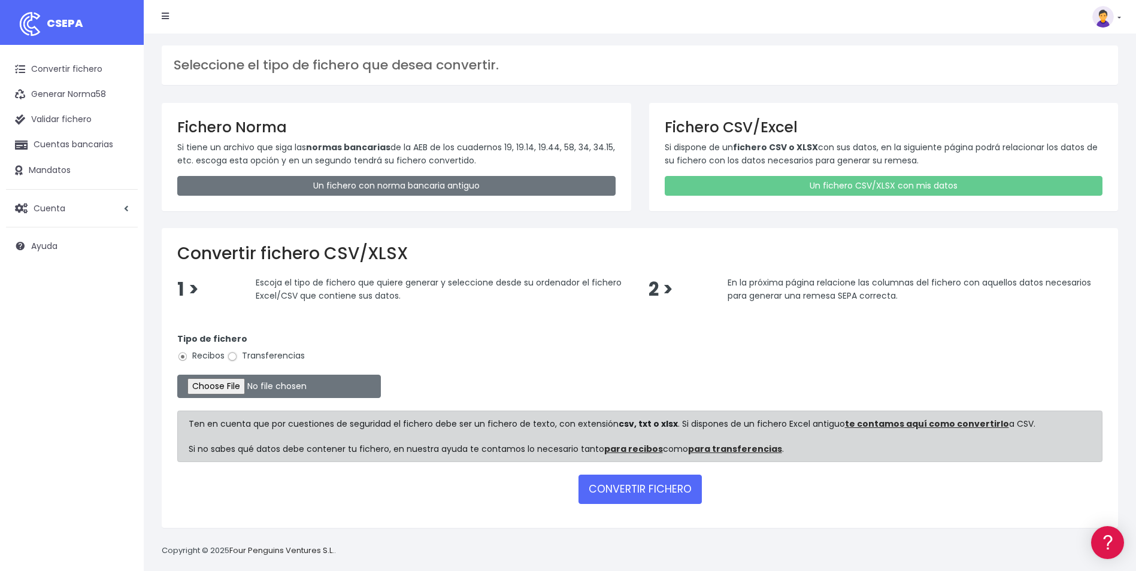
click at [235, 358] on input "Transferencias" at bounding box center [232, 357] width 11 height 11
radio input "true"
click at [237, 391] on input "file" at bounding box center [279, 386] width 204 height 23
type input "C:\fakepath\Copia de REMESA NOMINAS ALCANTE 092025.csv"
click at [666, 499] on button "CONVERTIR FICHERO" at bounding box center [640, 489] width 123 height 29
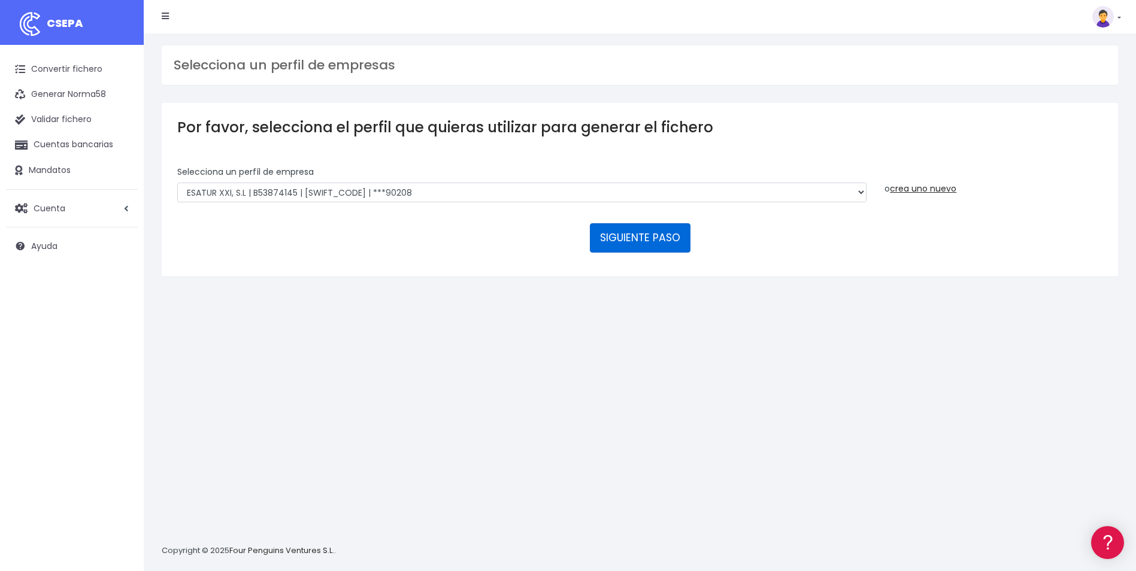
click at [623, 237] on button "SIGUIENTE PASO" at bounding box center [640, 237] width 101 height 29
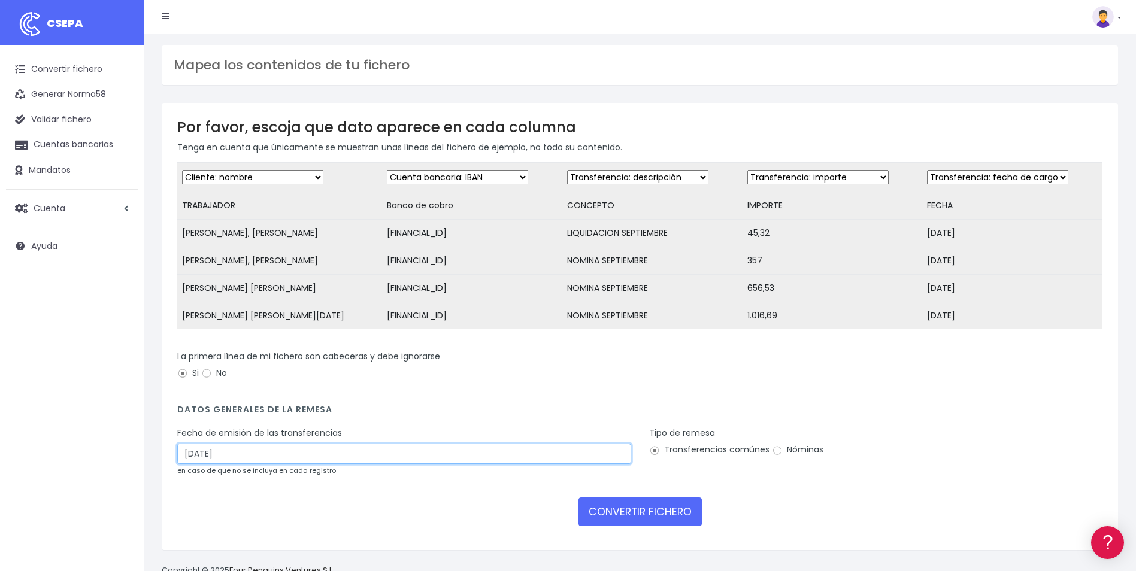
click at [287, 453] on input "28/09/2025" at bounding box center [404, 454] width 454 height 20
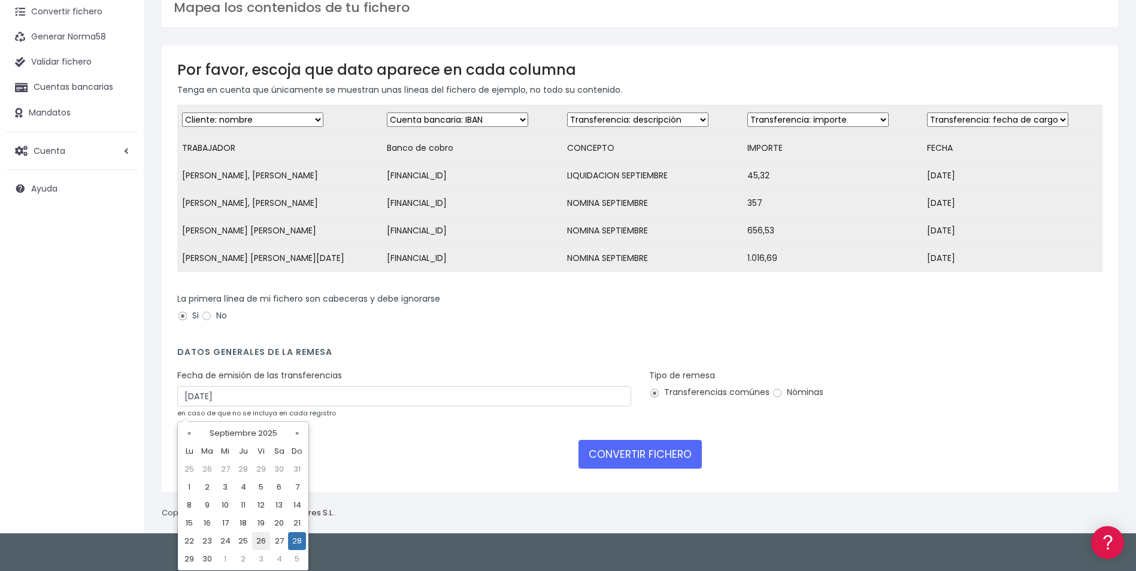
click at [258, 543] on td "26" at bounding box center [261, 541] width 18 height 18
type input "26/09/2025"
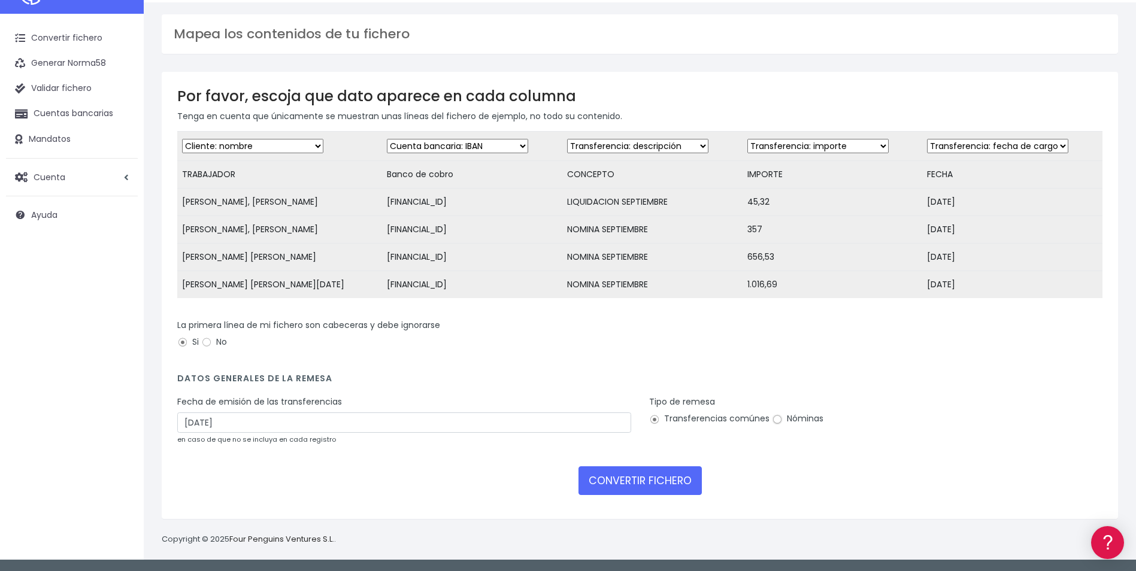
click at [776, 422] on input "Nóminas" at bounding box center [777, 419] width 11 height 11
radio input "true"
click at [676, 478] on button "CONVERTIR FICHERO" at bounding box center [640, 481] width 123 height 29
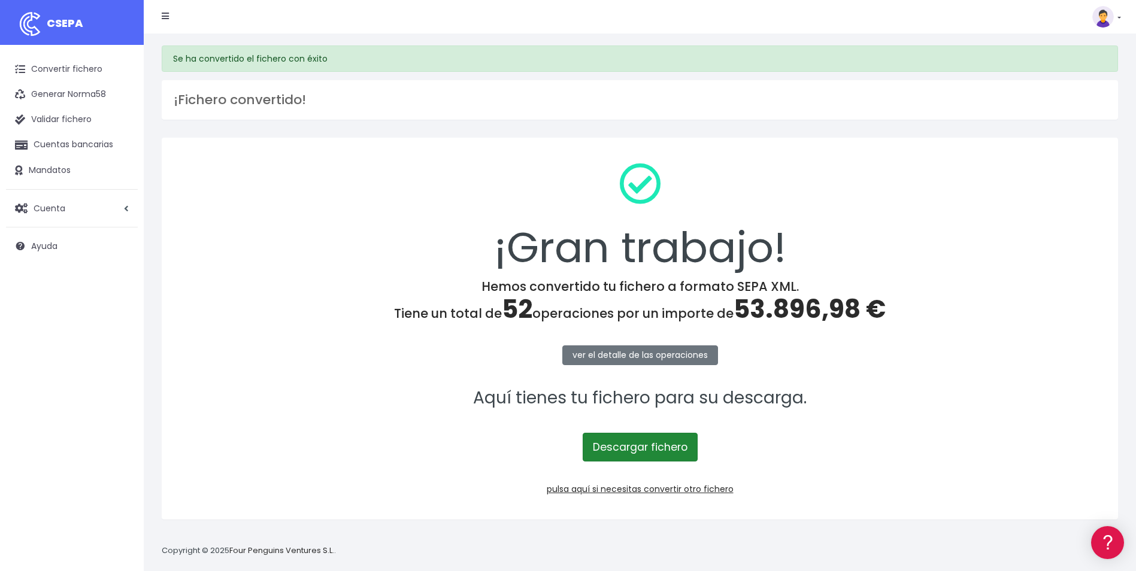
click at [650, 449] on link "Descargar fichero" at bounding box center [640, 447] width 115 height 29
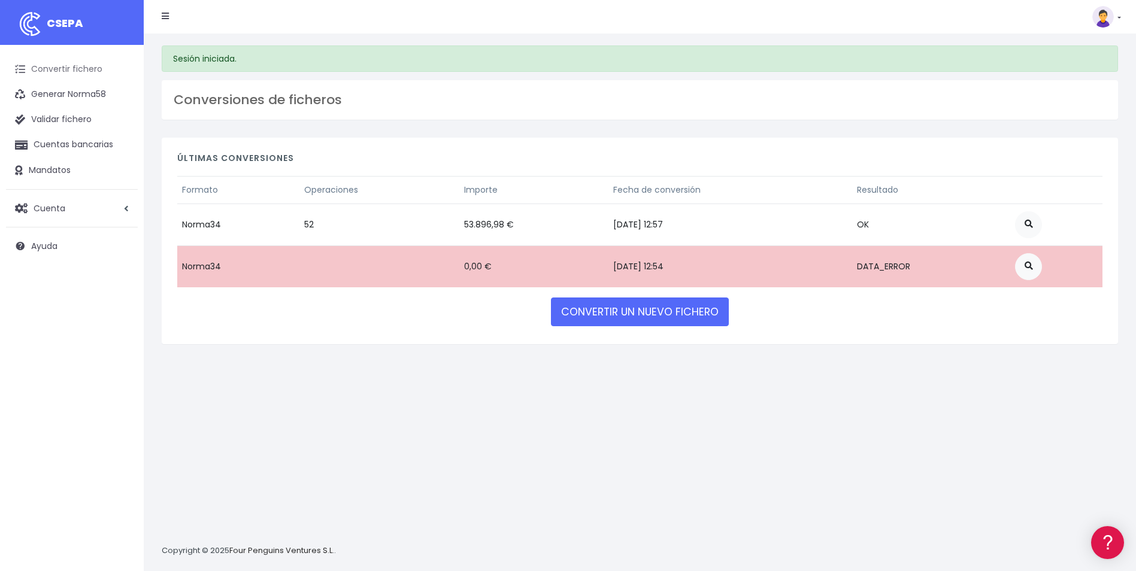
click at [74, 69] on link "Convertir fichero" at bounding box center [72, 69] width 132 height 25
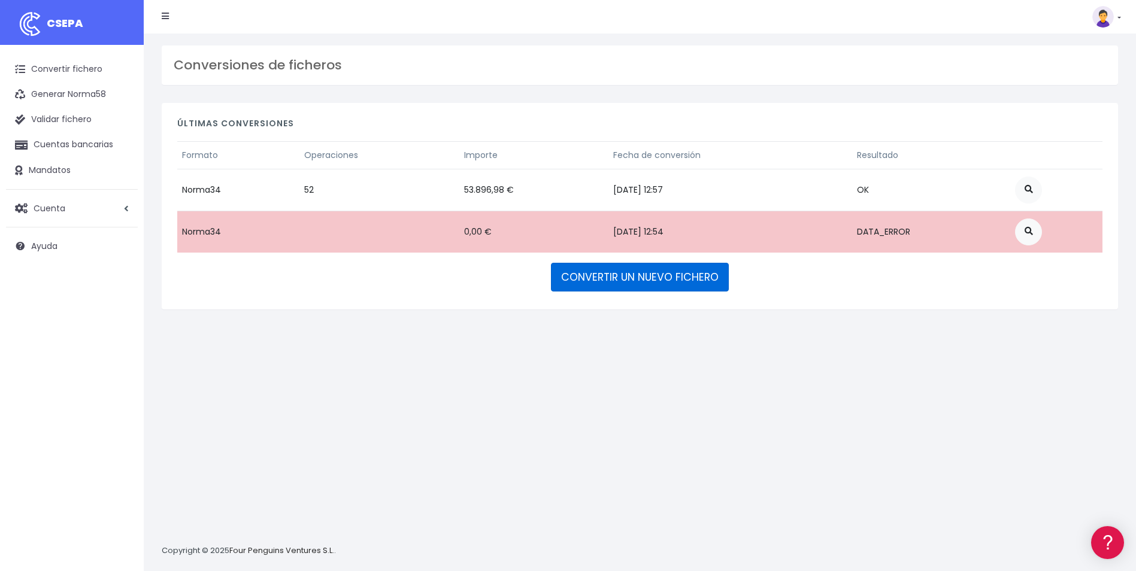
click at [605, 283] on link "CONVERTIR UN NUEVO FICHERO" at bounding box center [640, 277] width 178 height 29
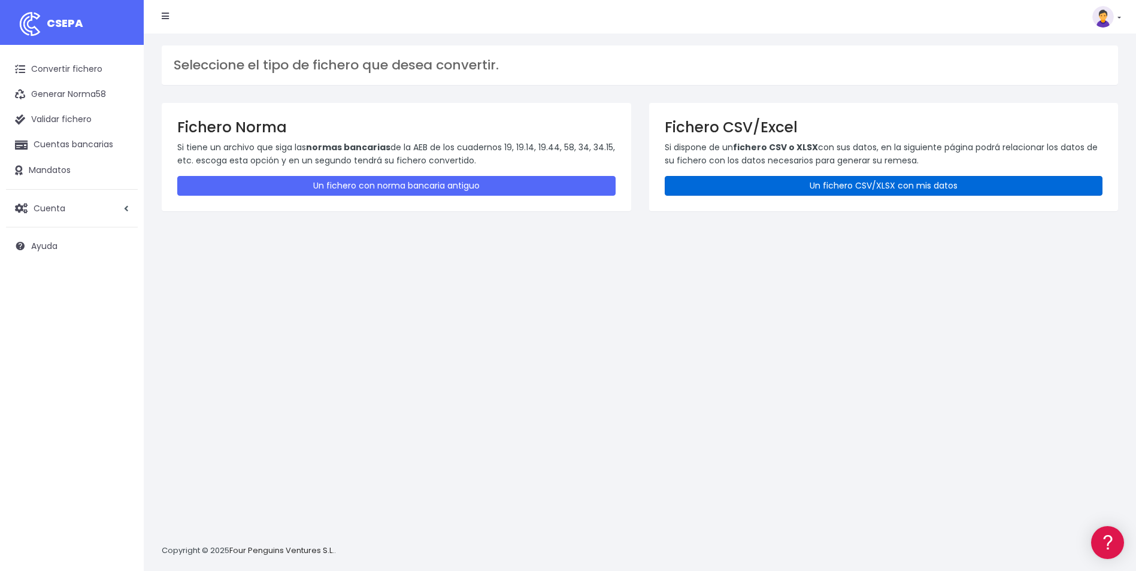
click at [894, 182] on link "Un fichero CSV/XLSX con mis datos" at bounding box center [884, 186] width 438 height 20
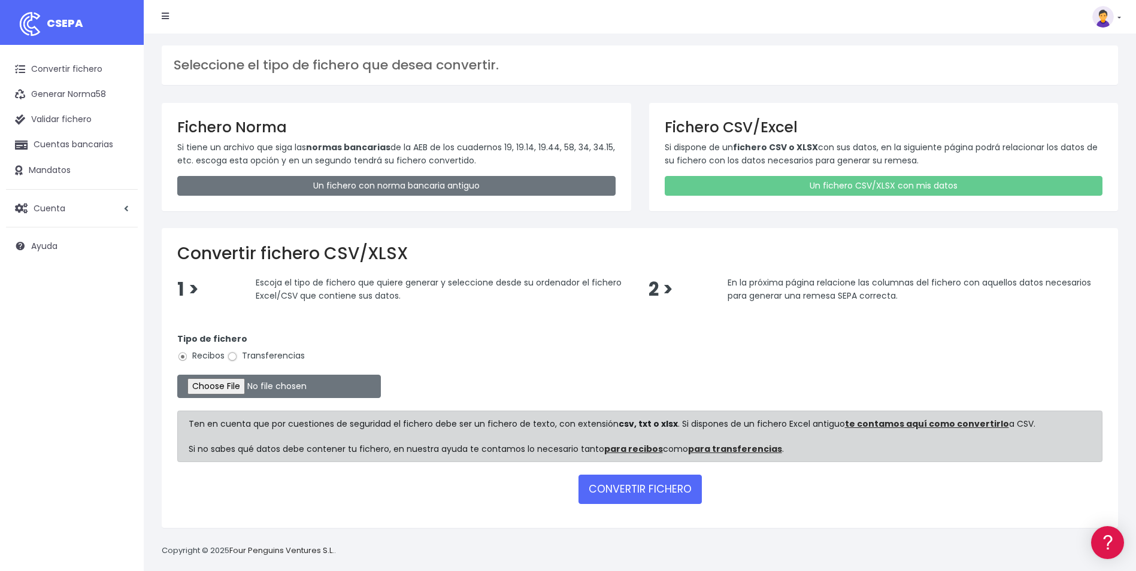
click at [232, 358] on input "Transferencias" at bounding box center [232, 357] width 11 height 11
radio input "true"
click at [225, 380] on input "file" at bounding box center [279, 386] width 204 height 23
type input "C:\fakepath\Copia de Copia de Copia de REMESA_VALENCIA_092025.csv"
click at [626, 494] on button "CONVERTIR FICHERO" at bounding box center [640, 489] width 123 height 29
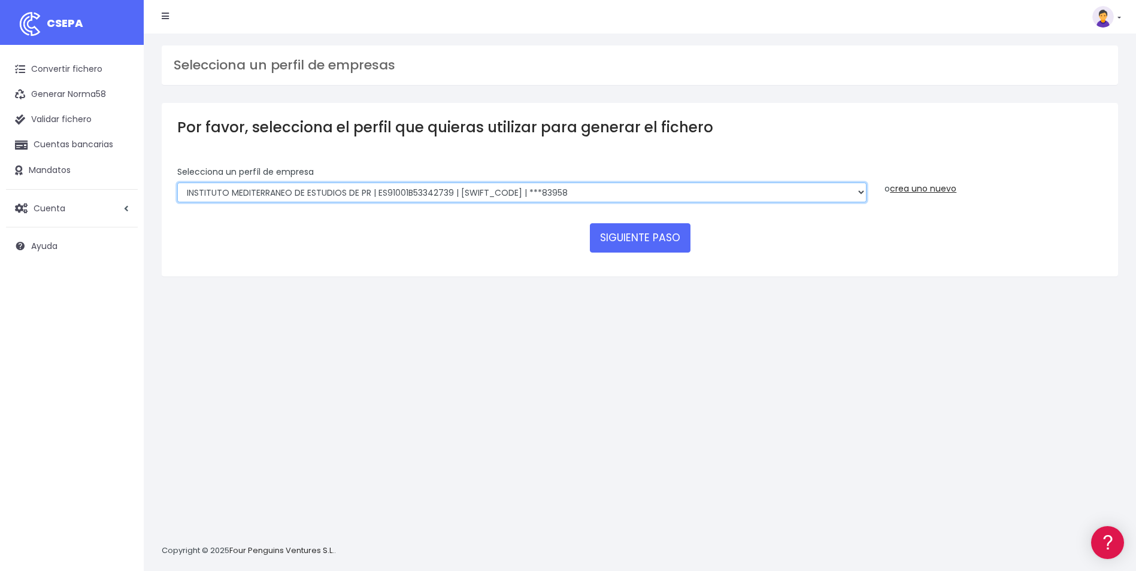
click at [762, 191] on select "INSTITUTO MEDITERRANEO DE ESTUDIOS DE PR | ES91001B53342739 | [SWIFT_CODE] | **…" at bounding box center [521, 193] width 689 height 20
select select "2478"
click at [177, 183] on select "INSTITUTO MEDITERRANEO DE ESTUDIOS DE PR | ES91001B53342739 | BSCHESMMXXX | ***…" at bounding box center [521, 193] width 689 height 20
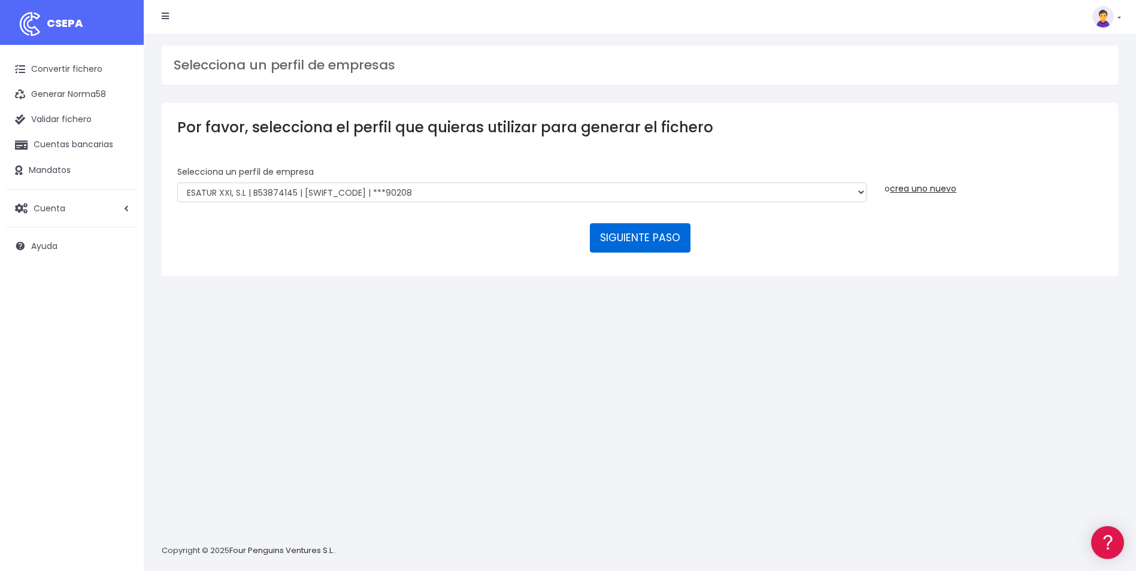
click at [655, 238] on button "SIGUIENTE PASO" at bounding box center [640, 237] width 101 height 29
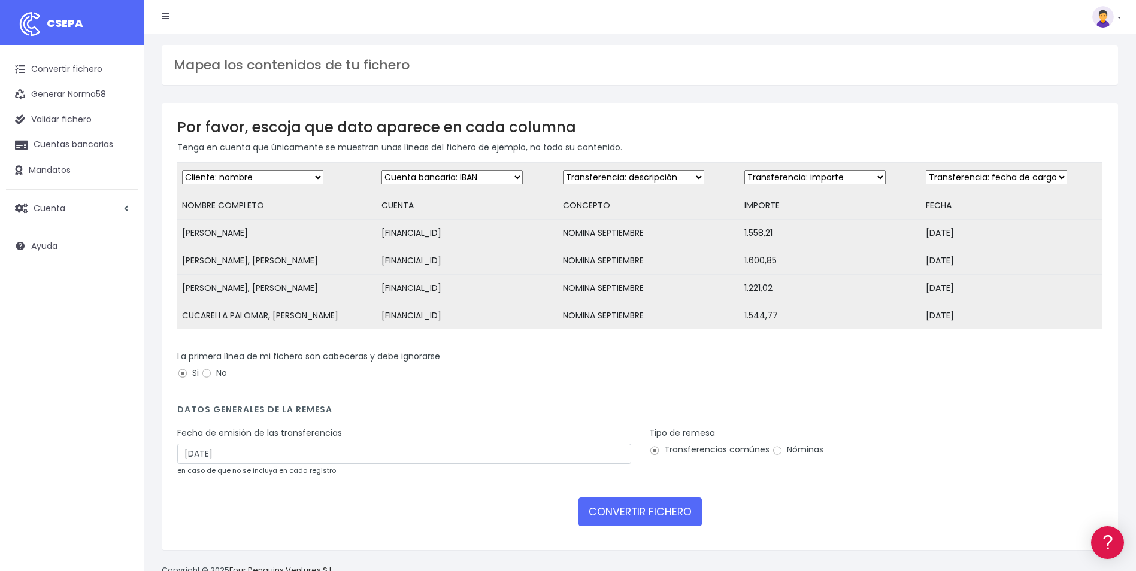
scroll to position [40, 0]
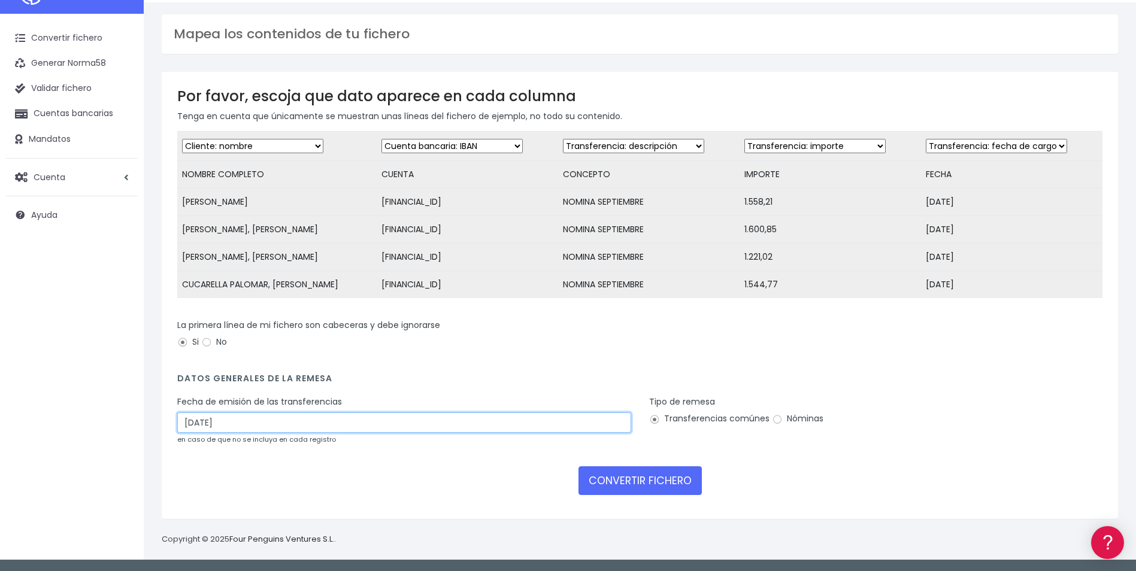
click at [272, 420] on input "[DATE]" at bounding box center [404, 423] width 454 height 20
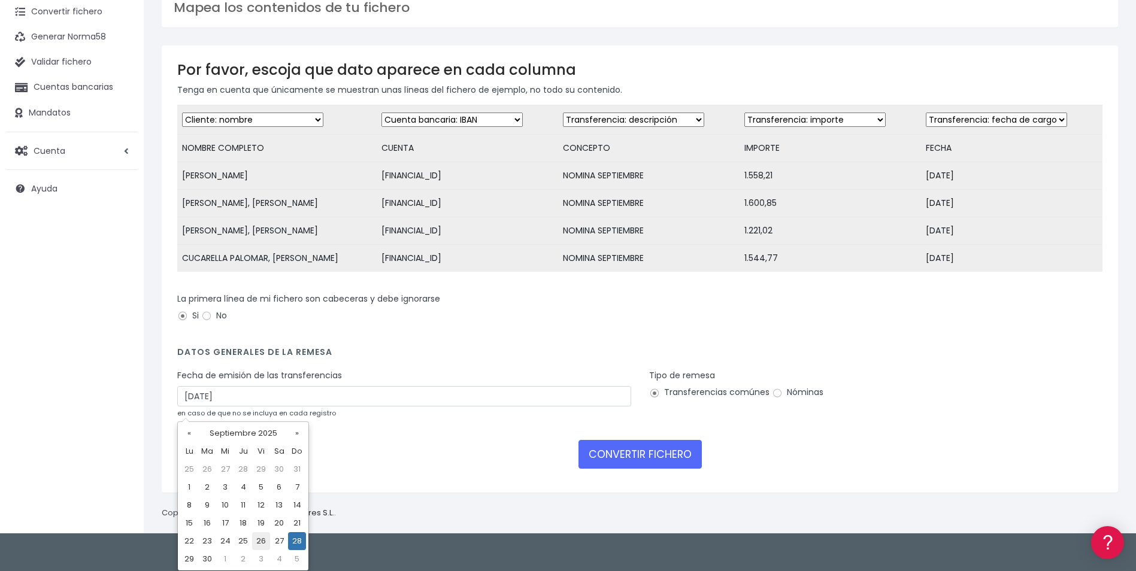
click at [261, 543] on td "26" at bounding box center [261, 541] width 18 height 18
type input "26/09/2025"
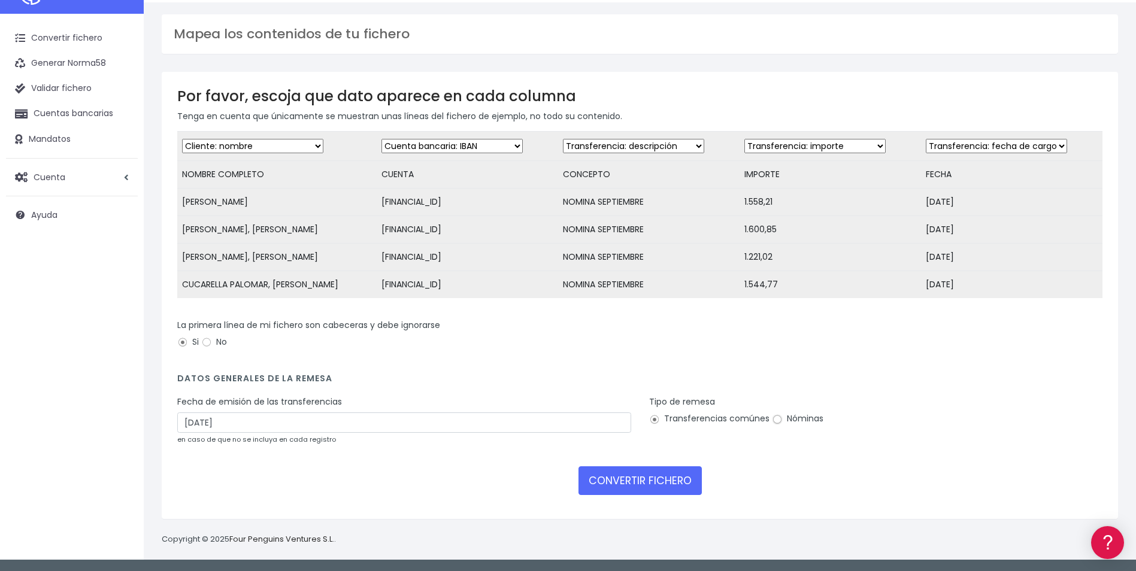
click at [772, 423] on input "Nóminas" at bounding box center [777, 419] width 11 height 11
radio input "true"
click at [667, 471] on button "CONVERTIR FICHERO" at bounding box center [640, 481] width 123 height 29
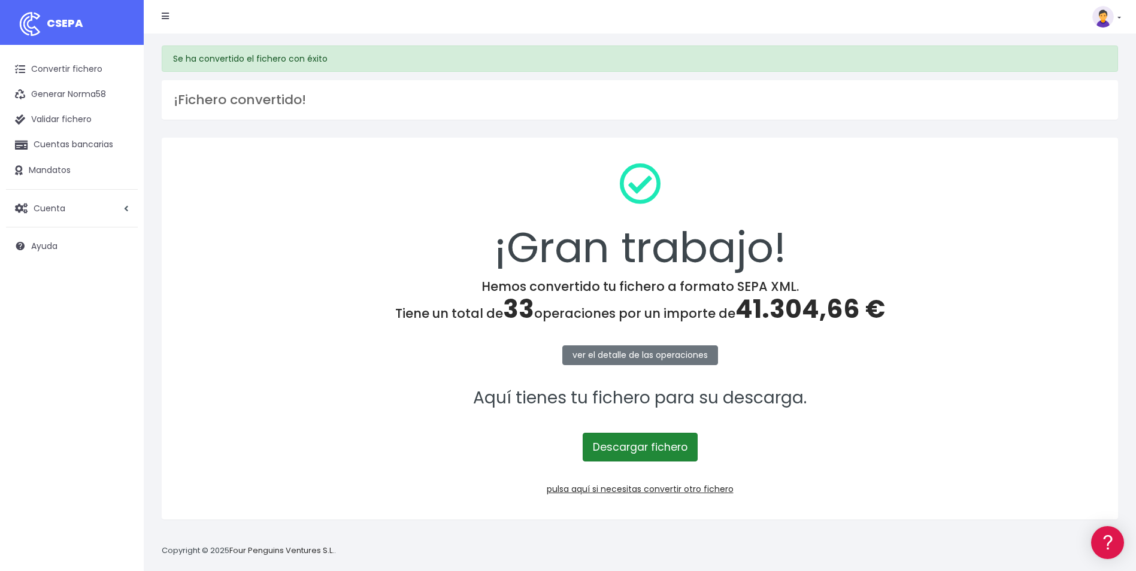
click at [634, 441] on link "Descargar fichero" at bounding box center [640, 447] width 115 height 29
